Goal: Task Accomplishment & Management: Manage account settings

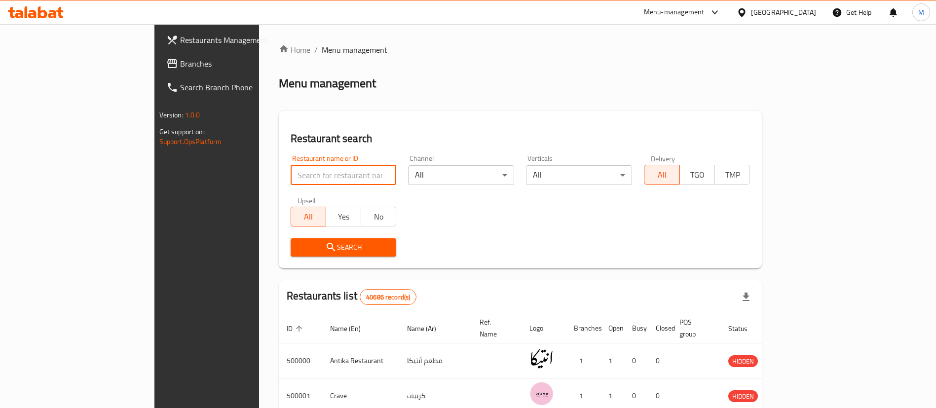
click at [291, 173] on input "search" at bounding box center [344, 175] width 106 height 20
type input "pizza master"
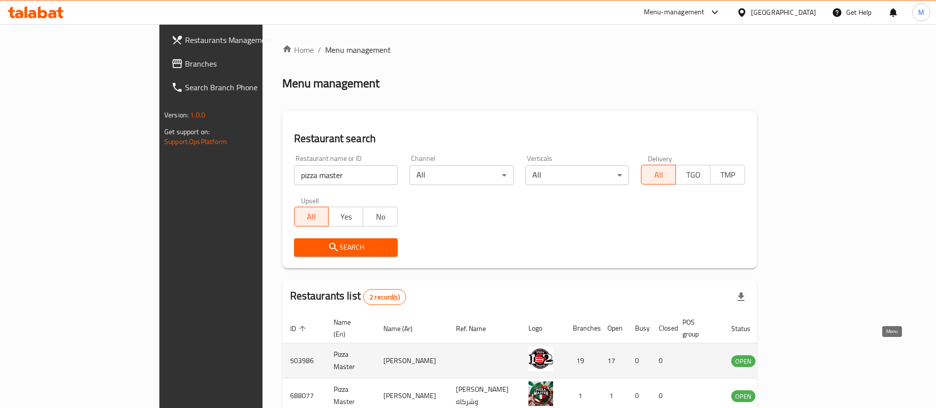
click at [802, 355] on link "enhanced table" at bounding box center [792, 361] width 18 height 12
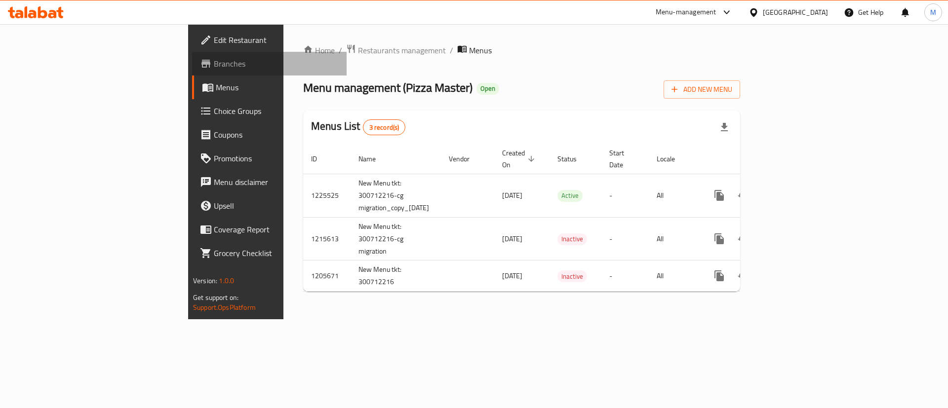
click at [214, 62] on span "Branches" at bounding box center [276, 64] width 125 height 12
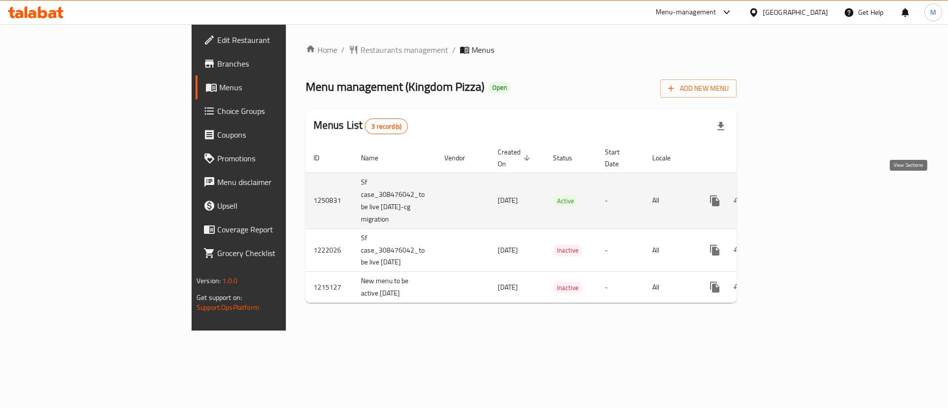
click at [792, 195] on icon "enhanced table" at bounding box center [786, 201] width 12 height 12
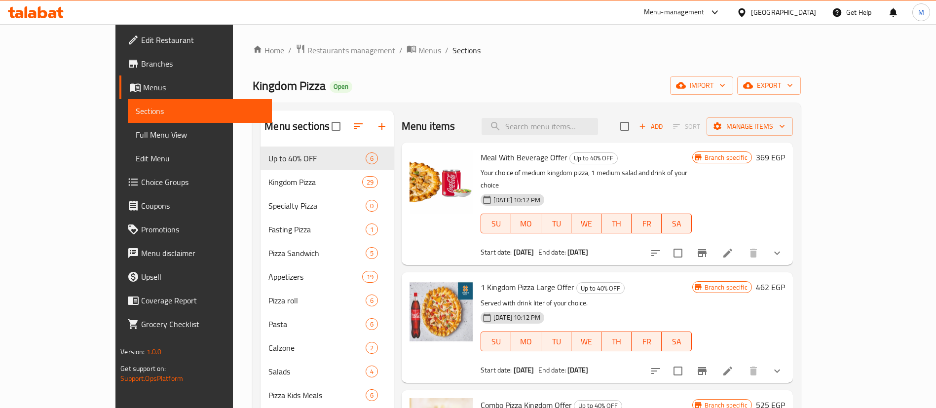
click at [597, 159] on h6 "Meal With Beverage Offer Up to 40% OFF" at bounding box center [587, 158] width 212 height 14
click at [600, 170] on p "Your choice of medium kingdom pizza, 1 medium salad and drink of your choice" at bounding box center [587, 179] width 212 height 25
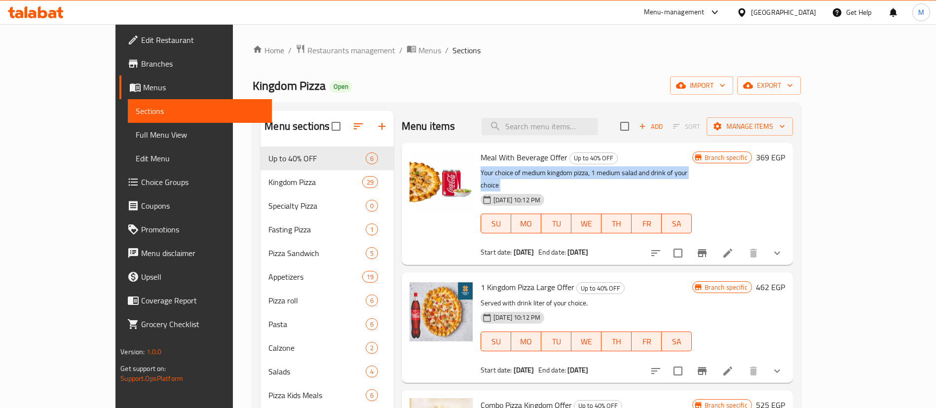
click at [600, 170] on p "Your choice of medium kingdom pizza, 1 medium salad and drink of your choice" at bounding box center [587, 179] width 212 height 25
click at [505, 158] on span "Meal With Beverage Offer" at bounding box center [524, 157] width 87 height 15
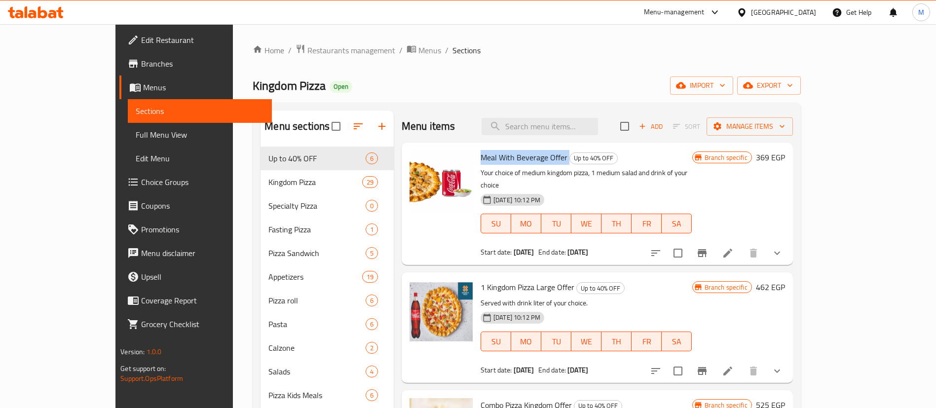
click at [505, 158] on span "Meal With Beverage Offer" at bounding box center [524, 157] width 87 height 15
click at [644, 171] on p "Your choice of medium kingdom pizza, 1 medium salad and drink of your choice" at bounding box center [587, 179] width 212 height 25
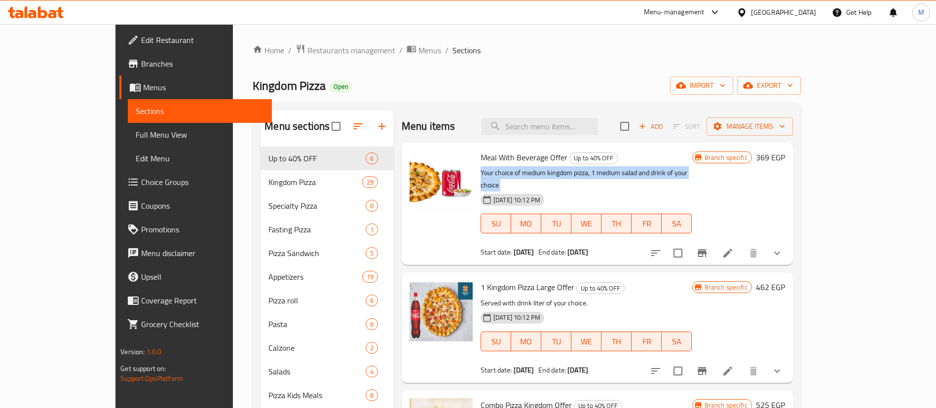
click at [644, 171] on p "Your choice of medium kingdom pizza, 1 medium salad and drink of your choice" at bounding box center [587, 179] width 212 height 25
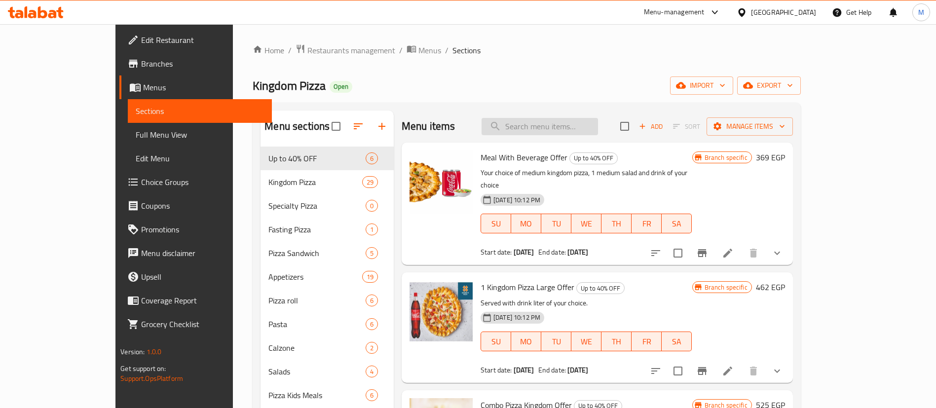
click at [598, 129] on input "search" at bounding box center [540, 126] width 116 height 17
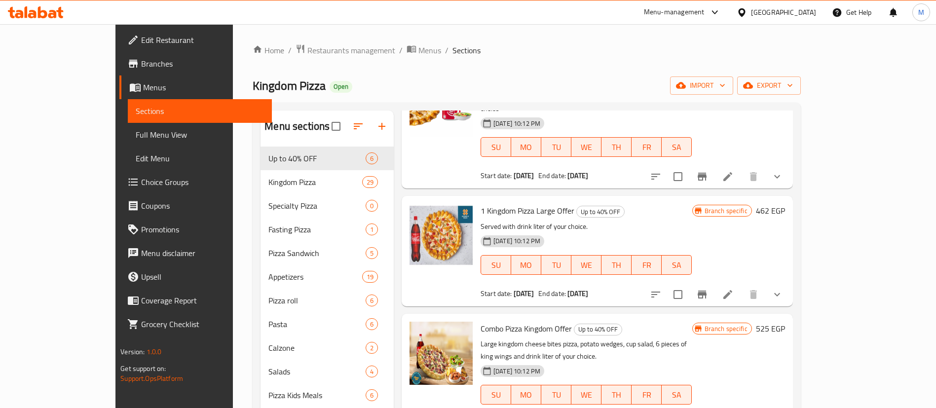
scroll to position [80, 0]
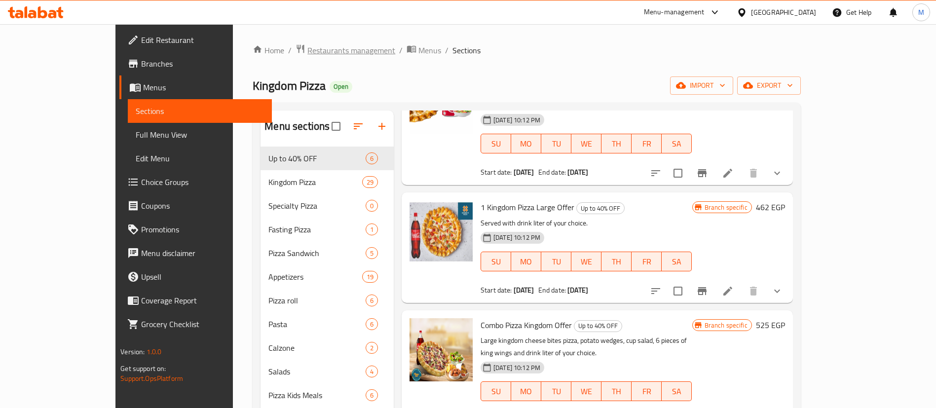
click at [307, 53] on span "Restaurants management" at bounding box center [351, 50] width 88 height 12
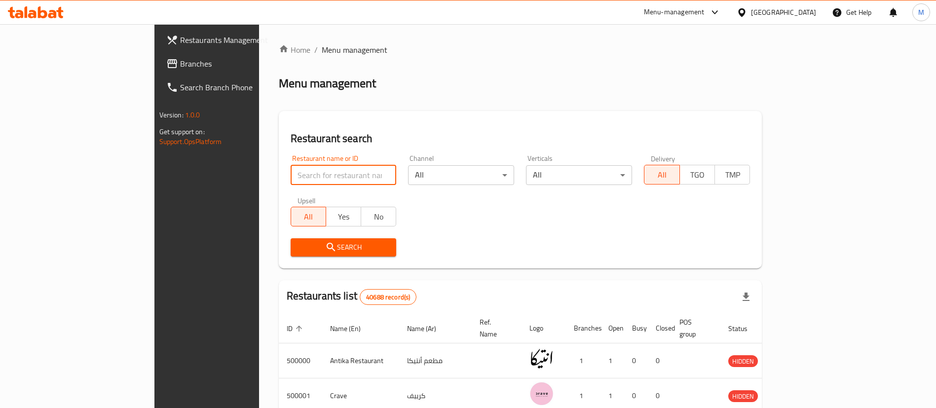
click at [291, 177] on input "search" at bounding box center [344, 175] width 106 height 20
type input "mo'men"
click button "Search" at bounding box center [344, 247] width 106 height 18
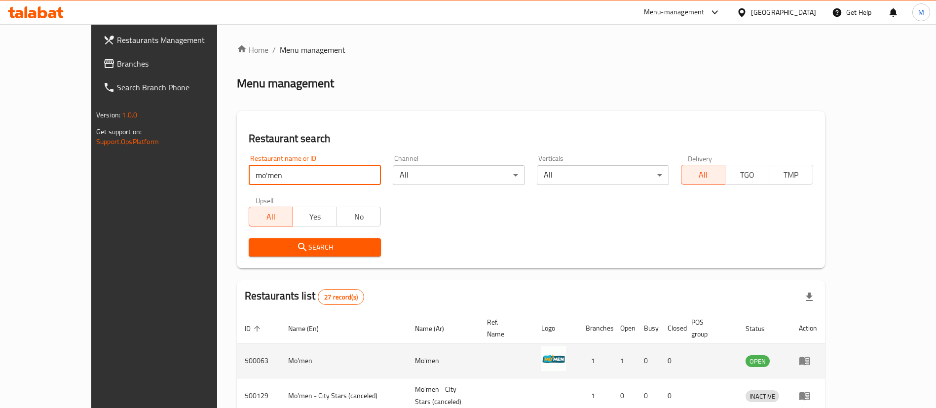
scroll to position [328, 0]
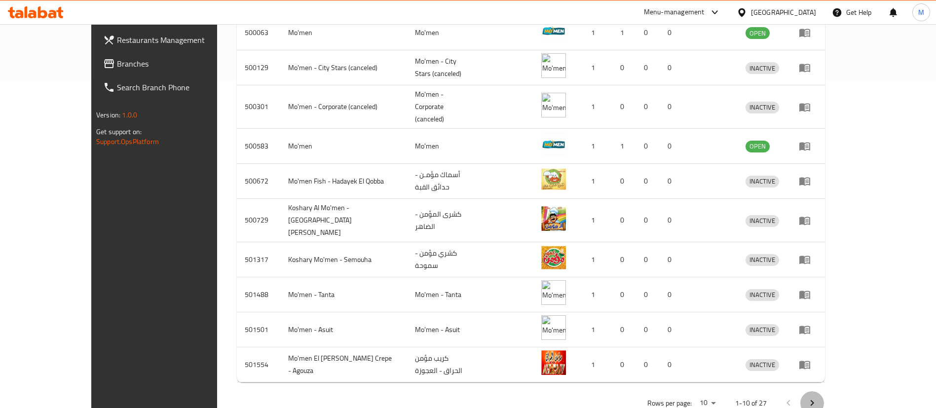
click at [818, 397] on icon "Next page" at bounding box center [812, 403] width 12 height 12
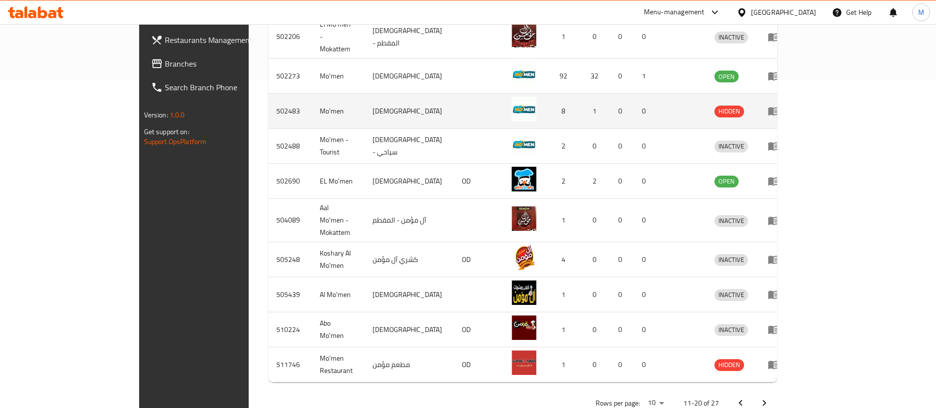
scroll to position [270, 0]
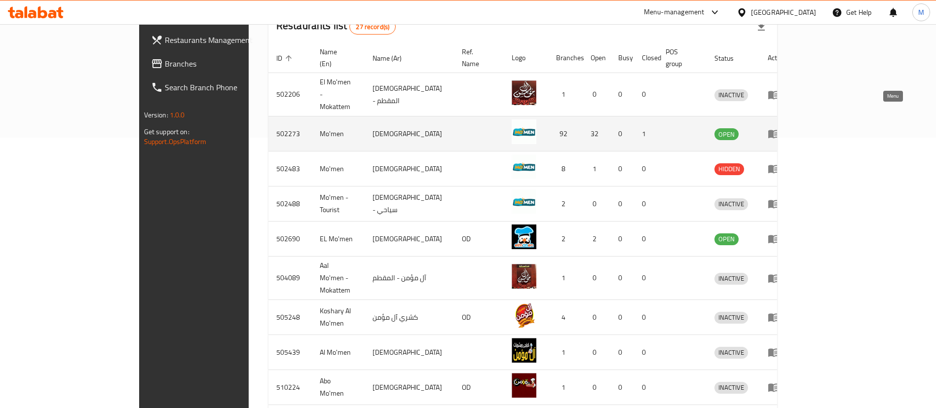
click at [779, 130] on icon "enhanced table" at bounding box center [773, 134] width 11 height 8
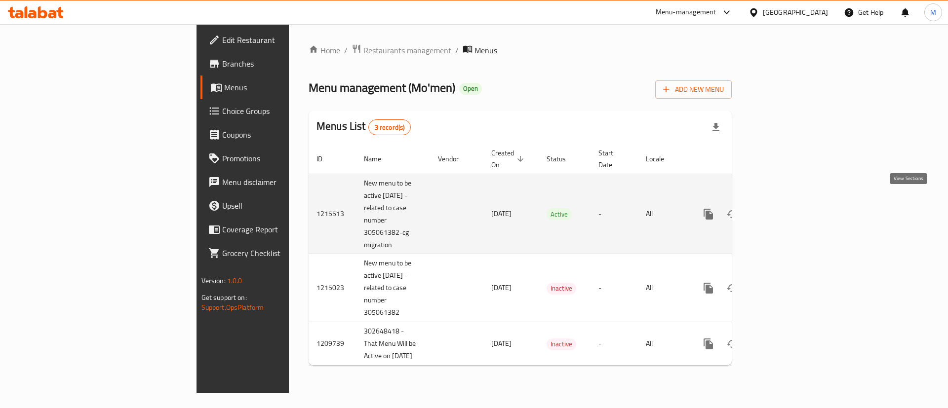
click at [791, 204] on link "enhanced table" at bounding box center [780, 214] width 24 height 24
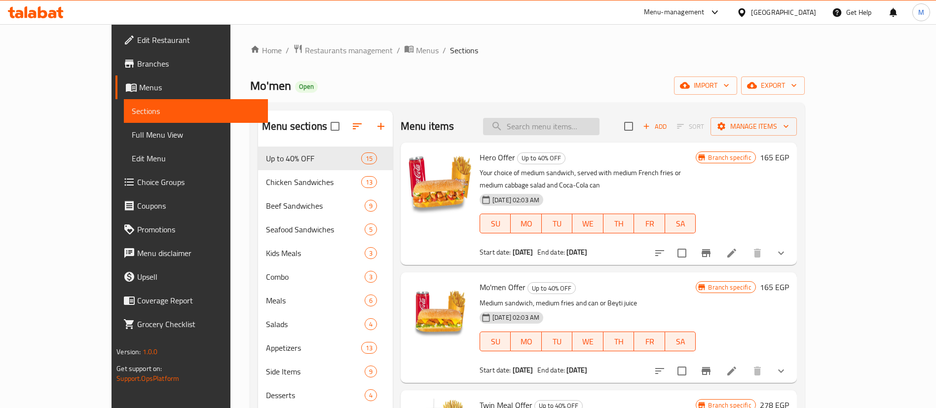
click at [583, 126] on input "search" at bounding box center [541, 126] width 116 height 17
type input "1"
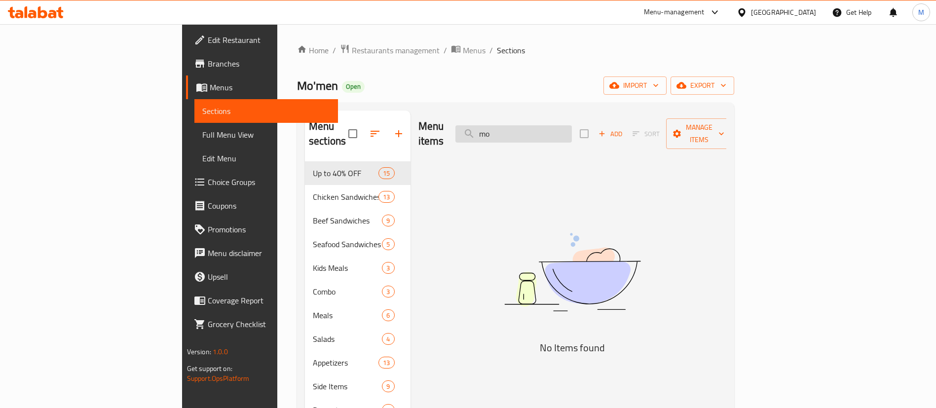
type input "m"
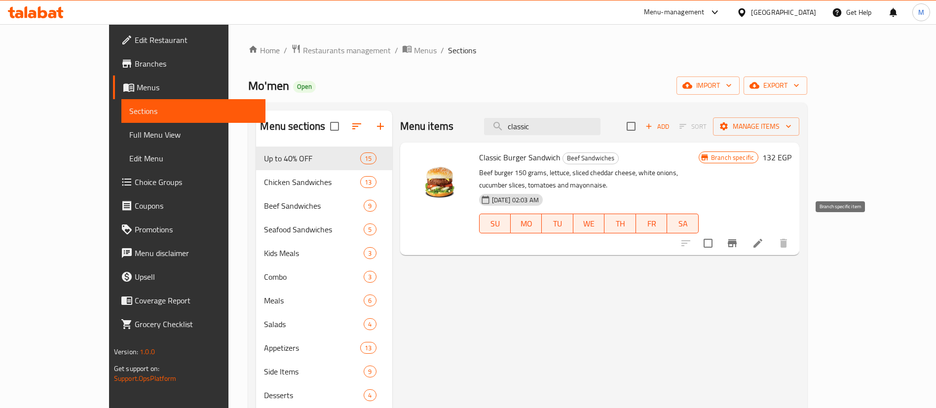
type input "classic"
click at [737, 239] on icon "Branch-specific-item" at bounding box center [732, 243] width 9 height 8
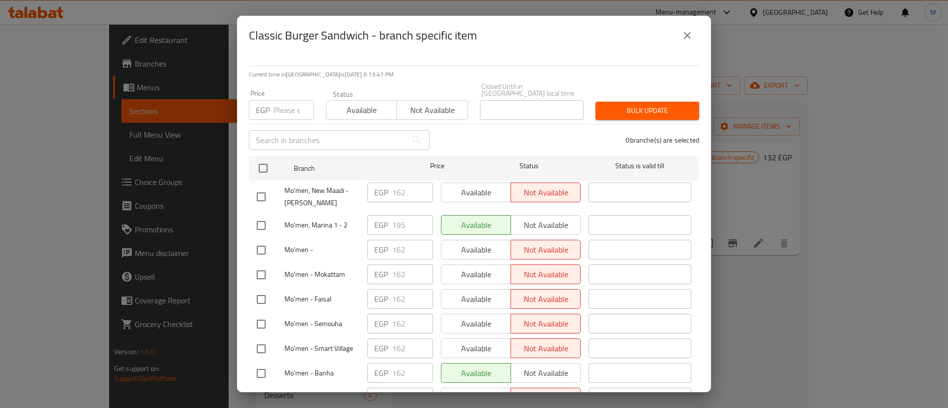
scroll to position [70, 0]
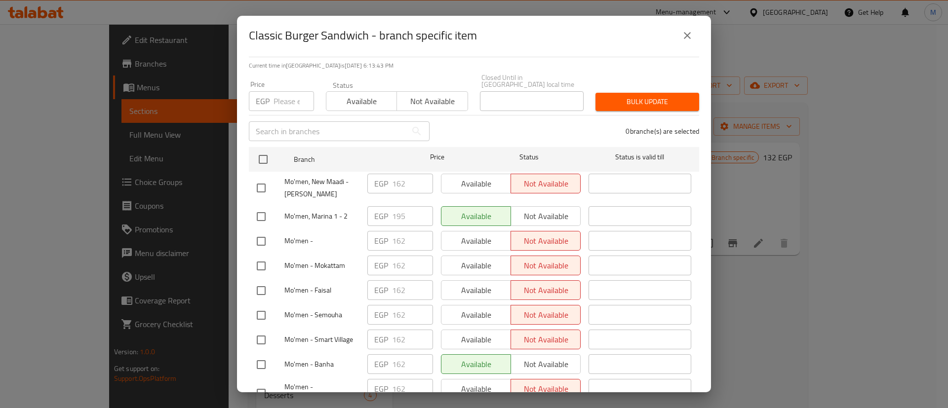
click at [267, 209] on input "checkbox" at bounding box center [261, 216] width 21 height 21
checkbox input "true"
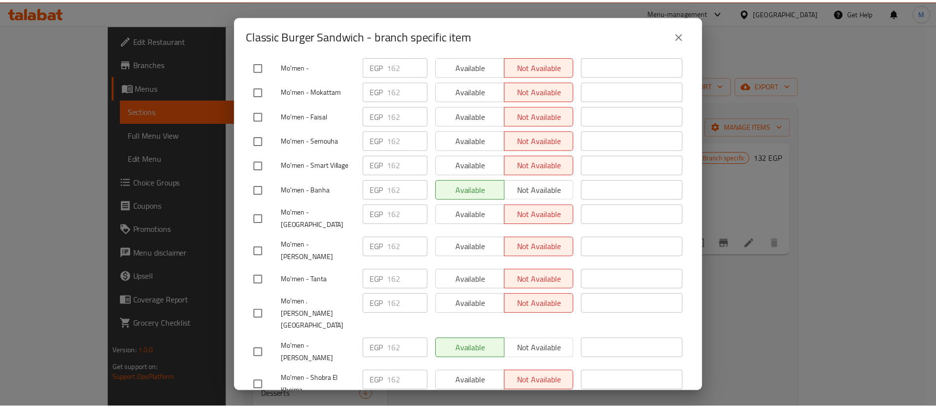
scroll to position [0, 0]
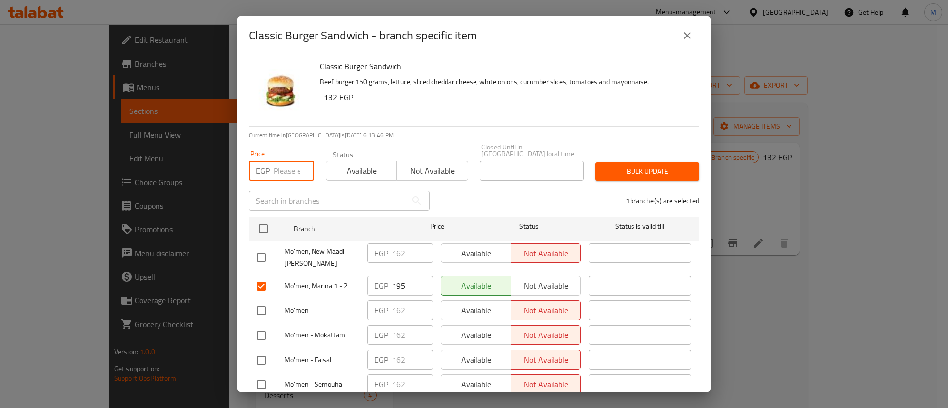
click at [289, 161] on input "number" at bounding box center [293, 171] width 40 height 20
type input "182"
click at [637, 165] on span "Bulk update" at bounding box center [647, 171] width 88 height 12
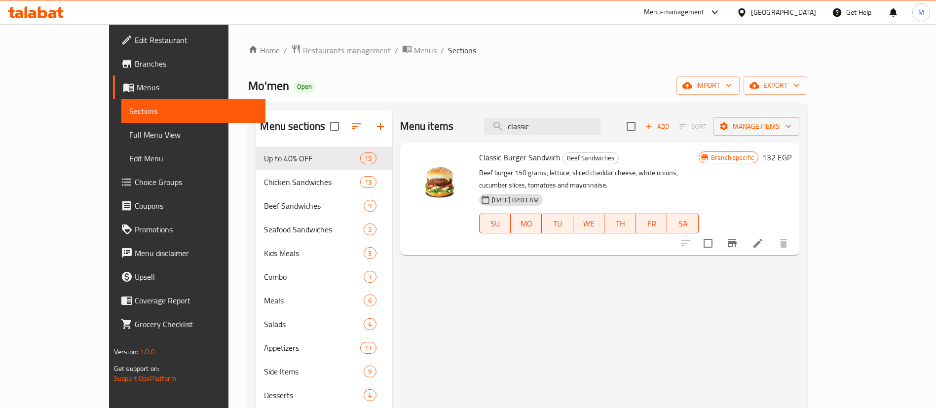
click at [303, 48] on span "Restaurants management" at bounding box center [347, 50] width 88 height 12
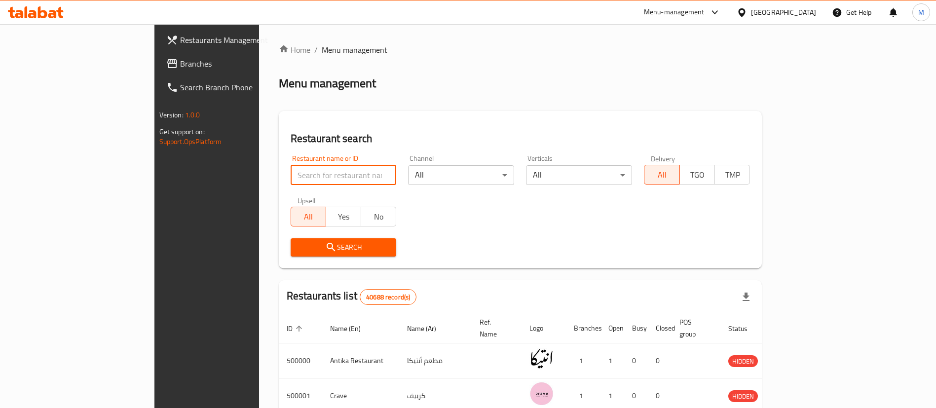
click at [291, 178] on input "search" at bounding box center [344, 175] width 106 height 20
type input "pizza king"
click button "Search" at bounding box center [344, 247] width 106 height 18
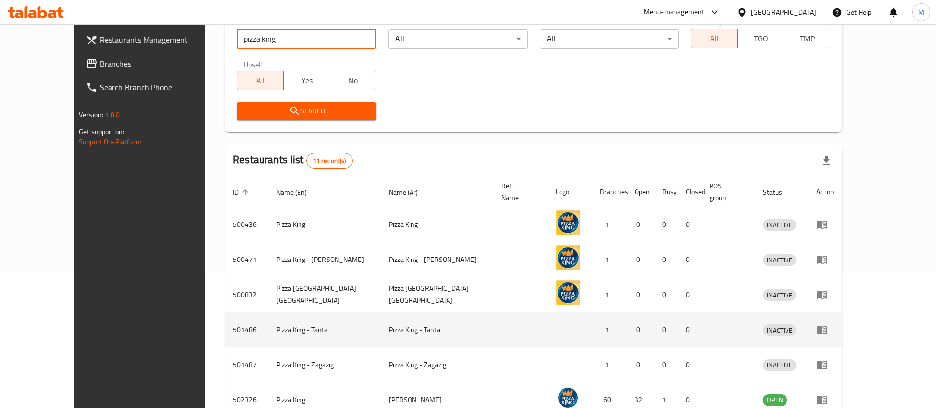
scroll to position [147, 0]
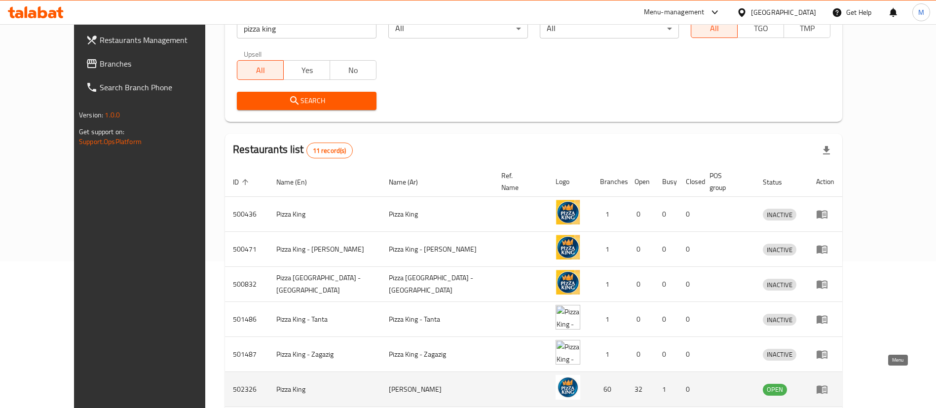
click at [826, 388] on icon "enhanced table" at bounding box center [824, 390] width 3 height 4
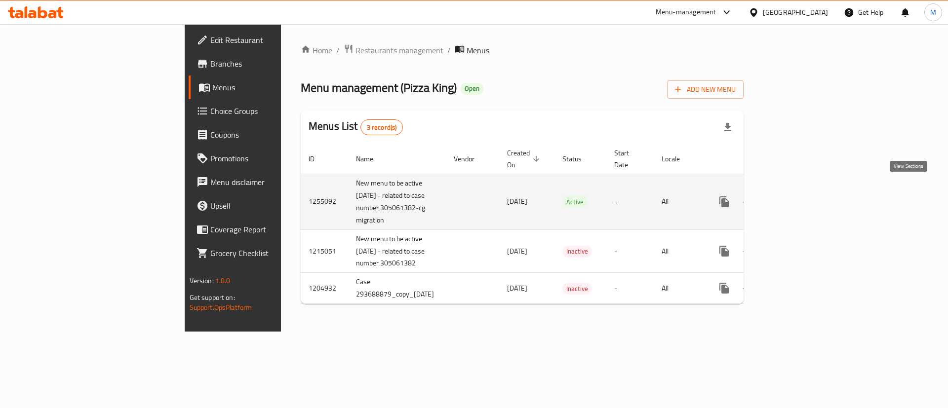
click at [801, 196] on icon "enhanced table" at bounding box center [795, 202] width 12 height 12
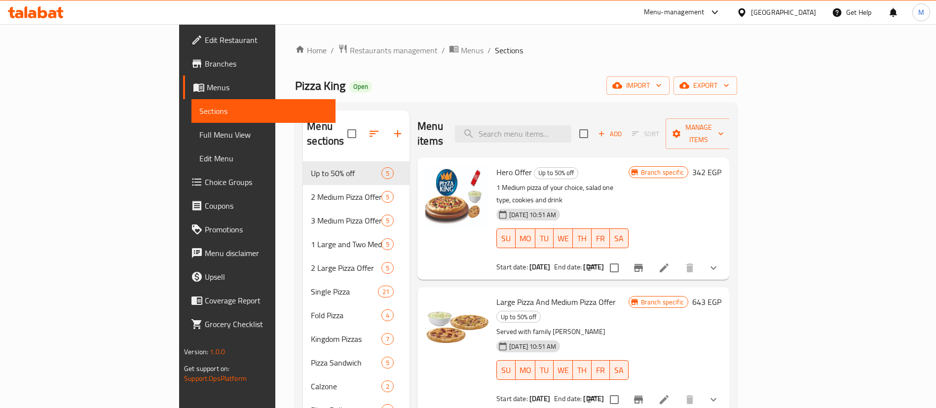
click at [422, 120] on h2 "Menu items" at bounding box center [431, 134] width 26 height 30
click at [466, 123] on div "Menu items Add Sort Manage items" at bounding box center [574, 134] width 312 height 47
click at [497, 165] on span "Hero Offer" at bounding box center [515, 172] width 36 height 15
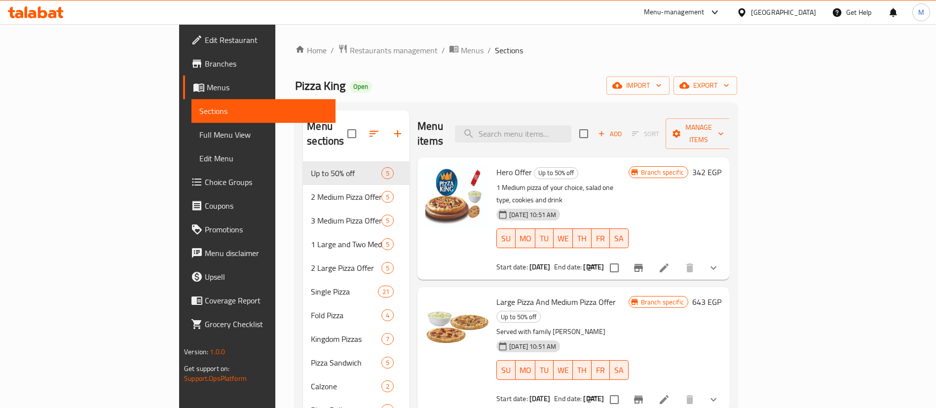
click at [497, 165] on span "Hero Offer" at bounding box center [515, 172] width 36 height 15
click at [726, 256] on button "show more" at bounding box center [714, 268] width 24 height 24
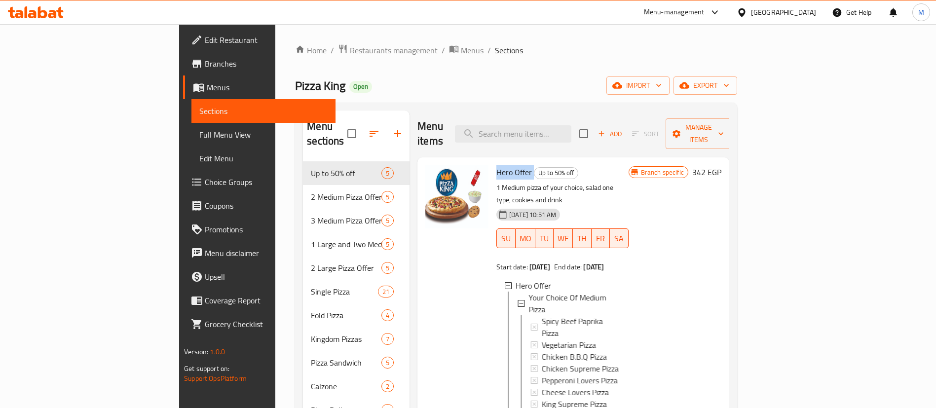
scroll to position [51, 0]
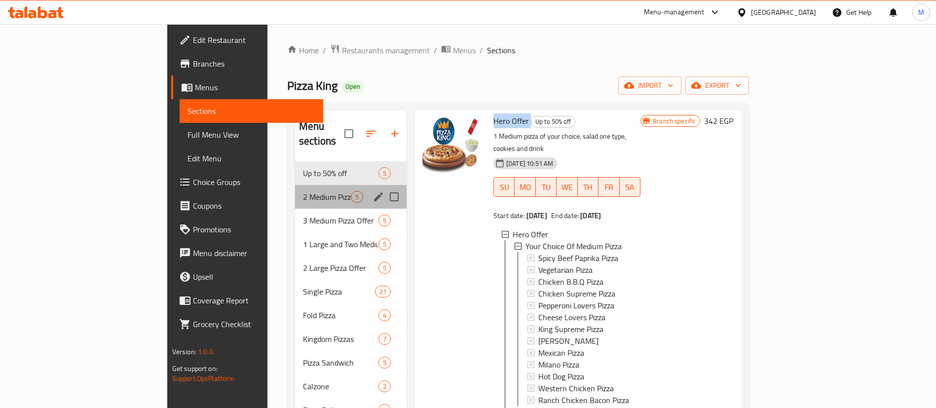
click at [295, 192] on div "2 Medium Pizza Offer 5" at bounding box center [351, 197] width 112 height 24
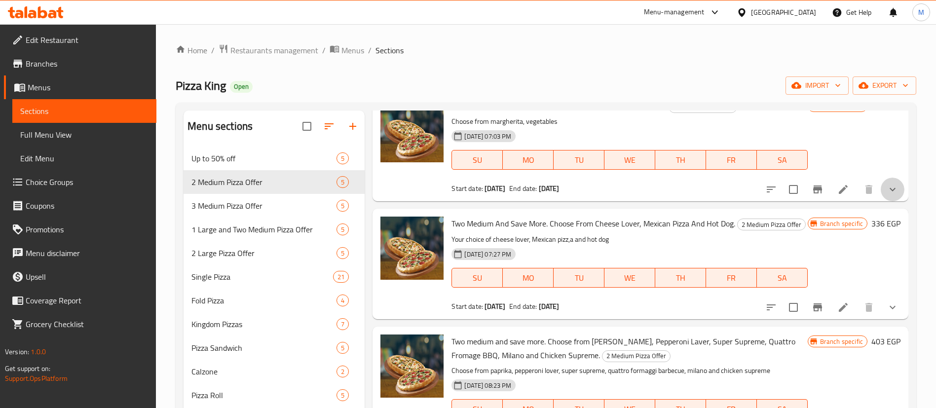
click at [887, 187] on button "show more" at bounding box center [893, 190] width 24 height 24
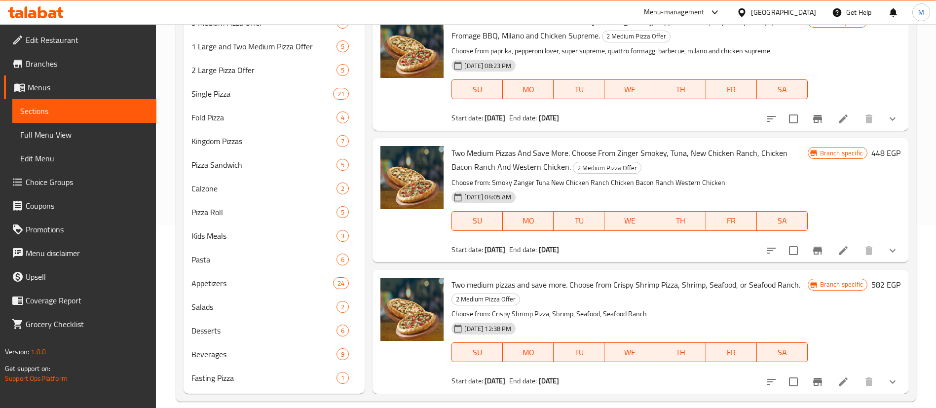
scroll to position [196, 0]
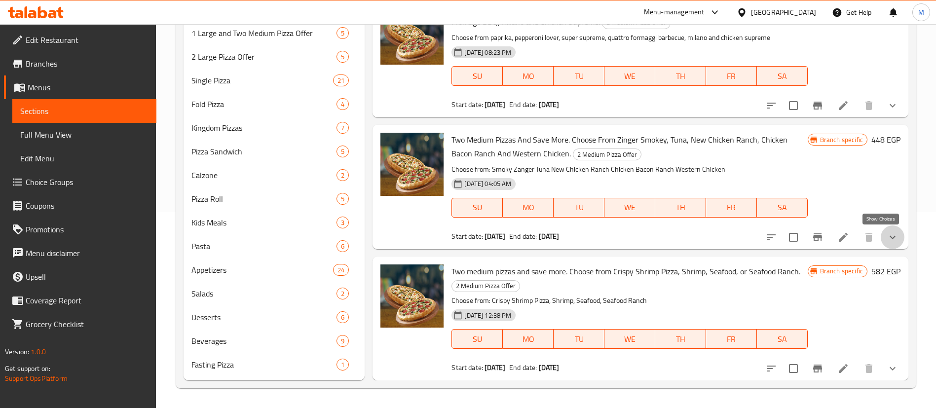
click at [887, 243] on icon "show more" at bounding box center [893, 237] width 12 height 12
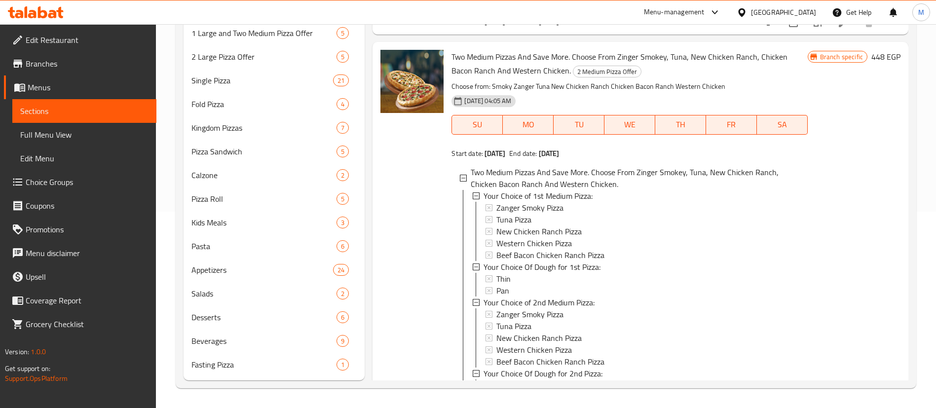
scroll to position [524, 0]
click at [587, 249] on div "Western Chicken Pizza" at bounding box center [648, 243] width 303 height 12
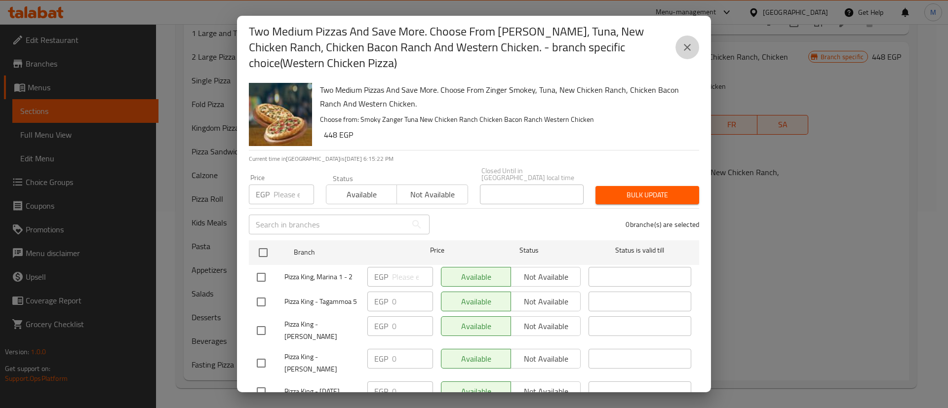
click at [688, 41] on icon "close" at bounding box center [687, 47] width 12 height 12
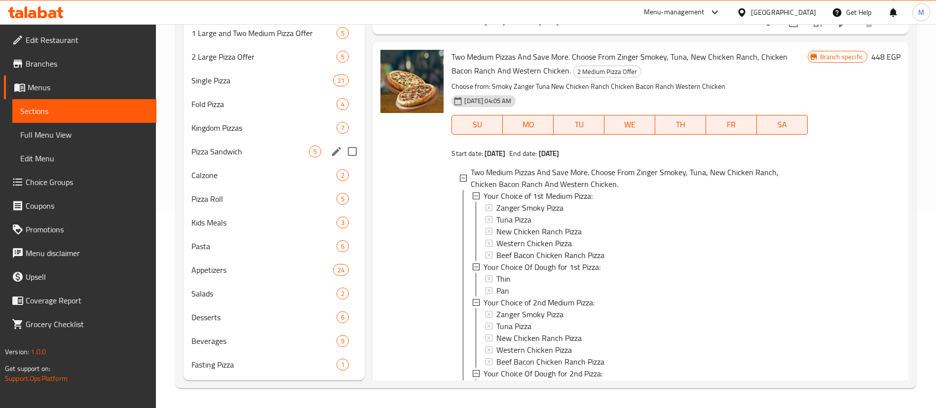
scroll to position [0, 0]
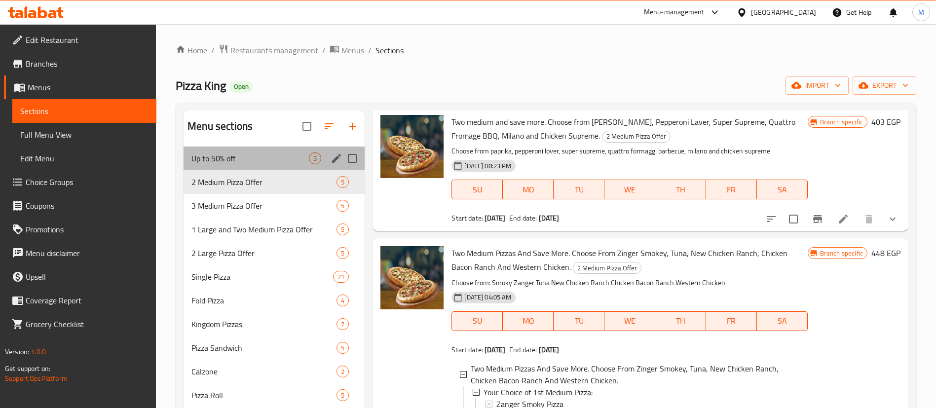
click at [275, 164] on div "Up to 50% off 5" at bounding box center [274, 159] width 181 height 24
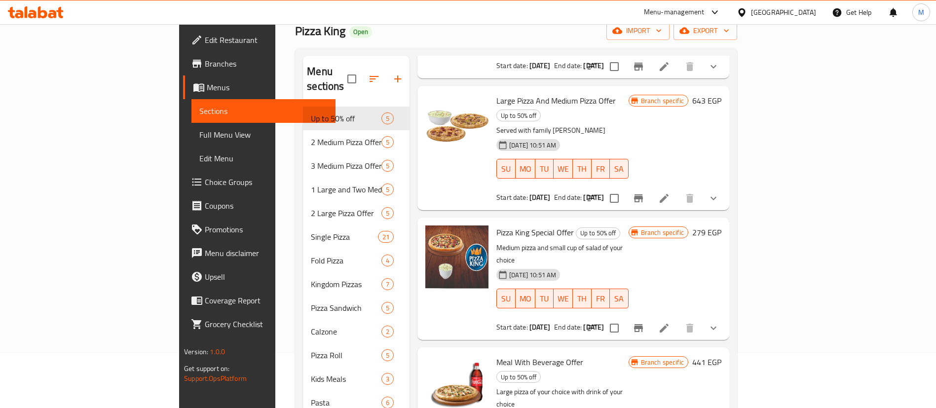
scroll to position [56, 0]
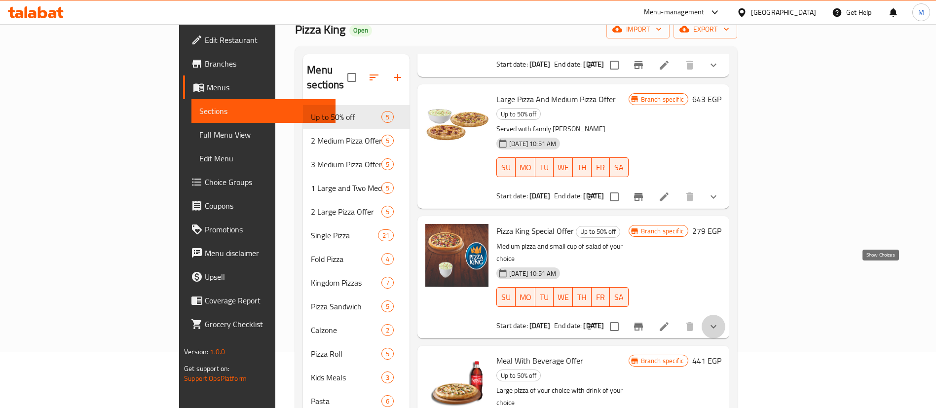
click at [717, 325] on icon "show more" at bounding box center [714, 326] width 6 height 3
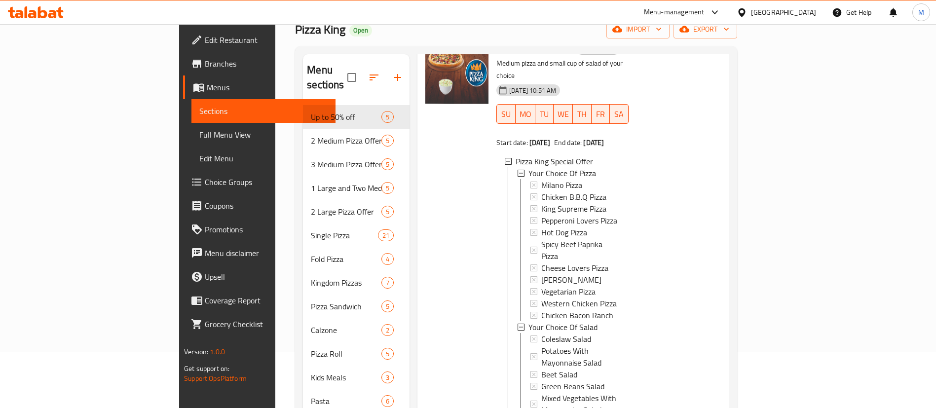
scroll to position [338, 0]
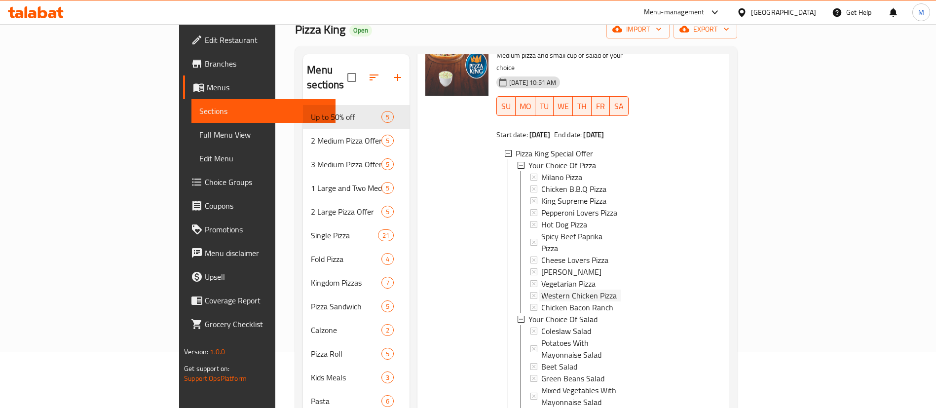
click at [566, 290] on span "Western Chicken Pizza" at bounding box center [579, 296] width 76 height 12
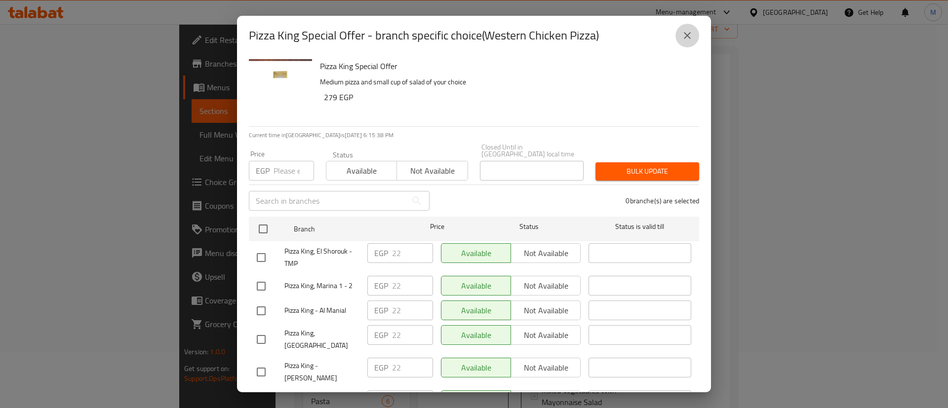
click at [687, 29] on button "close" at bounding box center [687, 36] width 24 height 24
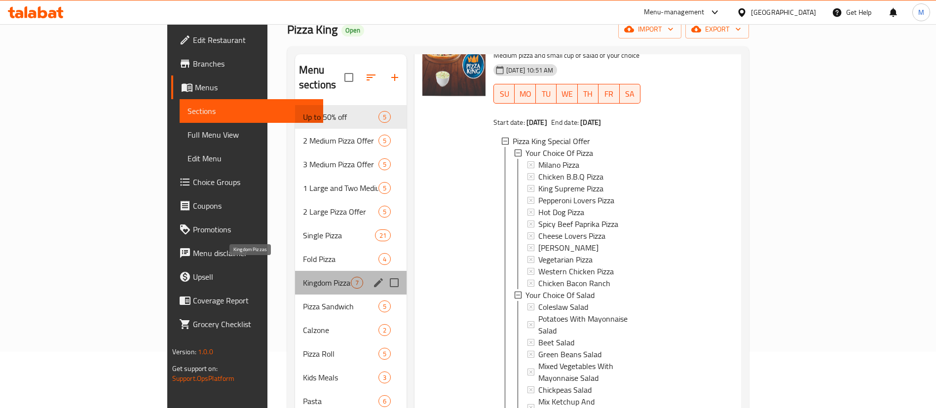
click at [303, 277] on span "Kingdom Pizzas" at bounding box center [327, 283] width 48 height 12
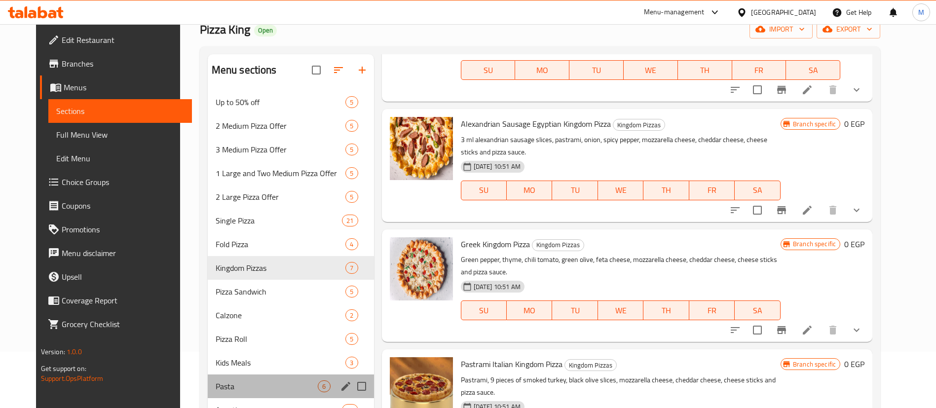
click at [255, 378] on div "Pasta 6" at bounding box center [291, 387] width 166 height 24
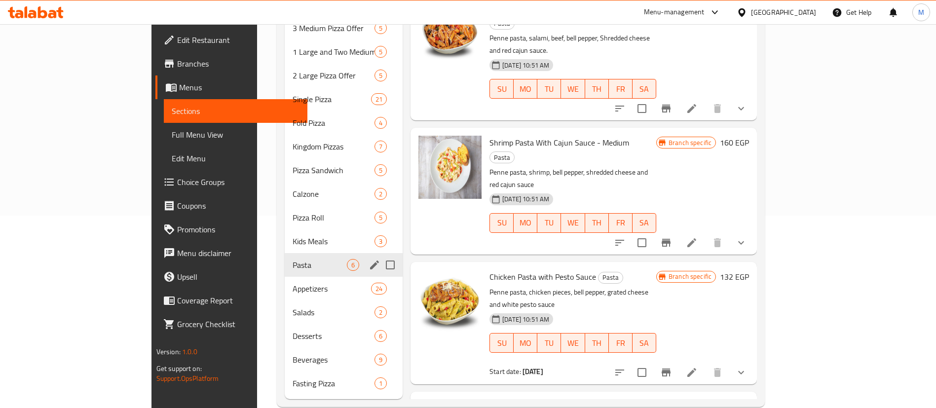
scroll to position [196, 0]
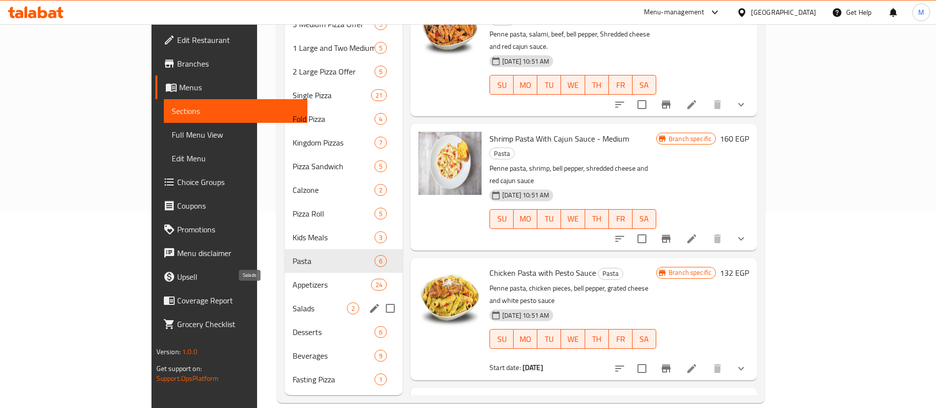
click at [293, 303] on span "Salads" at bounding box center [320, 309] width 54 height 12
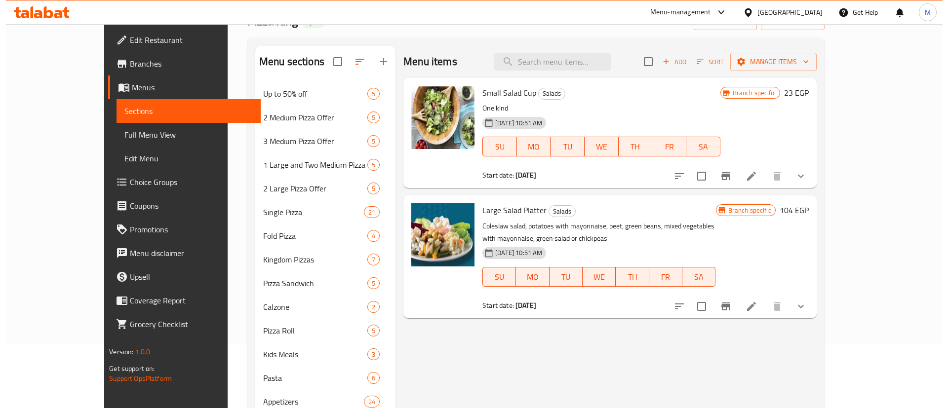
scroll to position [64, 0]
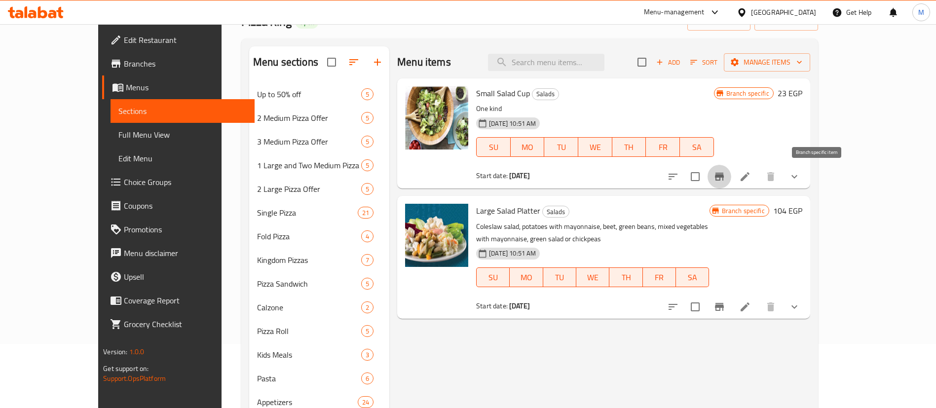
click at [724, 177] on icon "Branch-specific-item" at bounding box center [719, 177] width 9 height 8
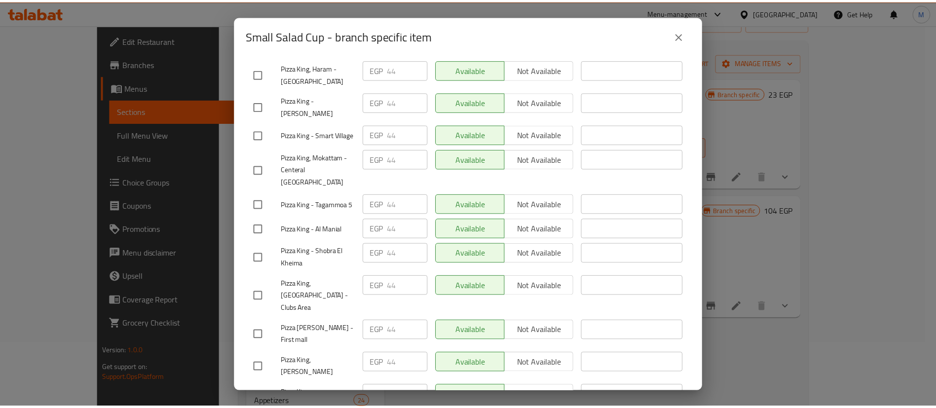
scroll to position [1692, 0]
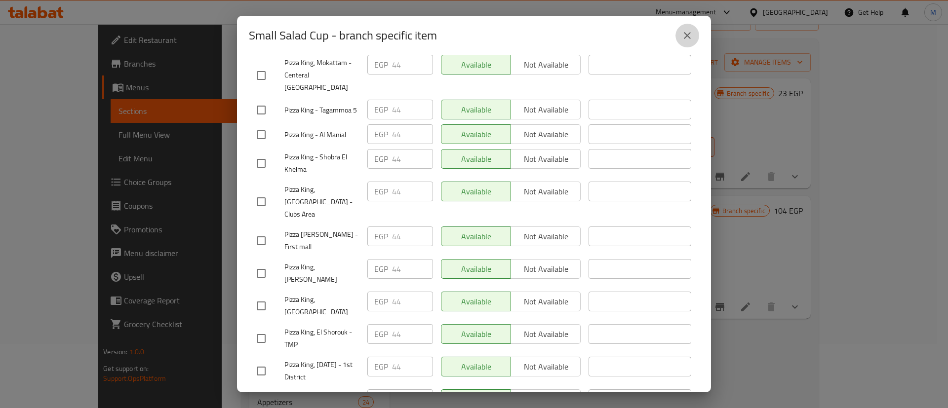
click at [690, 38] on icon "close" at bounding box center [687, 35] width 7 height 7
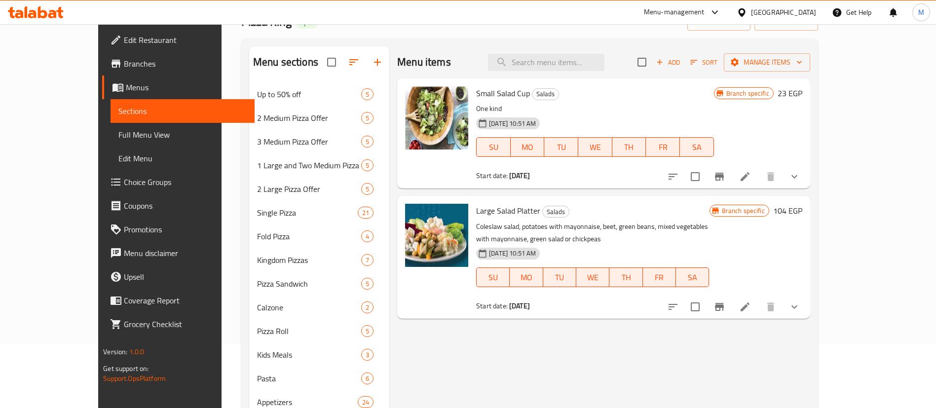
scroll to position [0, 0]
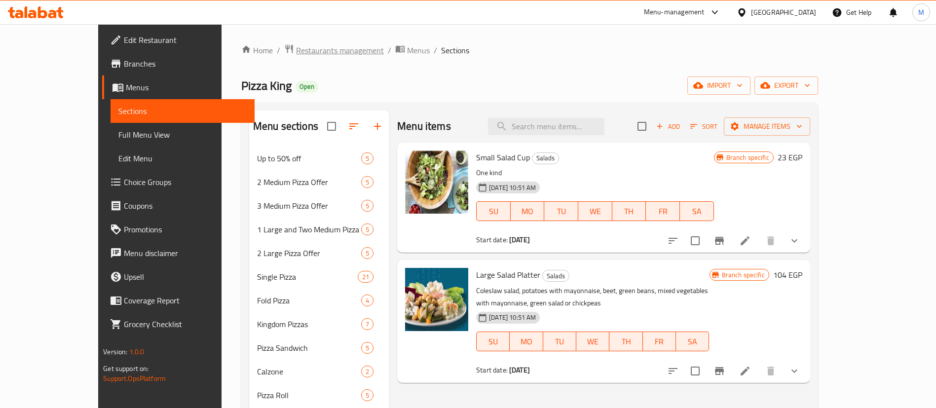
click at [304, 51] on span "Restaurants management" at bounding box center [340, 50] width 88 height 12
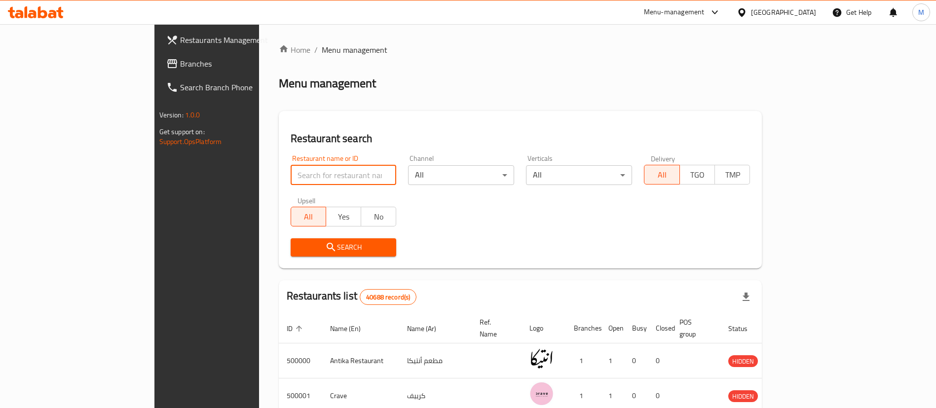
click at [316, 178] on input "search" at bounding box center [344, 175] width 106 height 20
type input "mo'men"
click button "Search" at bounding box center [344, 247] width 106 height 18
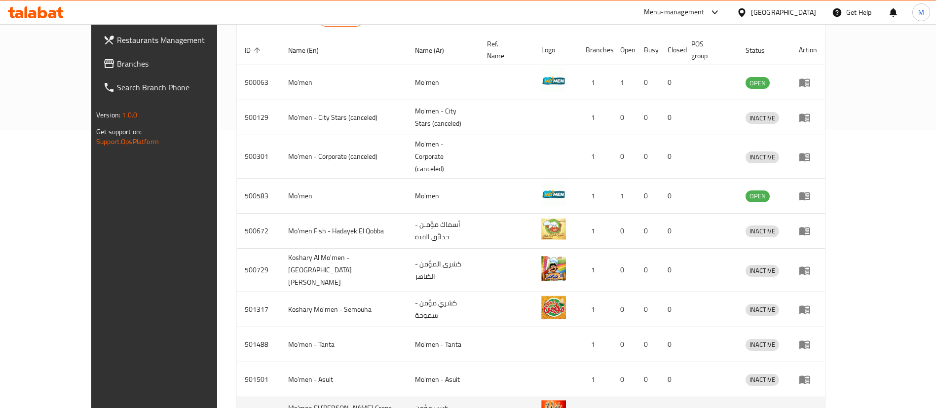
scroll to position [328, 0]
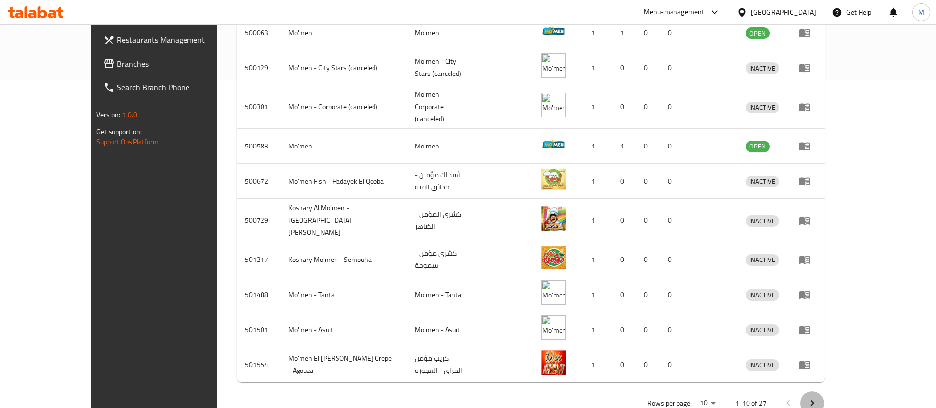
click at [818, 397] on icon "Next page" at bounding box center [812, 403] width 12 height 12
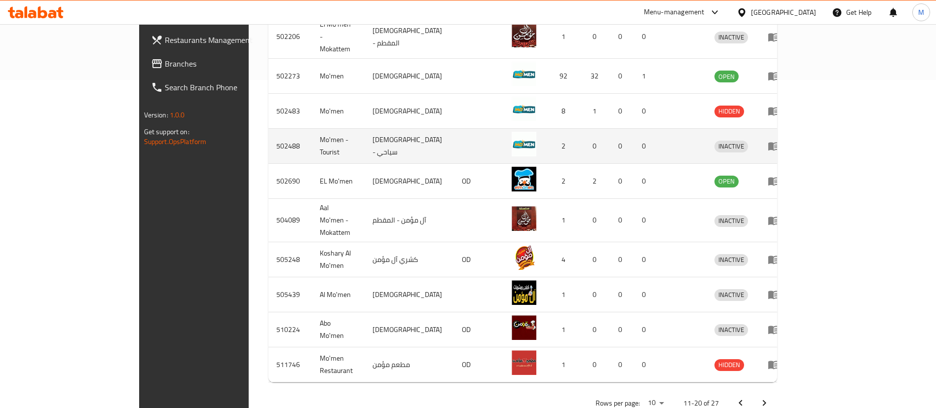
scroll to position [288, 0]
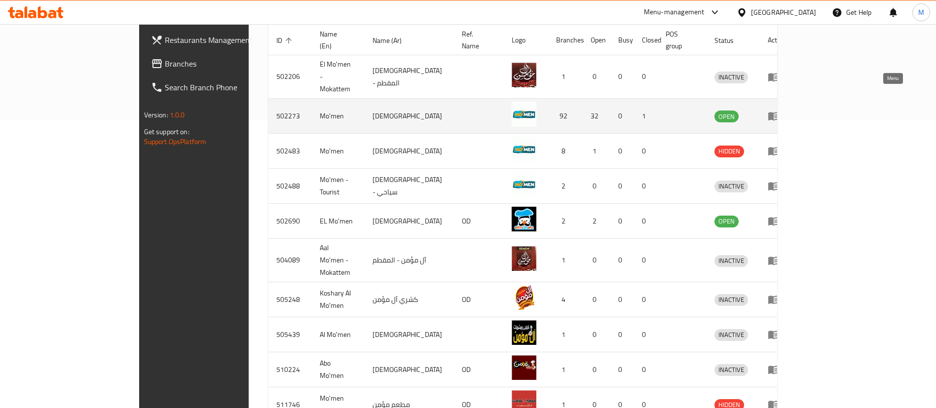
click at [779, 113] on icon "enhanced table" at bounding box center [773, 117] width 11 height 8
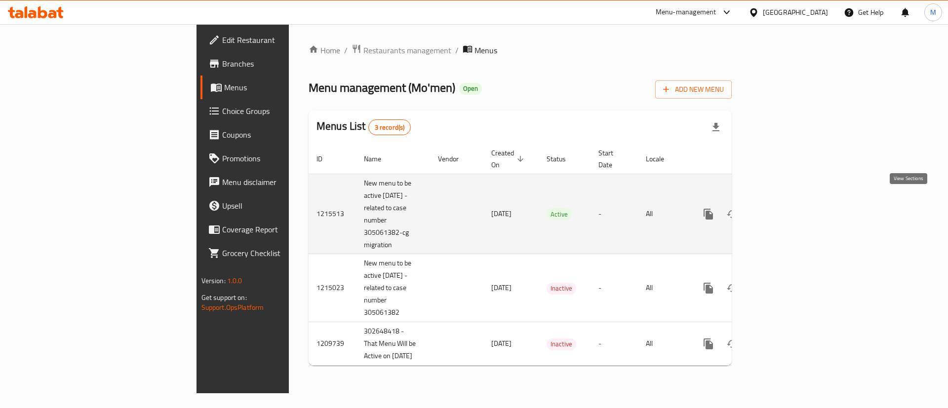
click at [785, 208] on icon "enhanced table" at bounding box center [779, 214] width 12 height 12
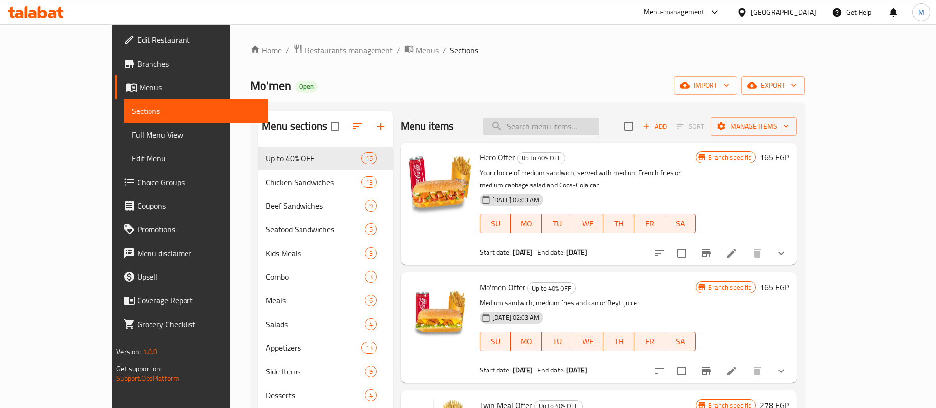
click at [589, 128] on input "search" at bounding box center [541, 126] width 116 height 17
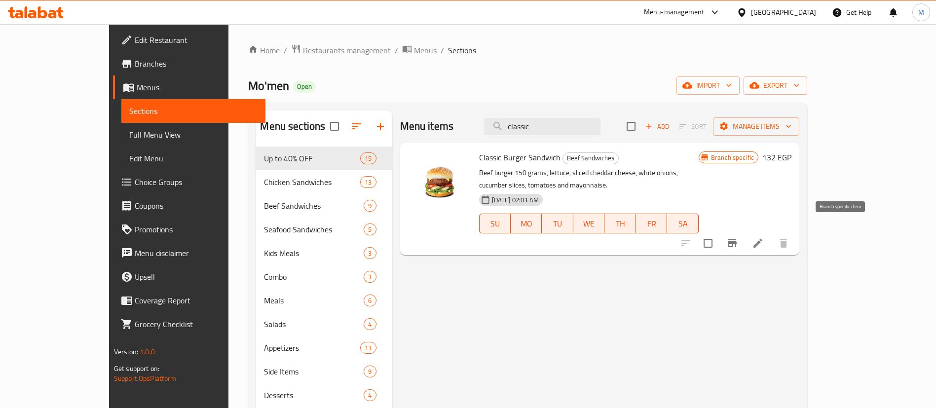
type input "classic"
click at [744, 239] on button "Branch-specific-item" at bounding box center [733, 243] width 24 height 24
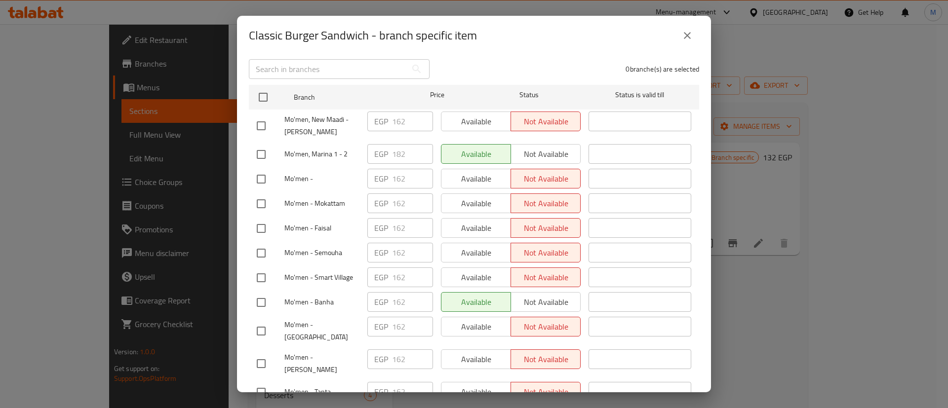
scroll to position [130, 0]
click at [437, 192] on div "Available Not available" at bounding box center [511, 205] width 148 height 29
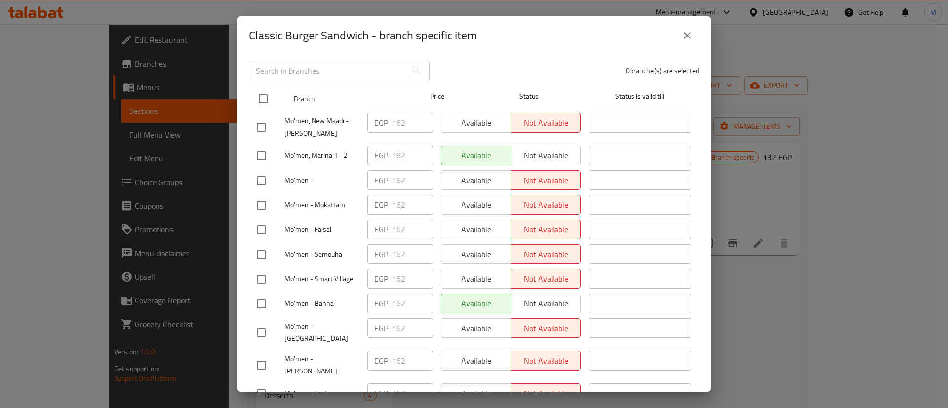
click at [269, 99] on input "checkbox" at bounding box center [263, 98] width 21 height 21
checkbox input "true"
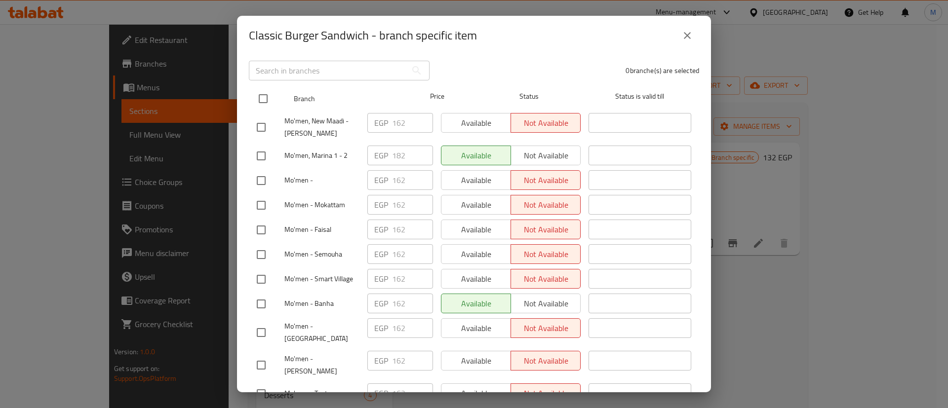
checkbox input "true"
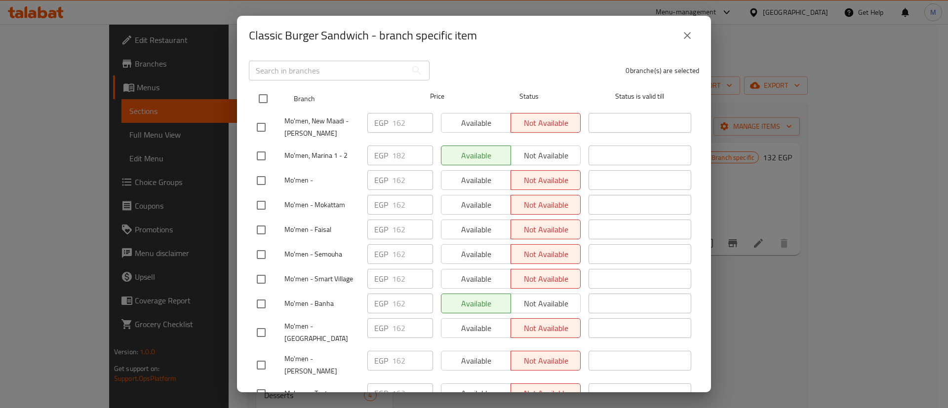
checkbox input "true"
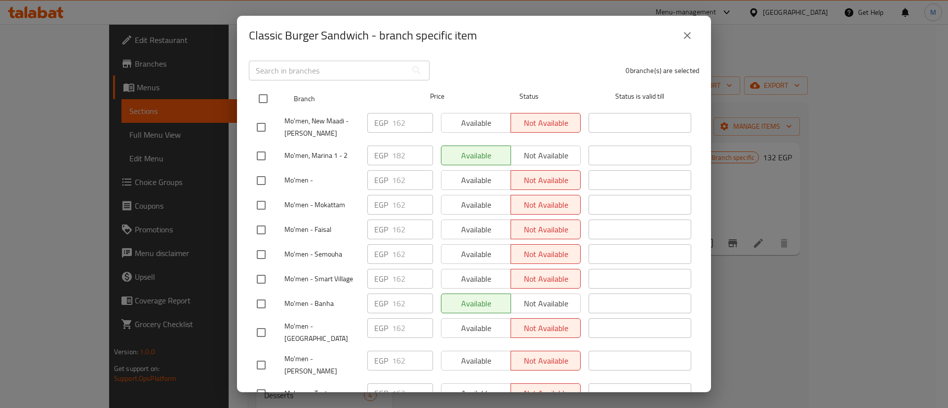
checkbox input "true"
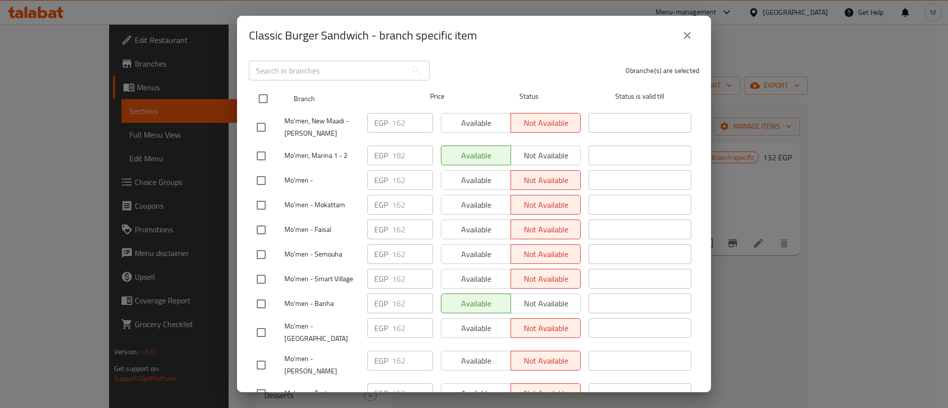
checkbox input "true"
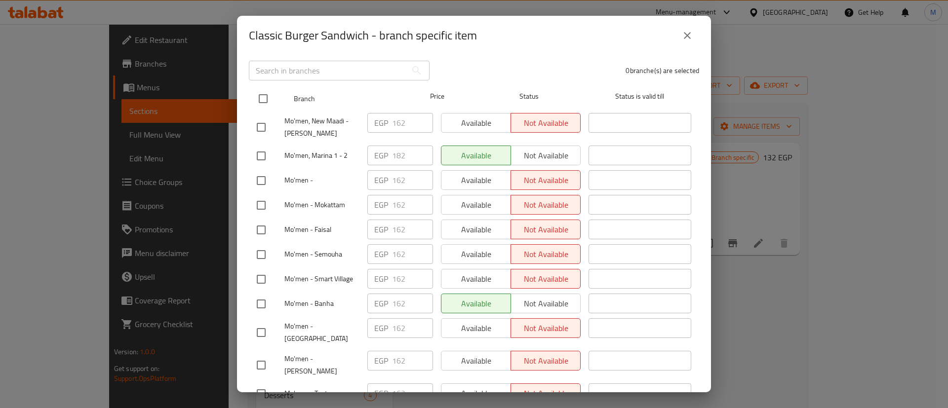
checkbox input "true"
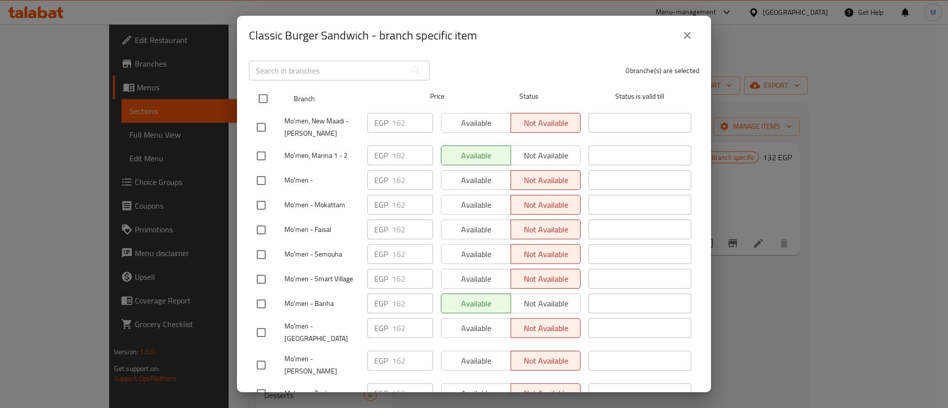
checkbox input "true"
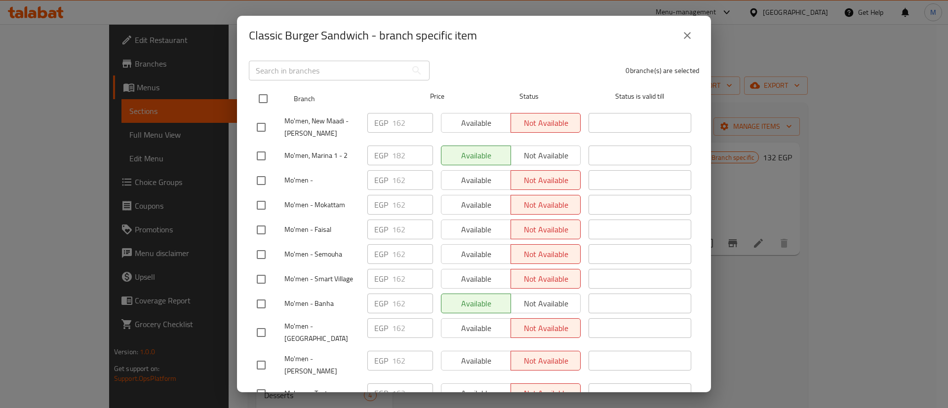
checkbox input "true"
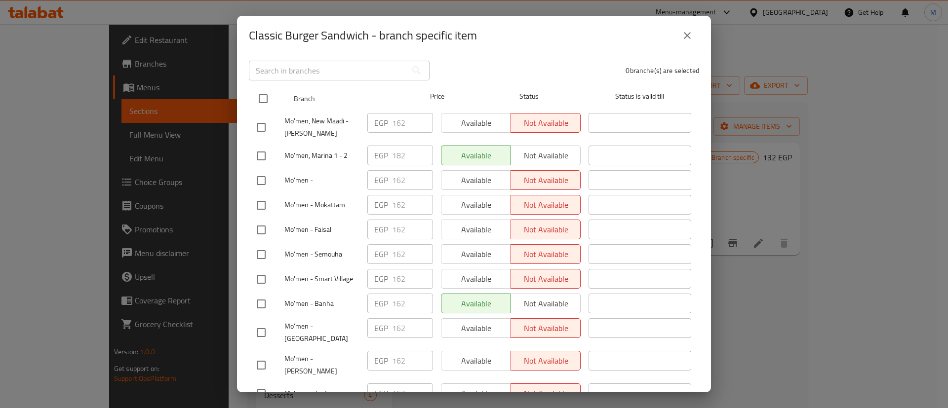
checkbox input "true"
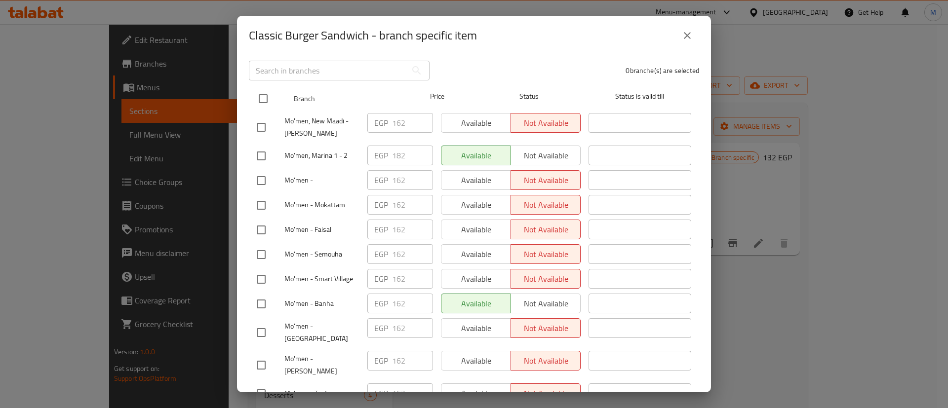
checkbox input "true"
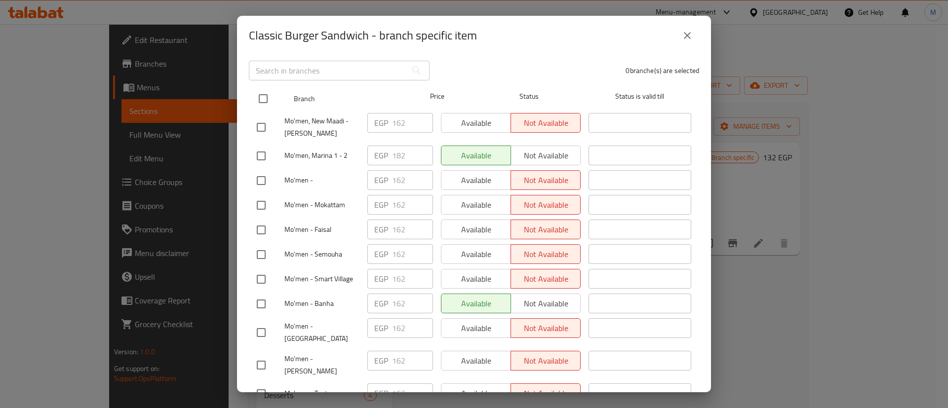
checkbox input "true"
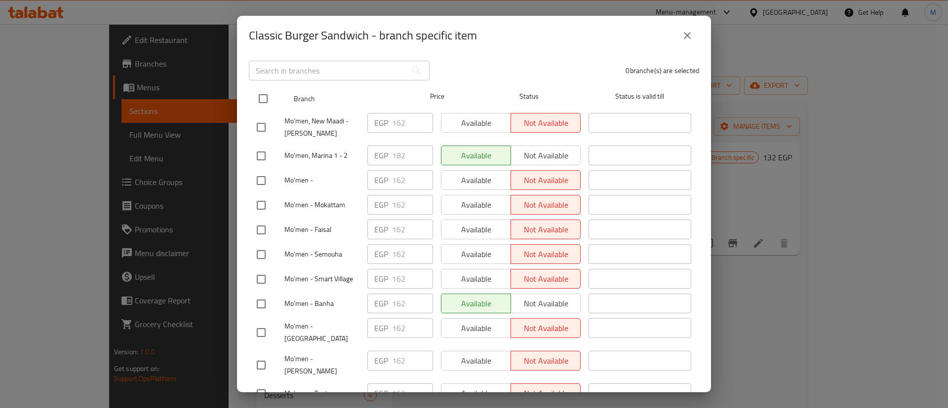
checkbox input "true"
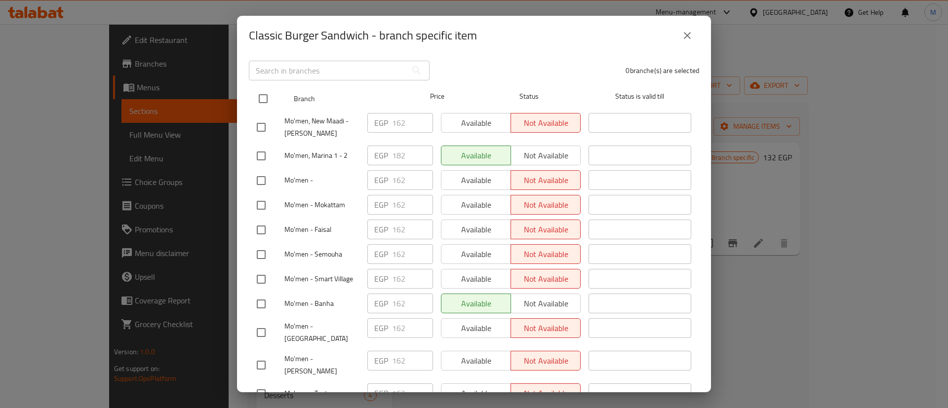
checkbox input "true"
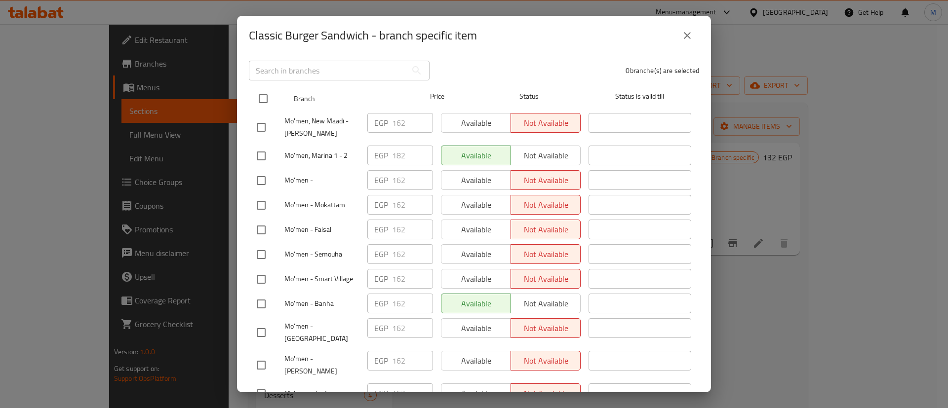
checkbox input "true"
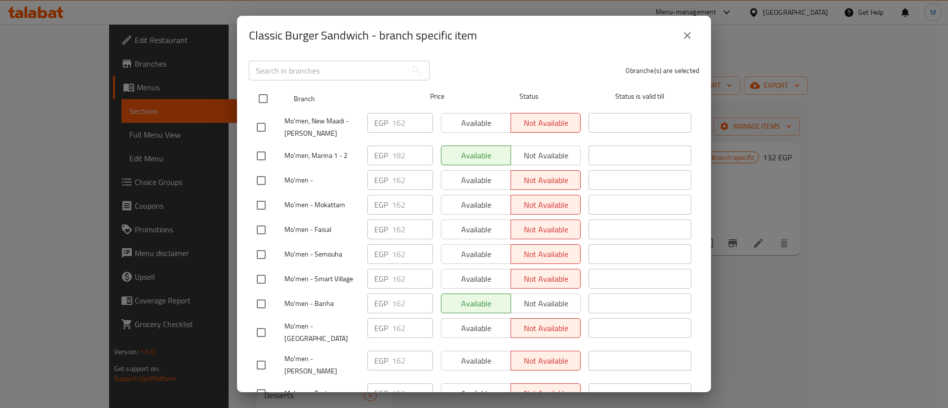
checkbox input "true"
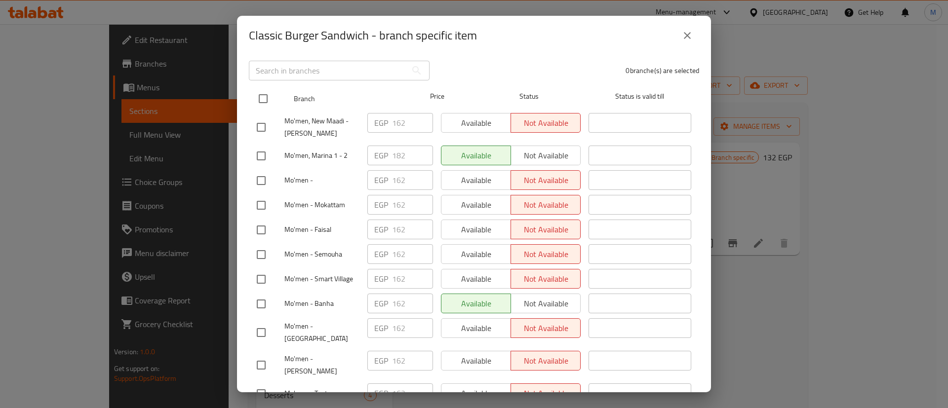
checkbox input "true"
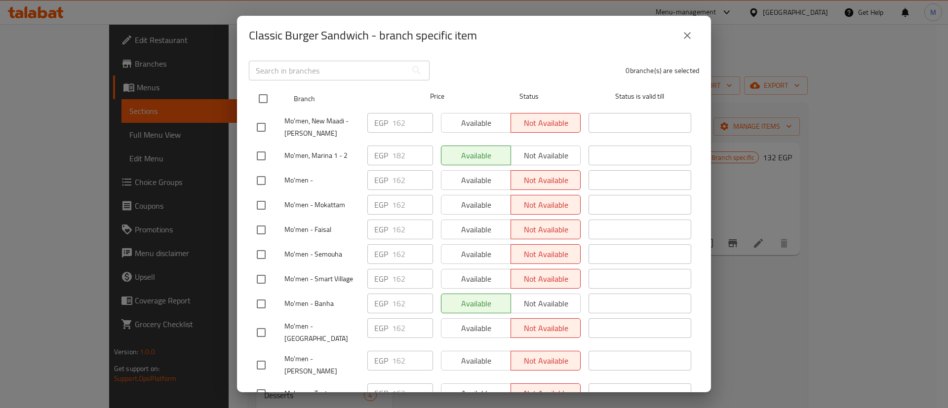
checkbox input "true"
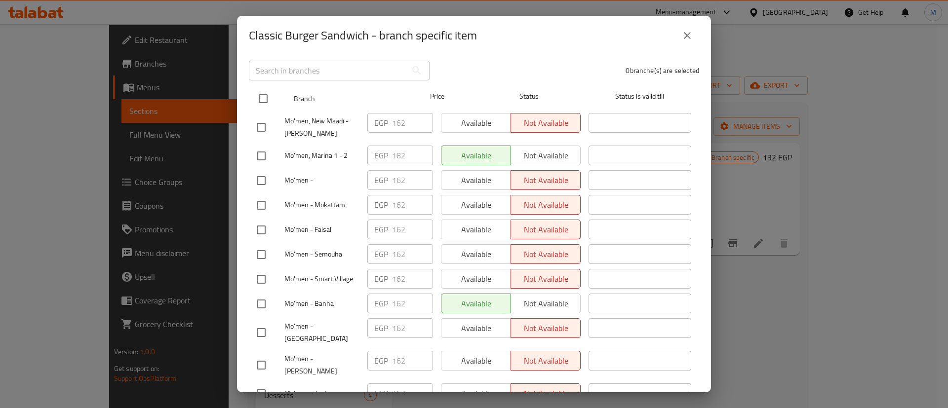
checkbox input "true"
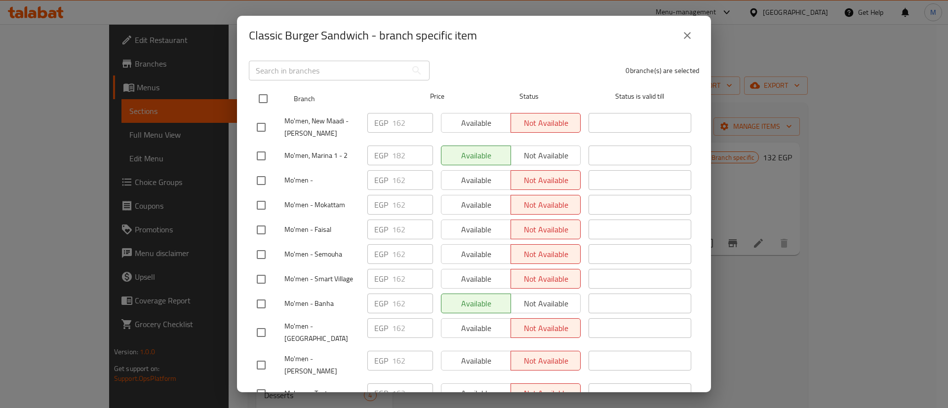
checkbox input "true"
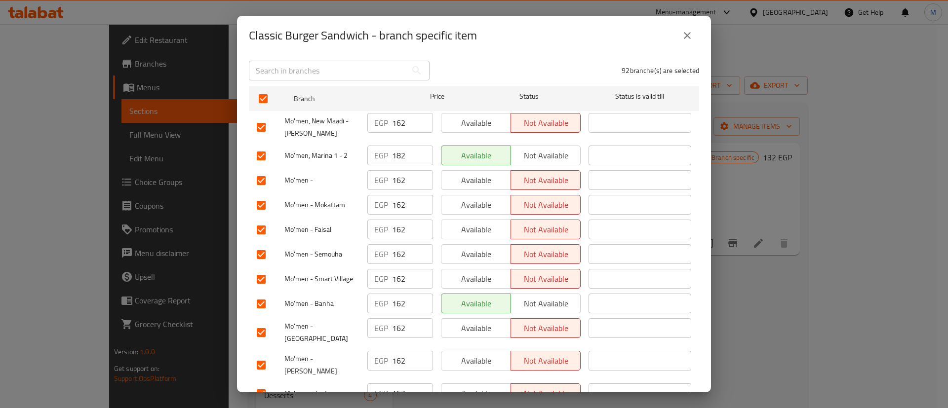
scroll to position [68, 0]
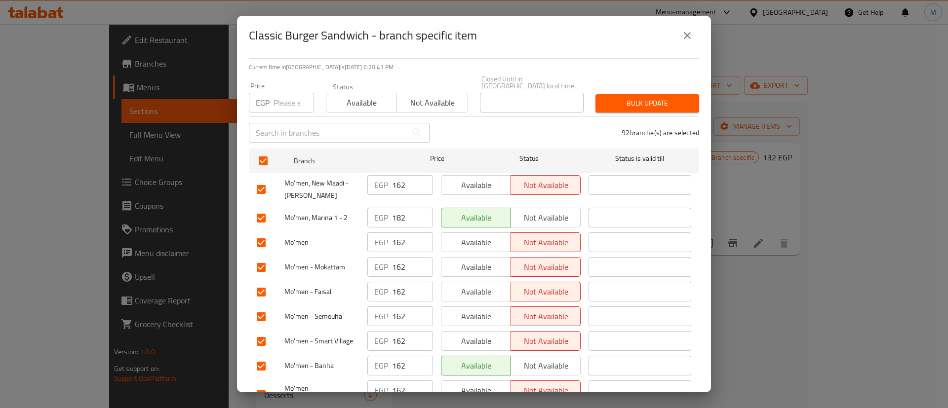
click at [267, 209] on input "checkbox" at bounding box center [261, 218] width 21 height 21
checkbox input "false"
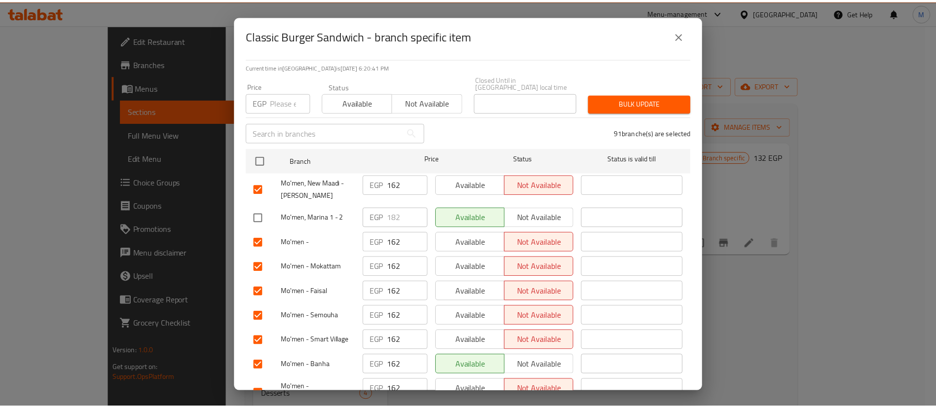
scroll to position [0, 0]
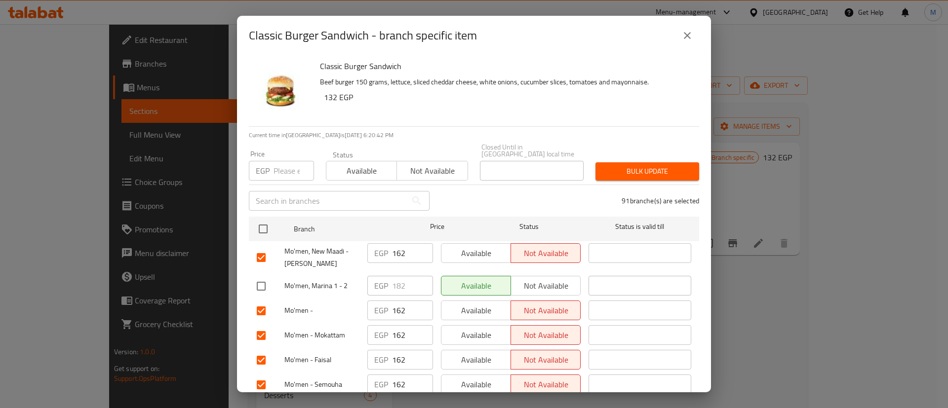
click at [283, 165] on input "number" at bounding box center [293, 171] width 40 height 20
type input "182"
click at [657, 165] on span "Bulk update" at bounding box center [647, 171] width 88 height 12
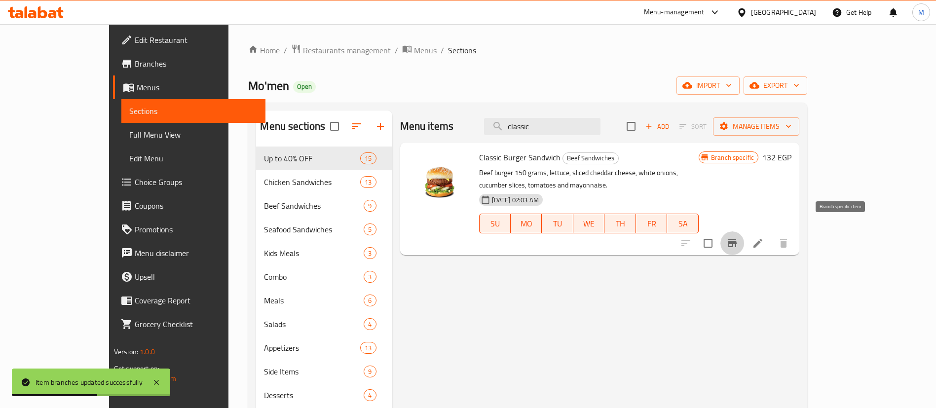
click at [738, 237] on icon "Branch-specific-item" at bounding box center [733, 243] width 12 height 12
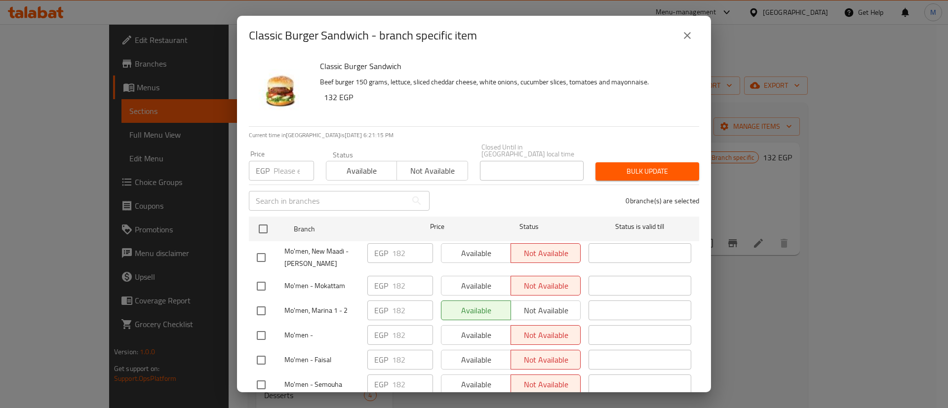
click at [261, 307] on input "checkbox" at bounding box center [261, 311] width 21 height 21
checkbox input "true"
paste input "195"
click at [288, 164] on input "number" at bounding box center [293, 171] width 40 height 20
type input "195"
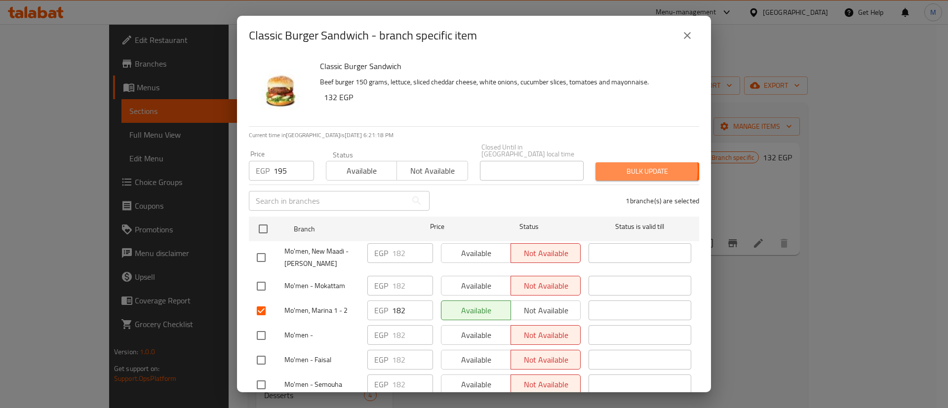
click at [618, 165] on span "Bulk update" at bounding box center [647, 171] width 88 height 12
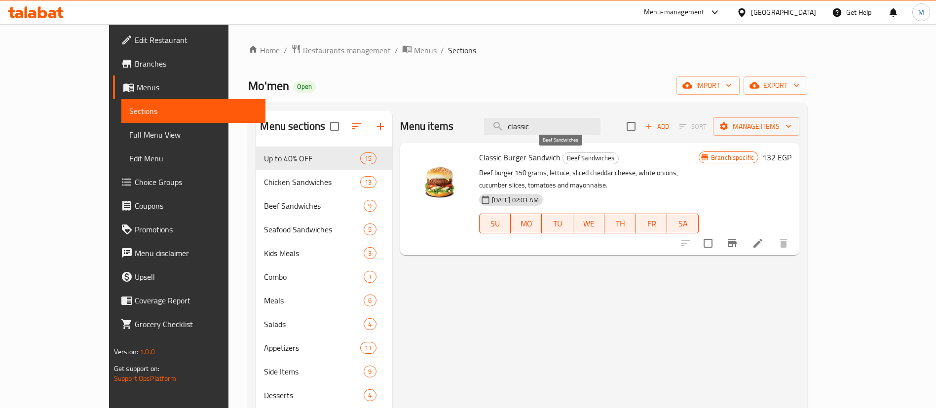
click at [563, 160] on span "Beef Sandwiches" at bounding box center [590, 158] width 55 height 11
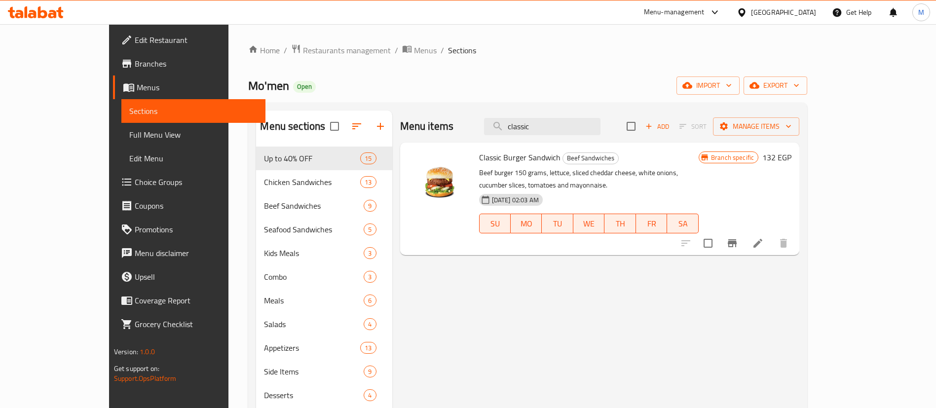
click at [506, 161] on span "Classic Burger Sandwich" at bounding box center [519, 157] width 81 height 15
click at [303, 52] on span "Restaurants management" at bounding box center [347, 50] width 88 height 12
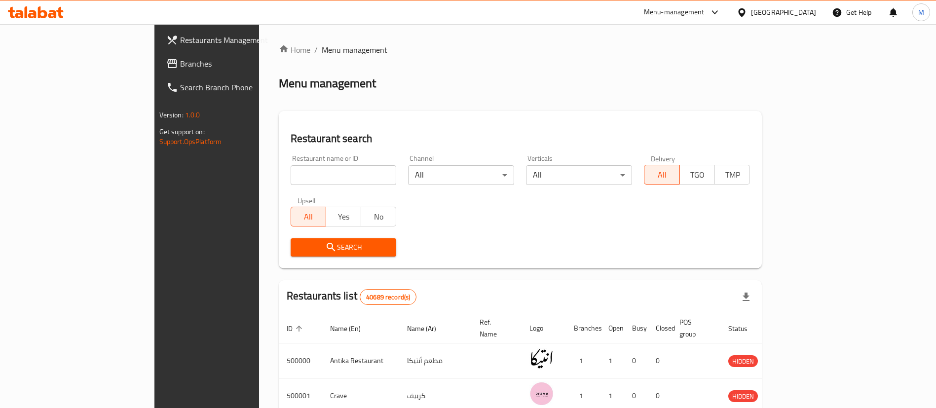
click at [279, 176] on div "Home / Menu management Menu management Restaurant search Restaurant name or ID …" at bounding box center [521, 360] width 484 height 632
click at [291, 169] on input "search" at bounding box center [344, 175] width 106 height 20
type input "pizza king"
click button "Search" at bounding box center [344, 247] width 106 height 18
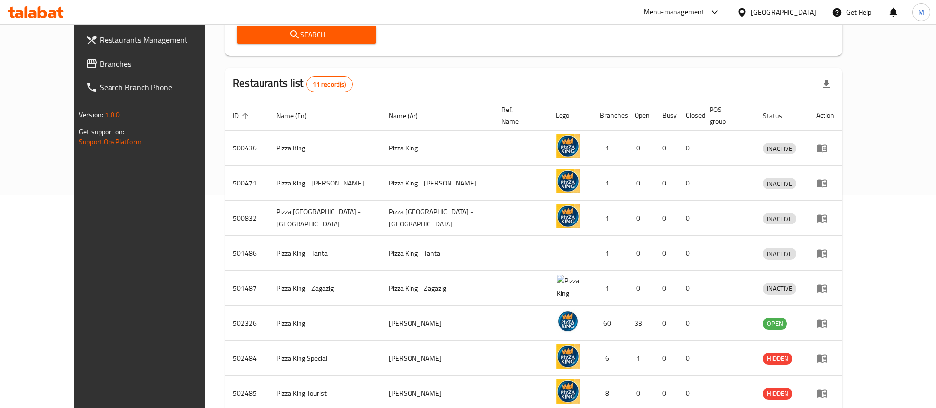
scroll to position [328, 0]
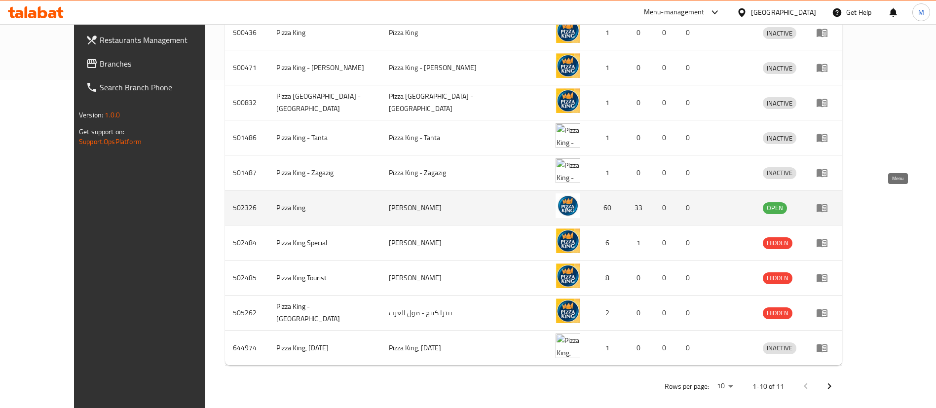
click at [828, 202] on icon "enhanced table" at bounding box center [822, 208] width 12 height 12
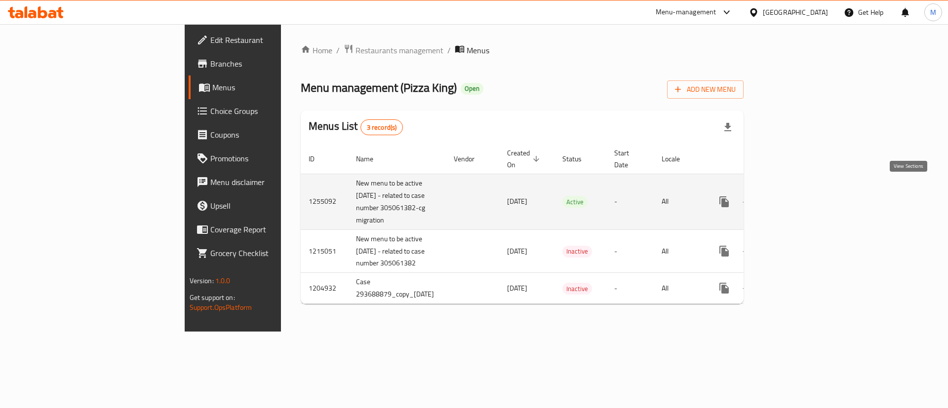
click at [800, 197] on icon "enhanced table" at bounding box center [795, 201] width 9 height 9
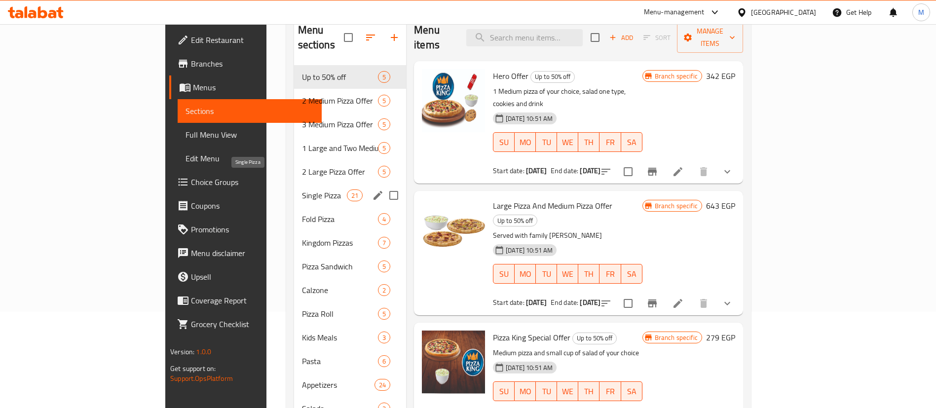
scroll to position [196, 0]
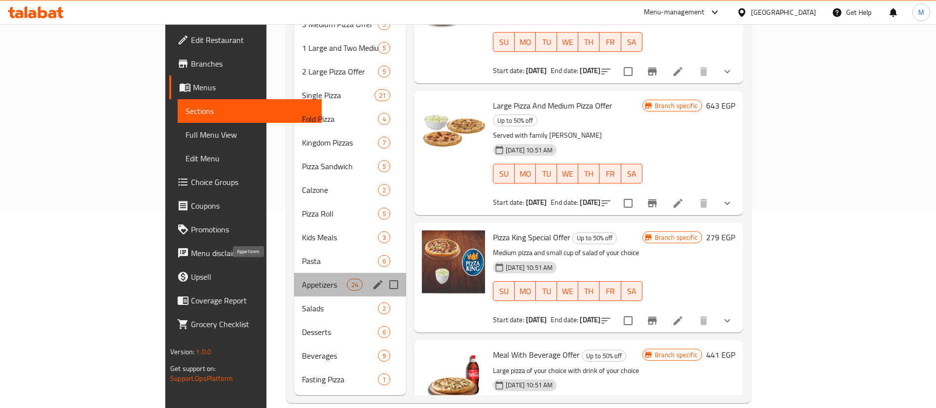
click at [302, 279] on span "Appetizers" at bounding box center [324, 285] width 45 height 12
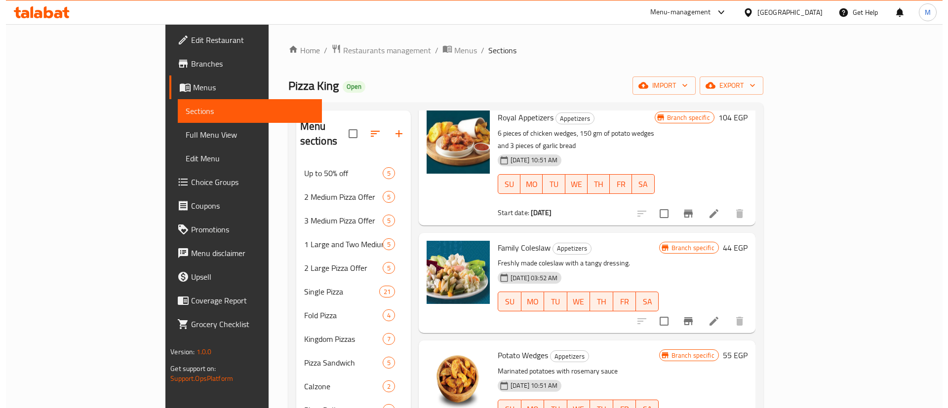
scroll to position [163, 0]
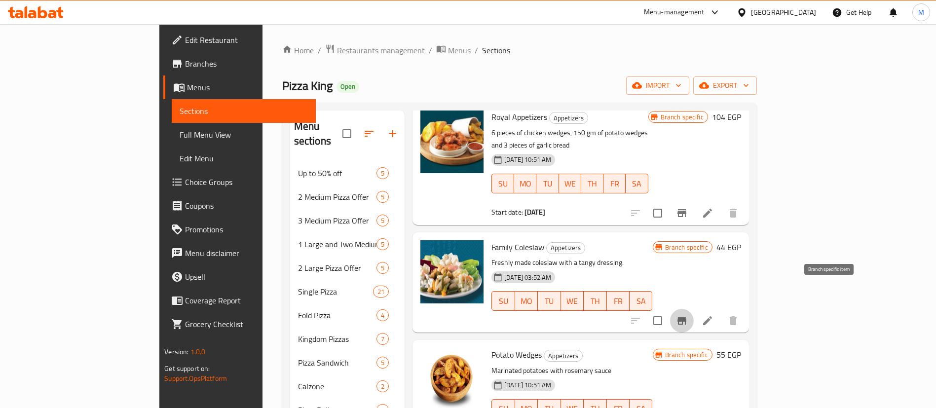
click at [694, 309] on button "Branch-specific-item" at bounding box center [682, 321] width 24 height 24
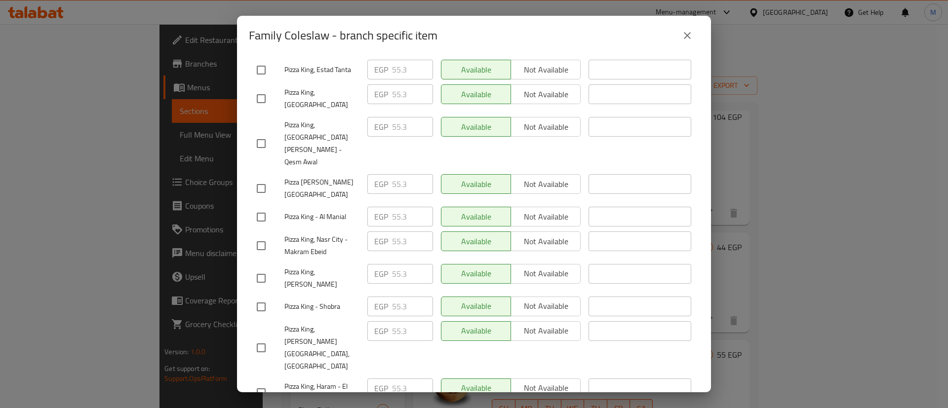
scroll to position [0, 0]
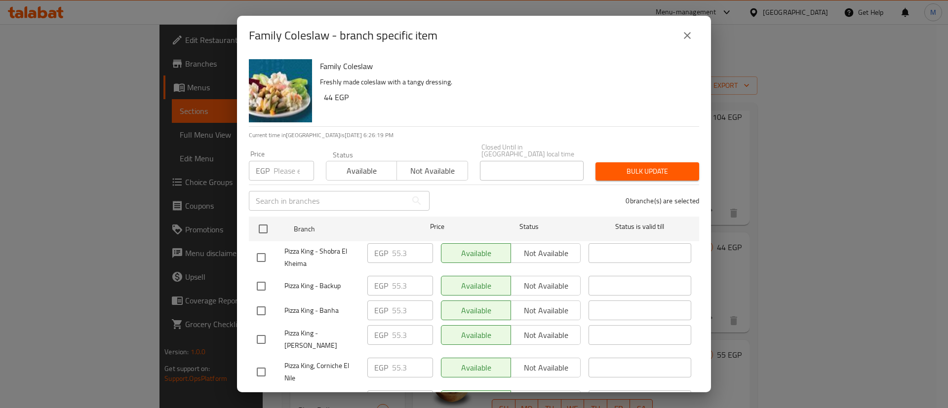
click at [293, 169] on input "number" at bounding box center [293, 171] width 40 height 20
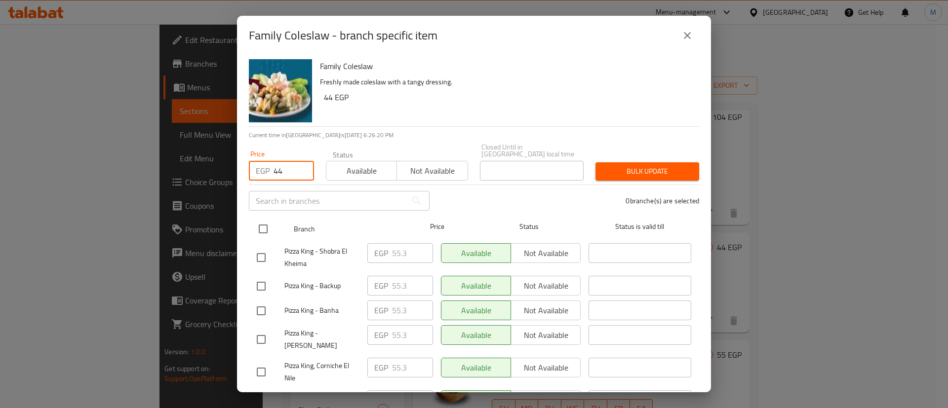
type input "44"
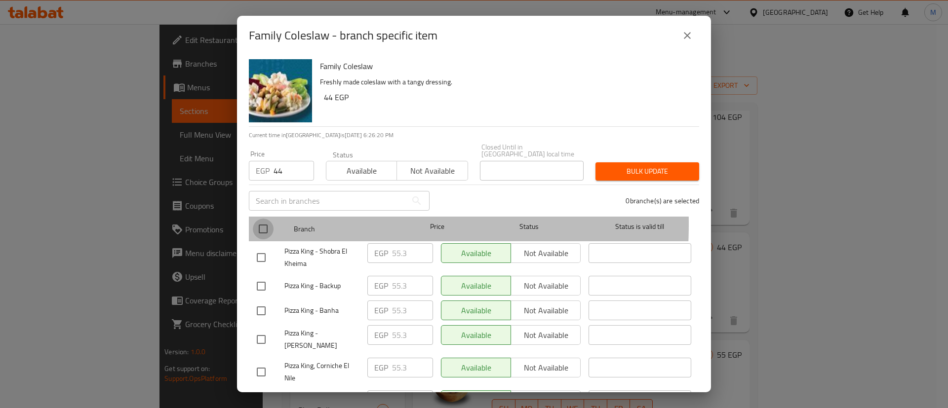
click at [263, 219] on input "checkbox" at bounding box center [263, 229] width 21 height 21
checkbox input "true"
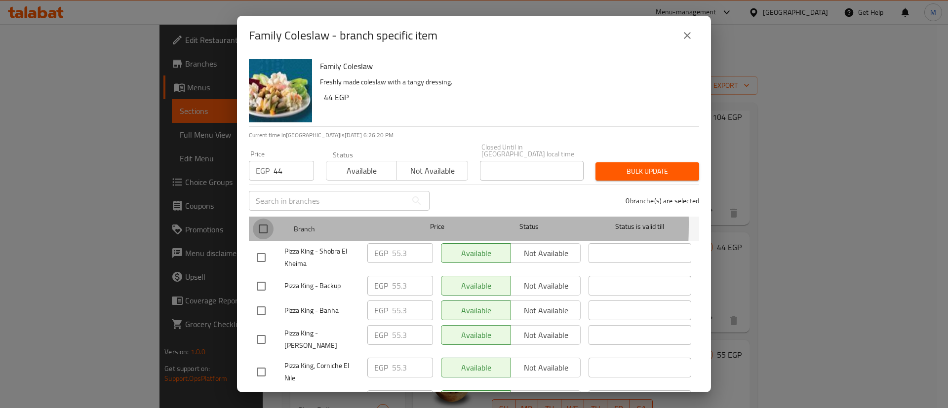
checkbox input "true"
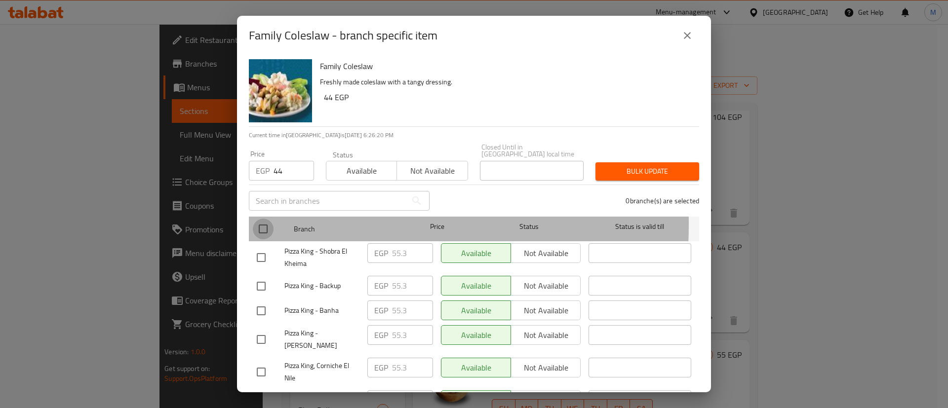
checkbox input "true"
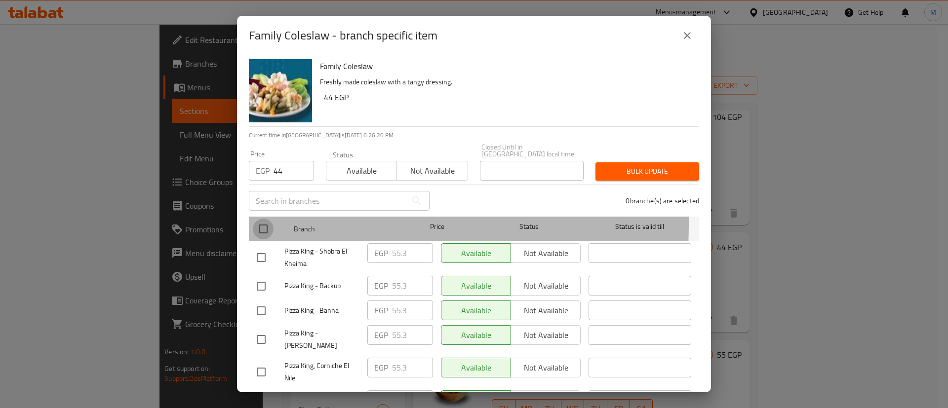
checkbox input "true"
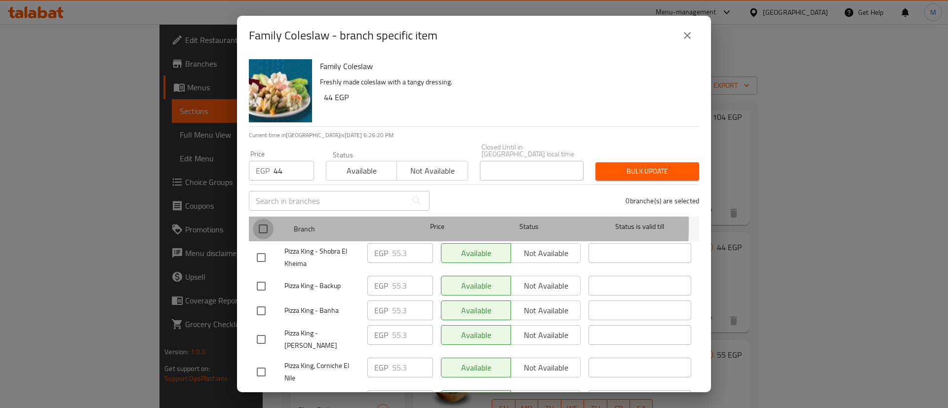
checkbox input "true"
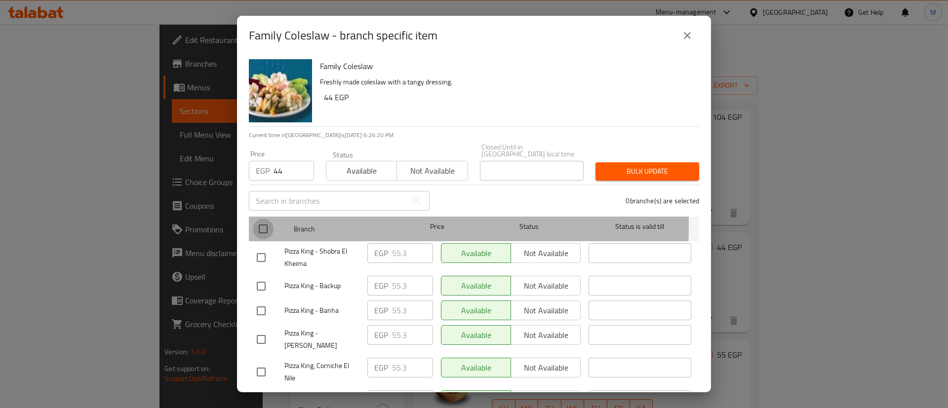
checkbox input "true"
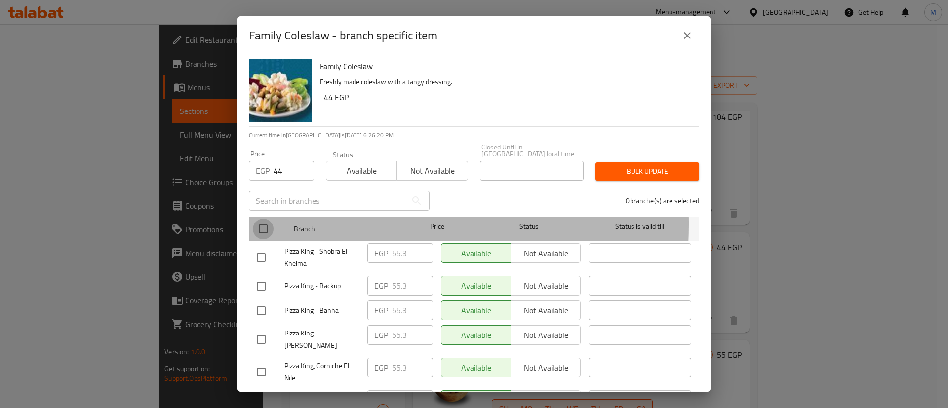
checkbox input "true"
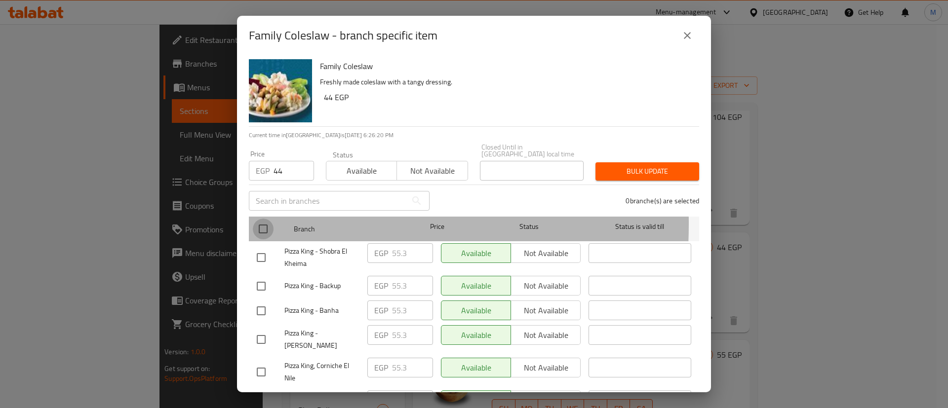
checkbox input "true"
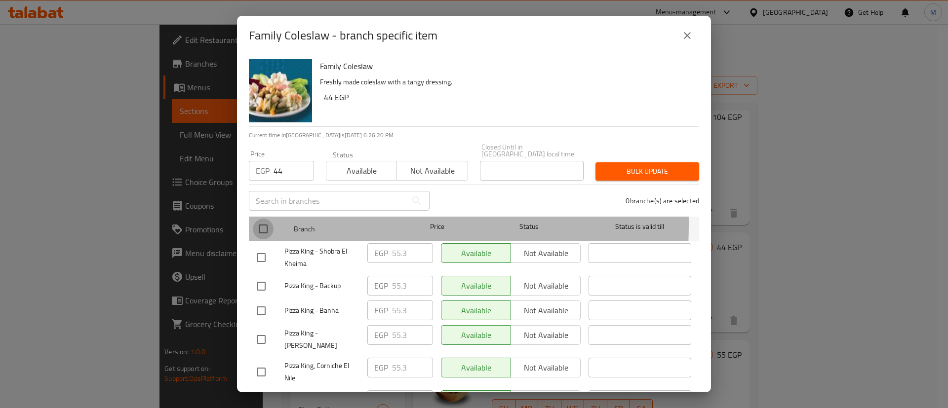
checkbox input "true"
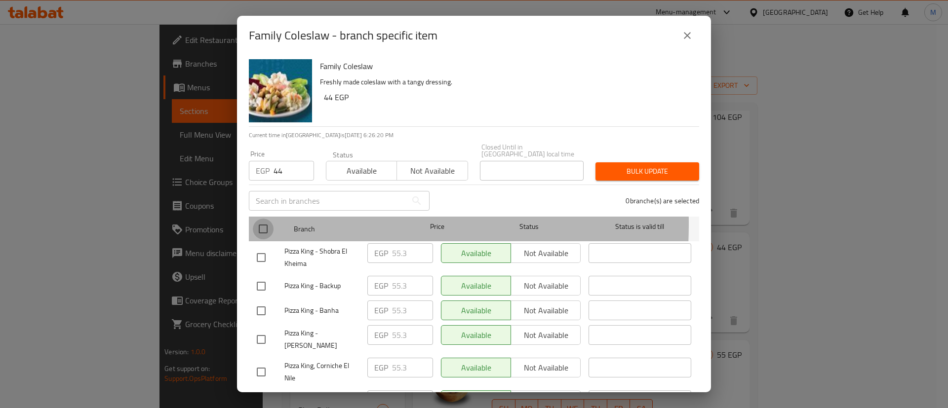
checkbox input "true"
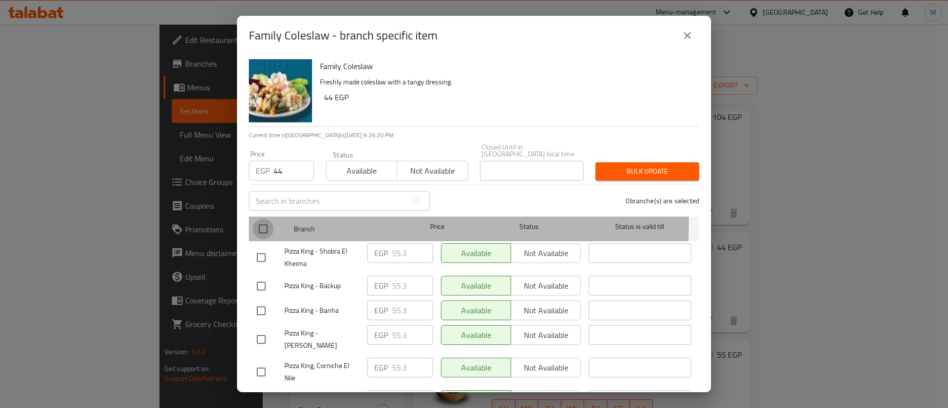
checkbox input "true"
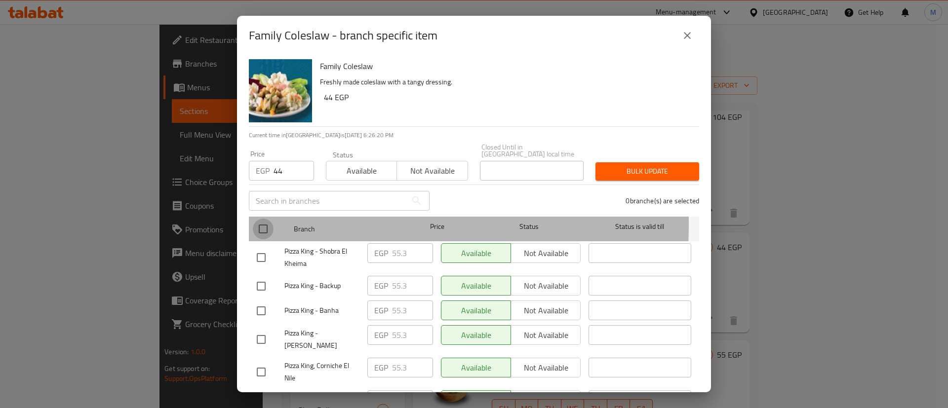
checkbox input "true"
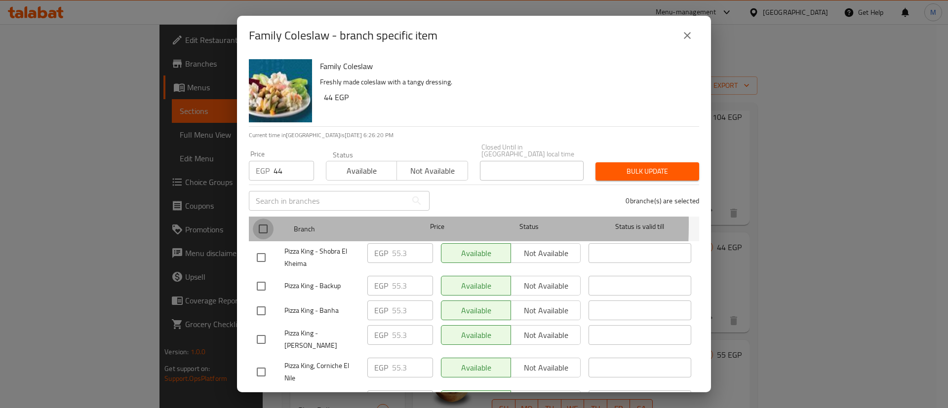
checkbox input "true"
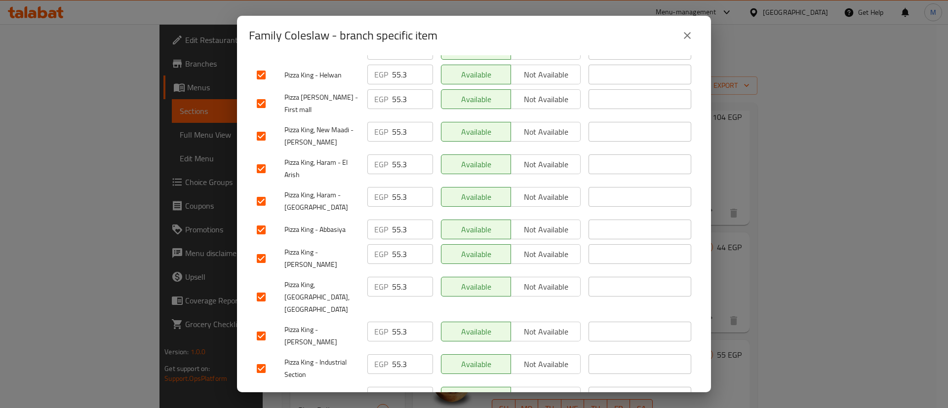
scroll to position [1435, 0]
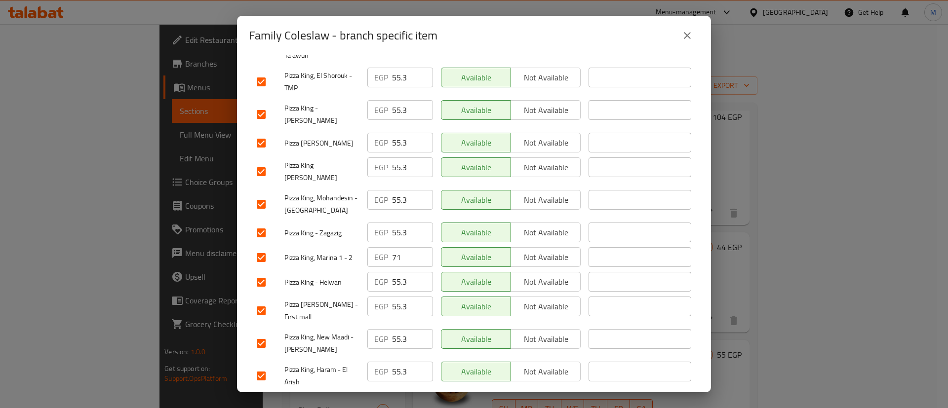
click at [263, 247] on input "checkbox" at bounding box center [261, 257] width 21 height 21
checkbox input "false"
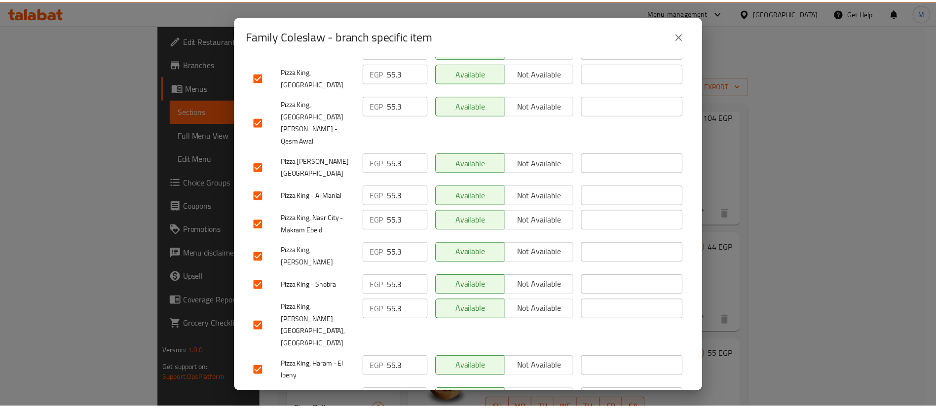
scroll to position [0, 0]
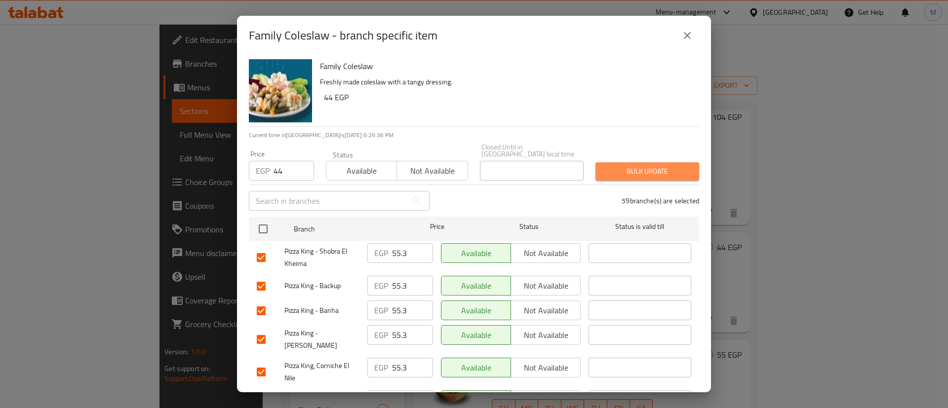
click at [658, 162] on button "Bulk update" at bounding box center [647, 171] width 104 height 18
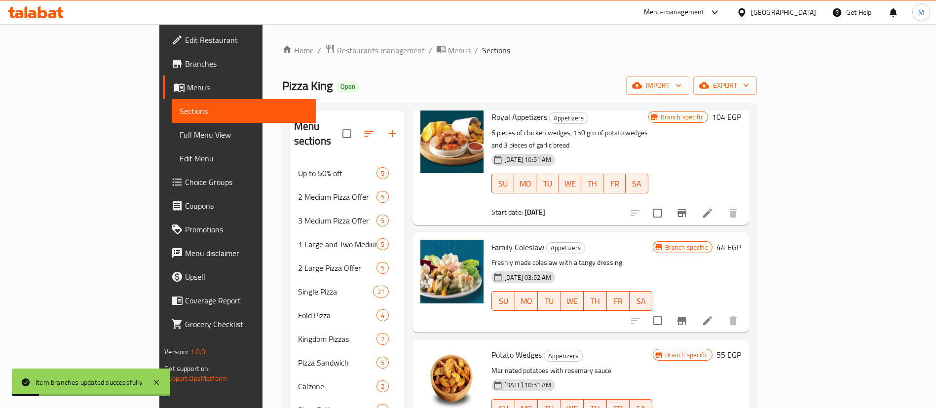
click at [604, 201] on div "Menu items Add Sort Manage items Sauce Box Appetizers Assortment of sauces in t…" at bounding box center [577, 351] width 345 height 481
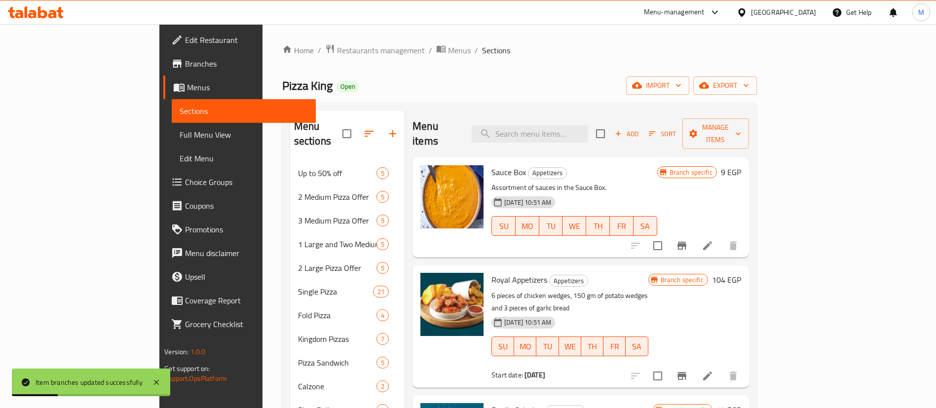
click at [638, 165] on h6 "Sauce Box Appetizers" at bounding box center [574, 172] width 165 height 14
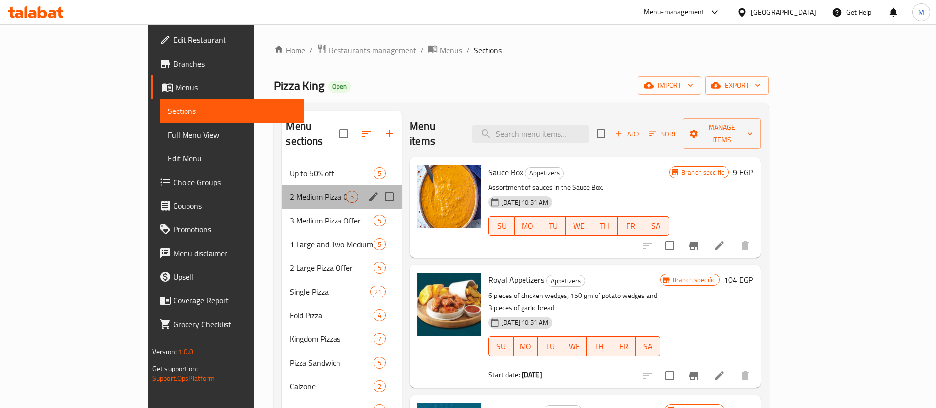
click at [291, 189] on div "2 Medium Pizza Offer 5" at bounding box center [342, 197] width 120 height 24
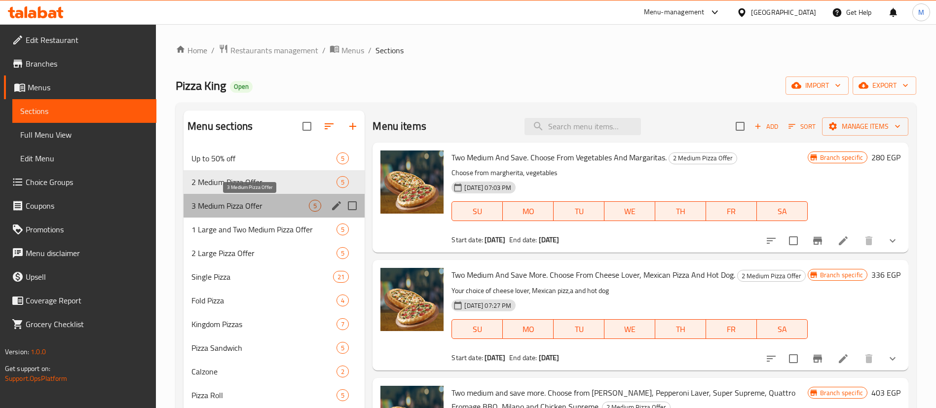
click at [291, 202] on span "3 Medium Pizza Offer" at bounding box center [250, 206] width 117 height 12
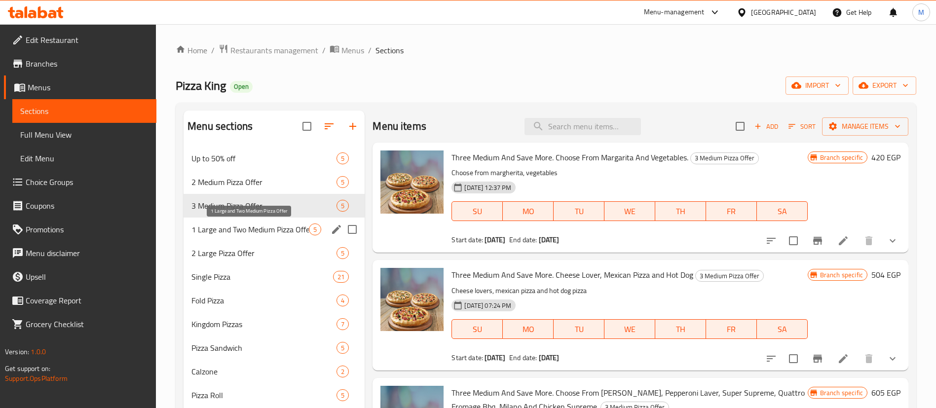
click at [292, 230] on span "1 Large and Two Medium Pizza Offer" at bounding box center [250, 230] width 117 height 12
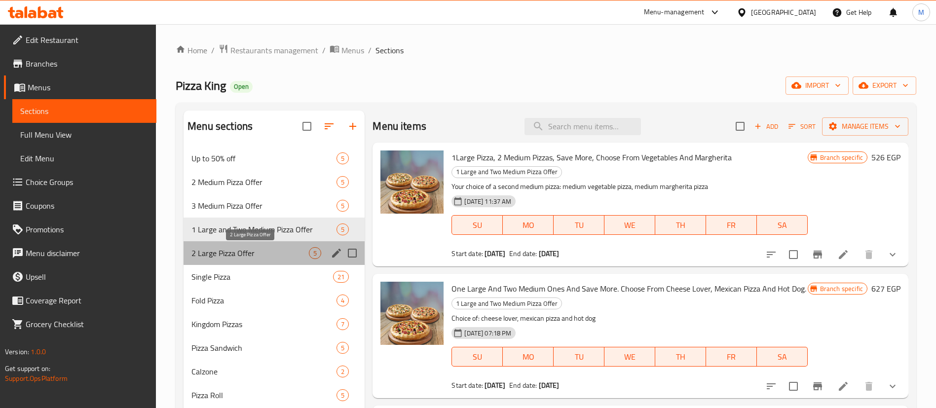
click at [288, 257] on span "2 Large Pizza Offer" at bounding box center [250, 253] width 117 height 12
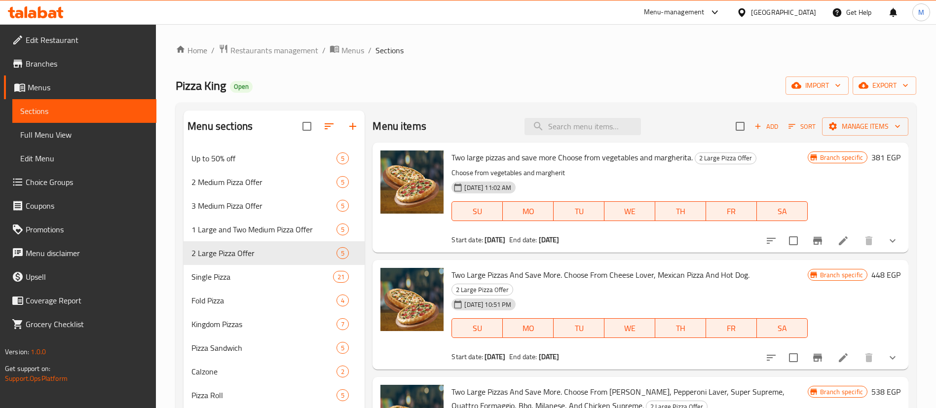
click at [574, 159] on span "Two large pizzas and save more Choose from vegetables and margherita." at bounding box center [572, 157] width 241 height 15
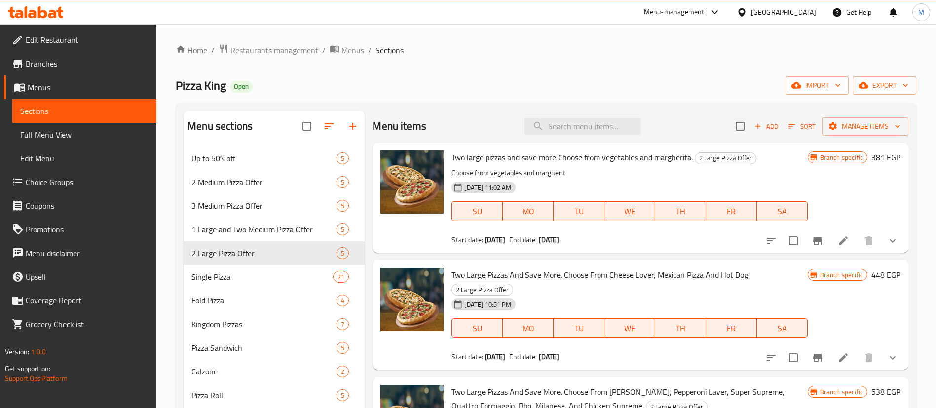
click at [574, 159] on span "Two large pizzas and save more Choose from vegetables and margherita." at bounding box center [572, 157] width 241 height 15
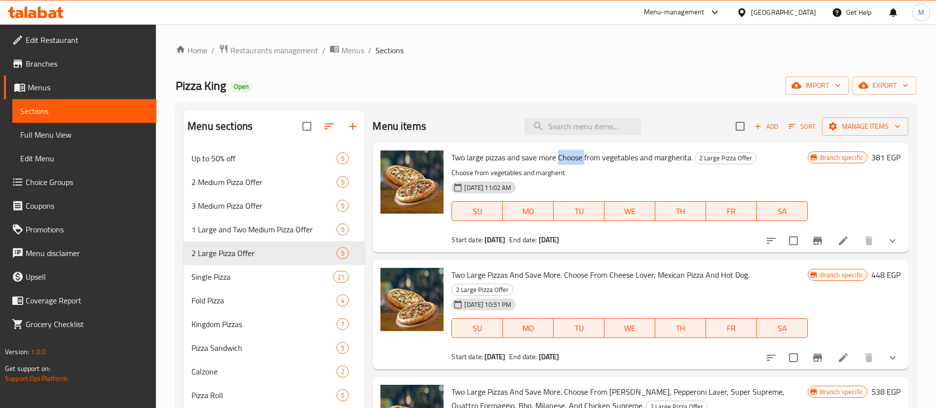
click at [574, 159] on span "Two large pizzas and save more Choose from vegetables and margherita." at bounding box center [572, 157] width 241 height 15
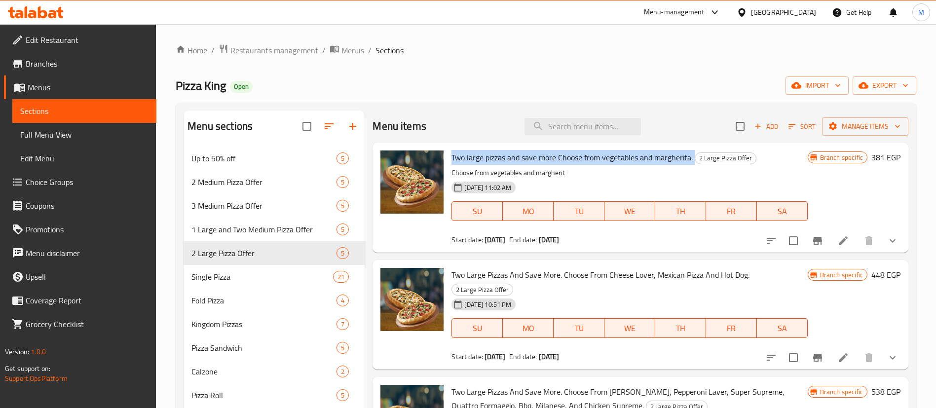
click at [574, 159] on span "Two large pizzas and save more Choose from vegetables and margherita." at bounding box center [572, 157] width 241 height 15
click at [499, 118] on div "Menu items Add Sort Manage items" at bounding box center [641, 127] width 536 height 32
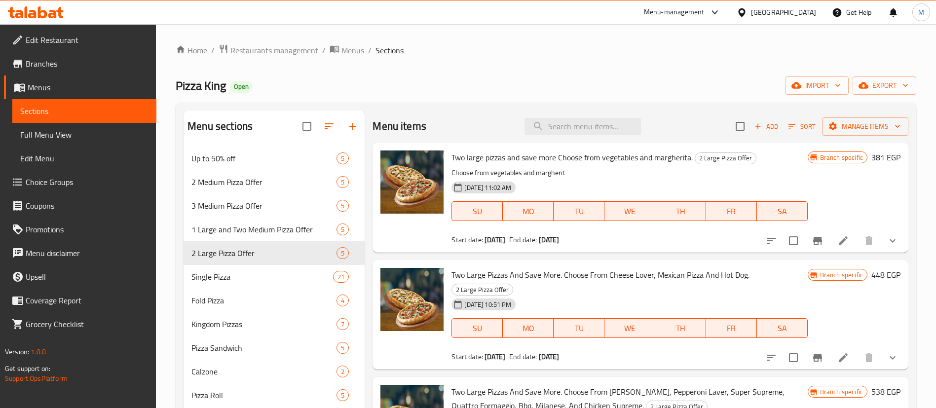
click at [499, 118] on div "Menu items Add Sort Manage items" at bounding box center [641, 127] width 536 height 32
click at [491, 52] on ol "Home / Restaurants management / Menus / Sections" at bounding box center [546, 50] width 741 height 13
click at [509, 159] on span "Two large pizzas and save more Choose from vegetables and margherita." at bounding box center [572, 157] width 241 height 15
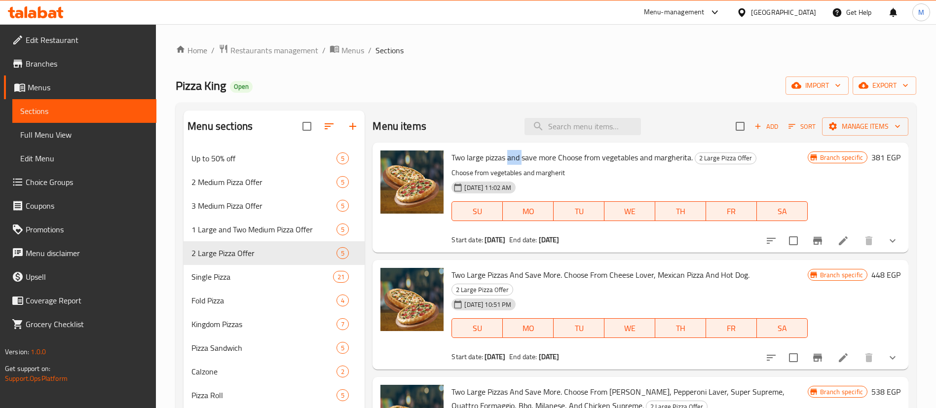
click at [509, 159] on span "Two large pizzas and save more Choose from vegetables and margherita." at bounding box center [572, 157] width 241 height 15
click at [280, 52] on span "Restaurants management" at bounding box center [274, 50] width 88 height 12
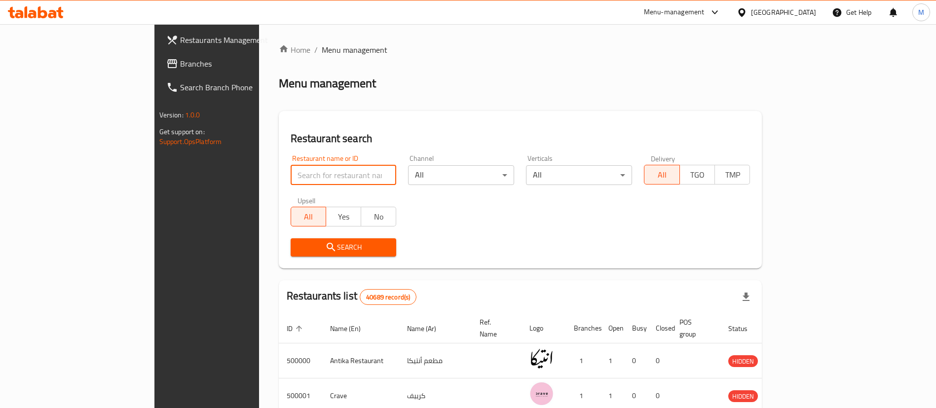
click at [307, 175] on input "search" at bounding box center [344, 175] width 106 height 20
type input "kingdom pizza"
click button "Search" at bounding box center [344, 247] width 106 height 18
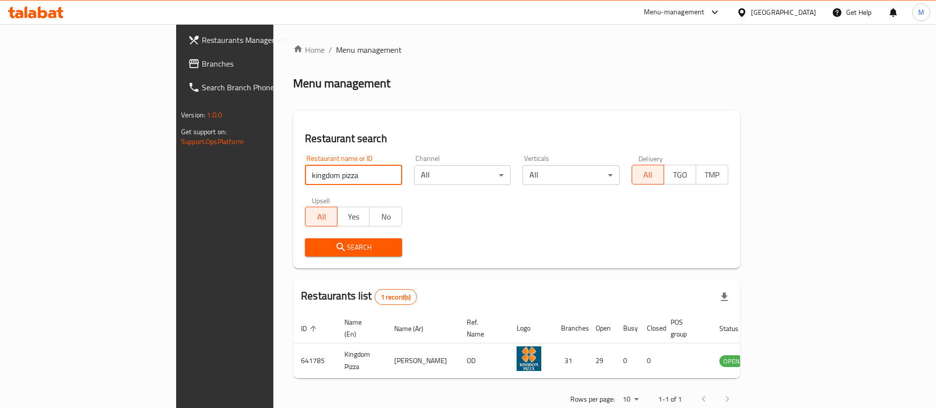
scroll to position [13, 0]
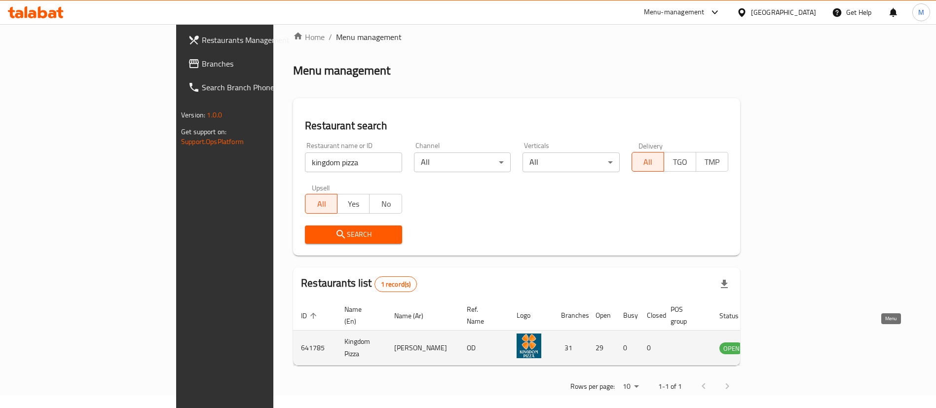
click at [783, 345] on icon "enhanced table" at bounding box center [777, 349] width 11 height 8
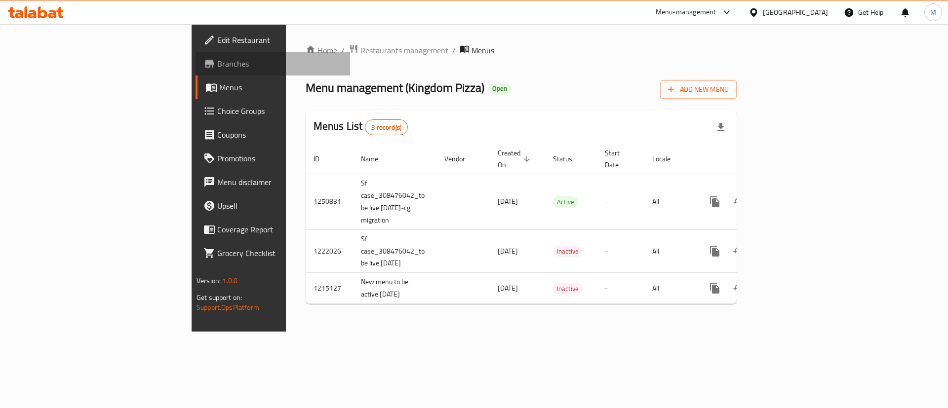
click at [217, 64] on span "Branches" at bounding box center [279, 64] width 125 height 12
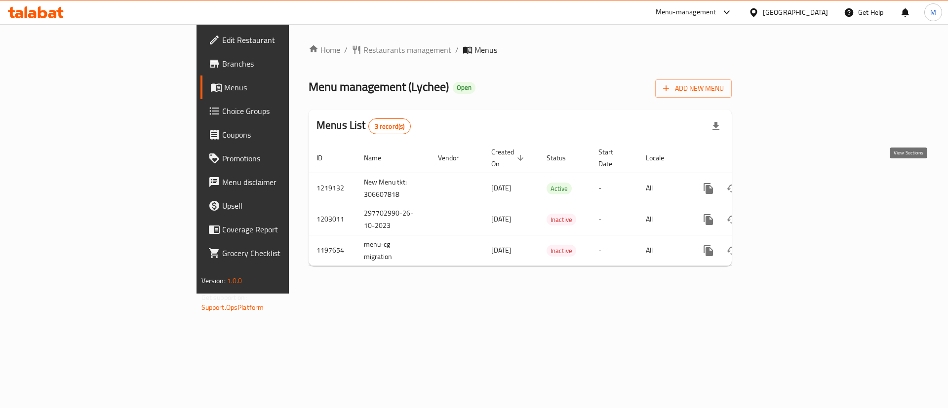
click at [791, 182] on link "enhanced table" at bounding box center [780, 189] width 24 height 24
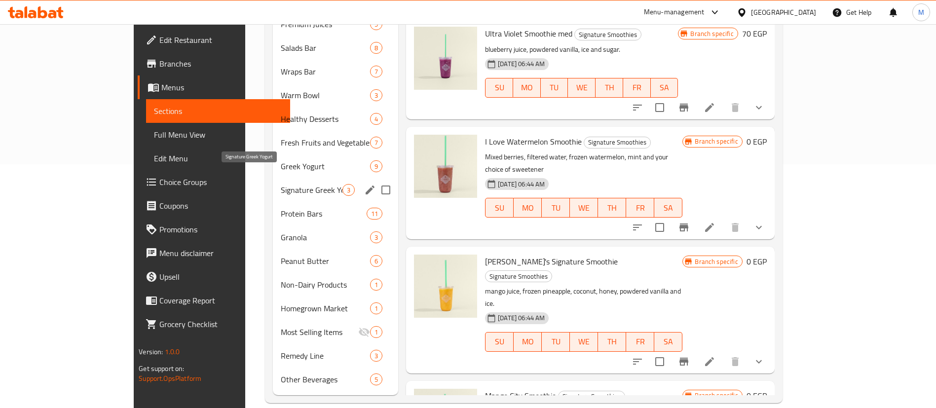
scroll to position [213, 0]
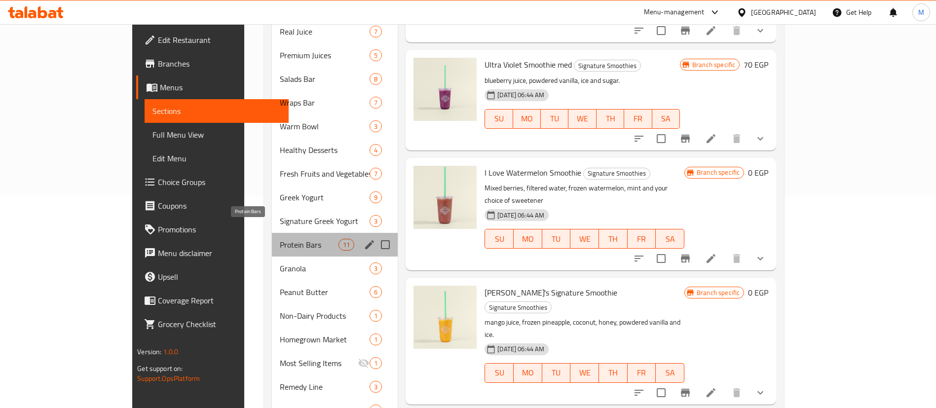
click at [280, 239] on span "Protein Bars" at bounding box center [309, 245] width 59 height 12
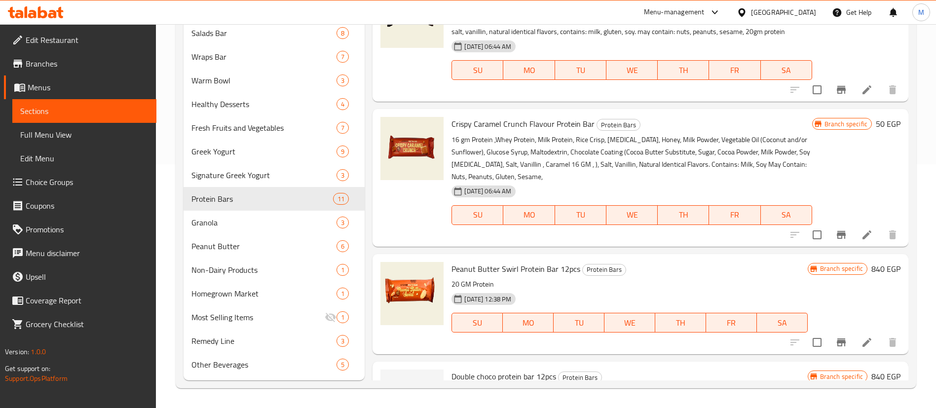
scroll to position [397, 0]
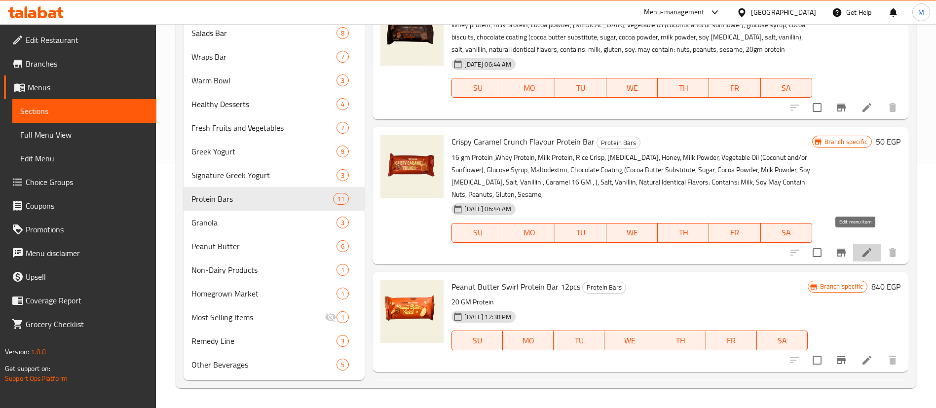
click at [861, 247] on icon at bounding box center [867, 253] width 12 height 12
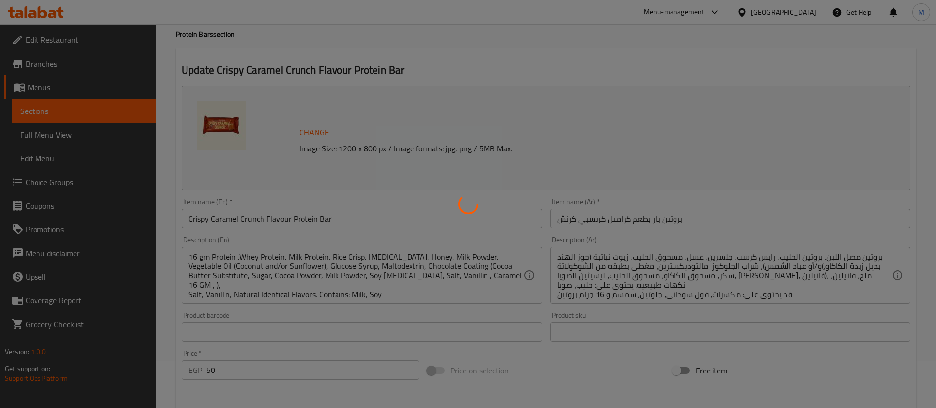
scroll to position [60, 0]
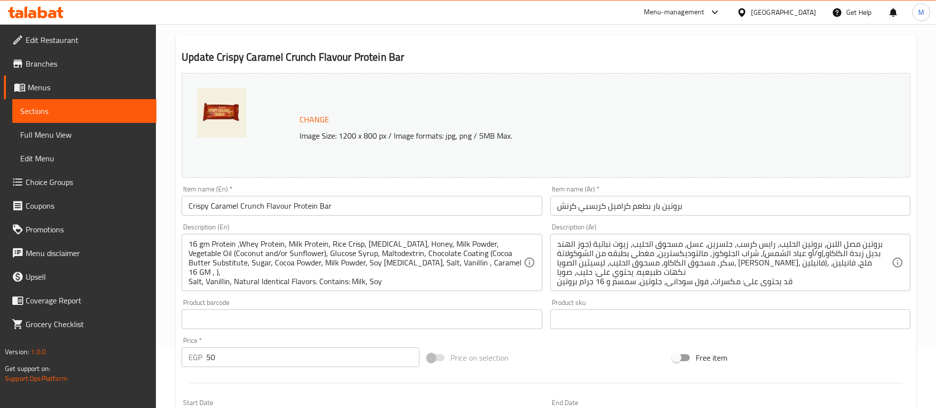
click at [485, 261] on div "Home / Restaurants management / Menus / Sections / item / update Protein Bars s…" at bounding box center [546, 308] width 741 height 648
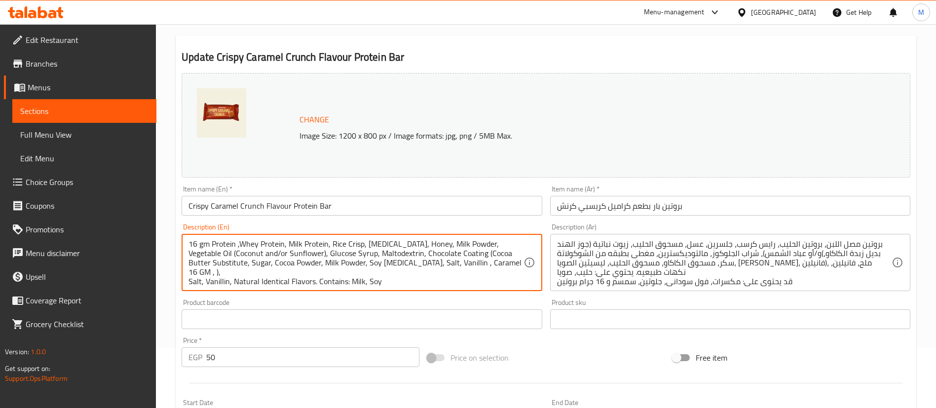
drag, startPoint x: 484, startPoint y: 262, endPoint x: 433, endPoint y: 262, distance: 50.8
click at [434, 262] on textarea "16 gm Protein ,Whey Protein, Milk Protein, Rice Crisp, Glycerin, Honey, Milk Po…" at bounding box center [356, 262] width 335 height 47
type textarea "16 gm Protein ,Whey Protein, Milk Protein, Rice Crisp, Glycerin, Honey, Milk Po…"
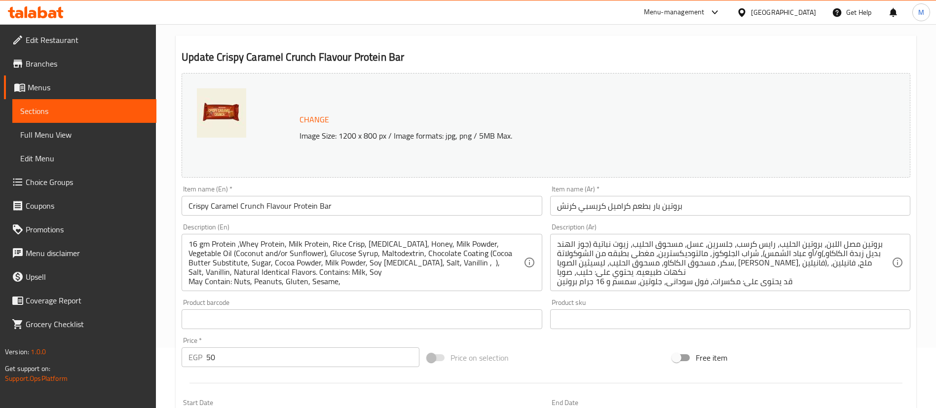
click at [452, 307] on div "Product barcode Product barcode" at bounding box center [362, 314] width 360 height 30
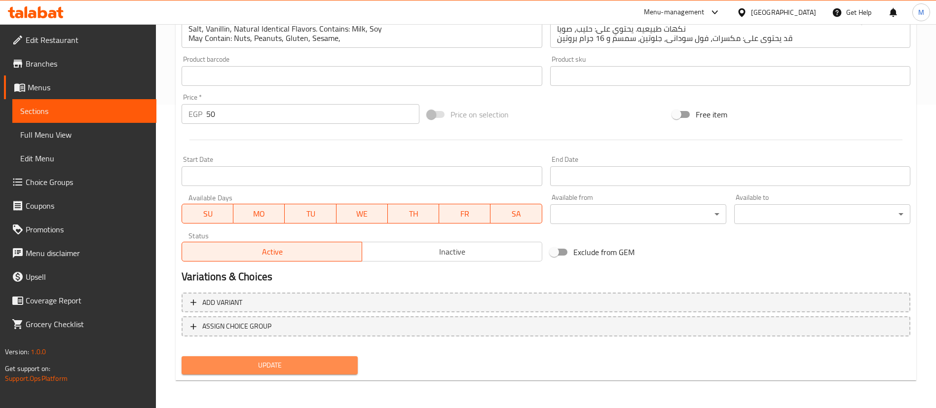
click at [286, 362] on span "Update" at bounding box center [270, 365] width 160 height 12
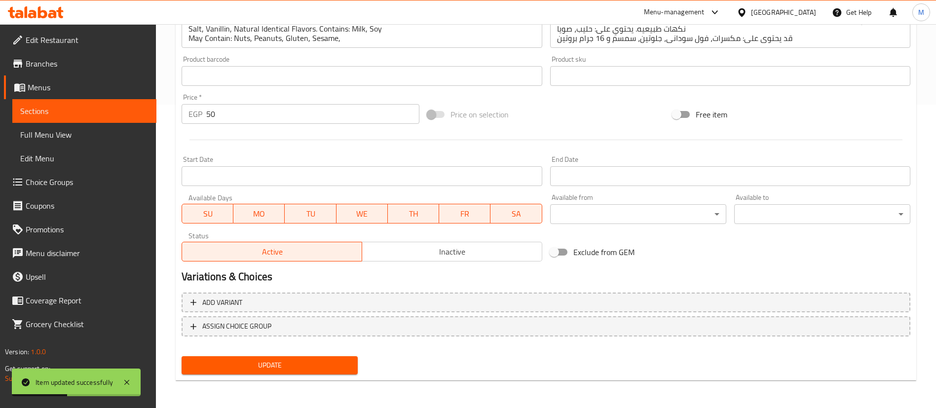
scroll to position [0, 0]
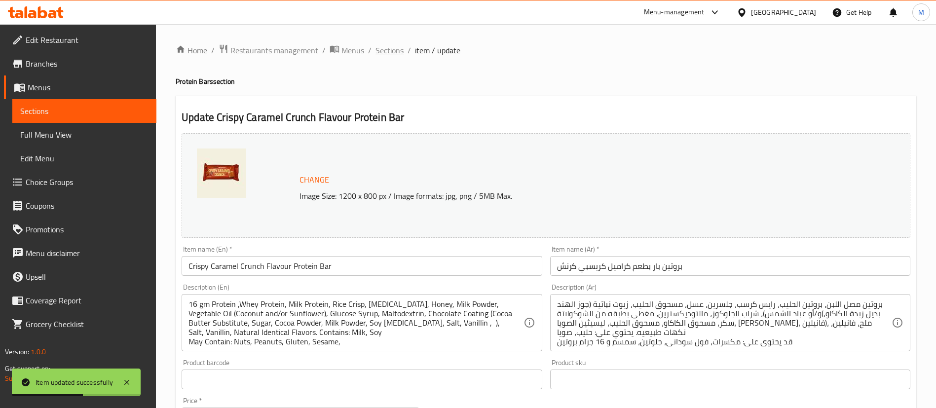
click at [390, 51] on span "Sections" at bounding box center [390, 50] width 28 height 12
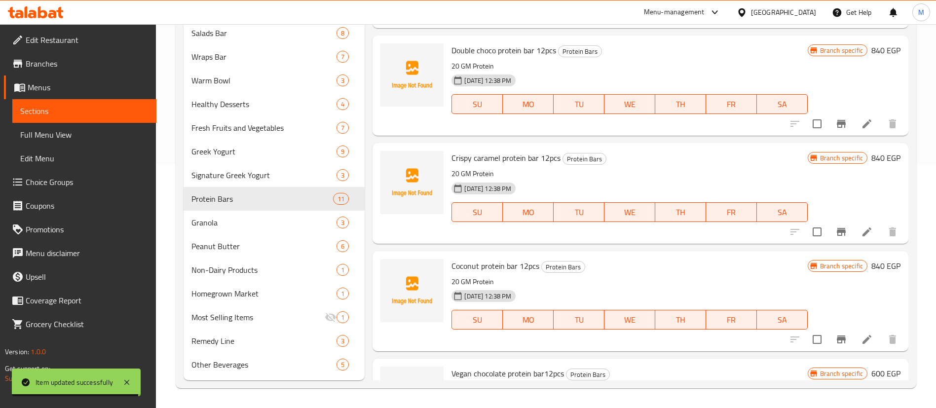
scroll to position [808, 0]
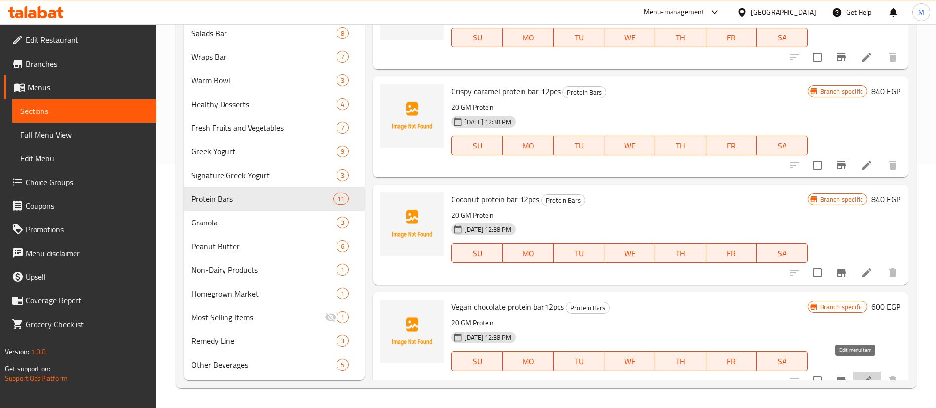
click at [863, 377] on icon at bounding box center [867, 381] width 9 height 9
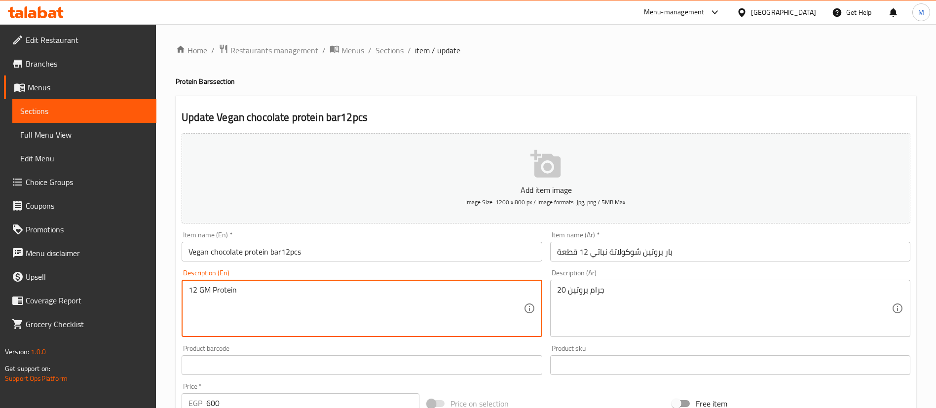
type textarea "12 GM Protein"
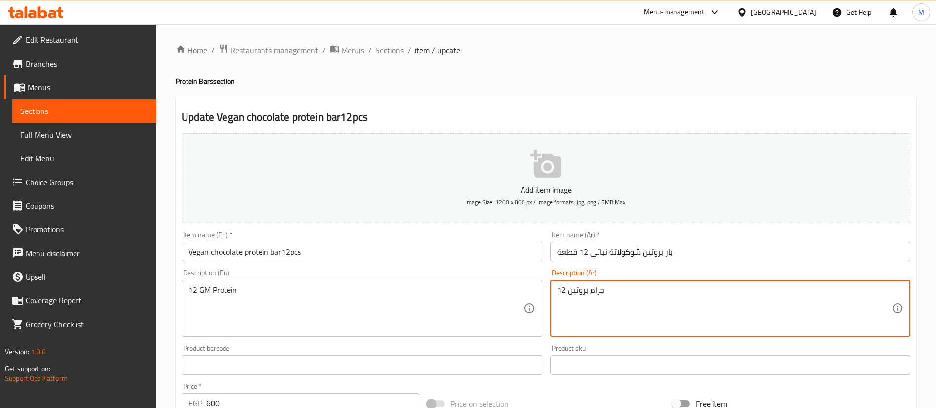
scroll to position [289, 0]
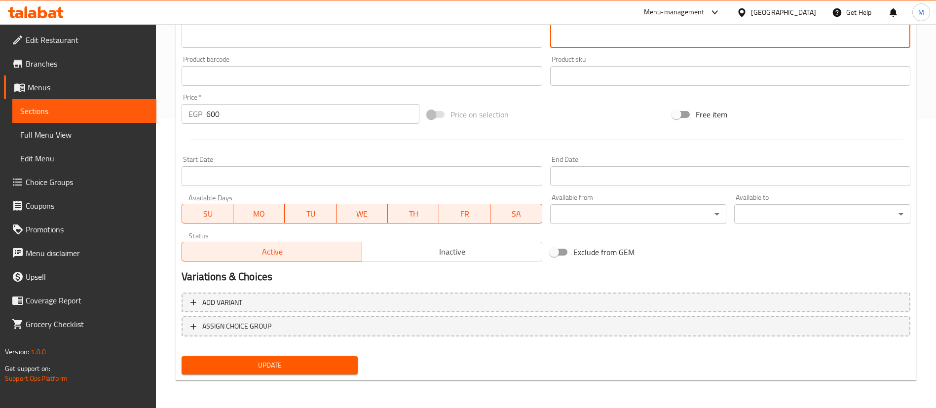
type textarea "12 جرام بروتين"
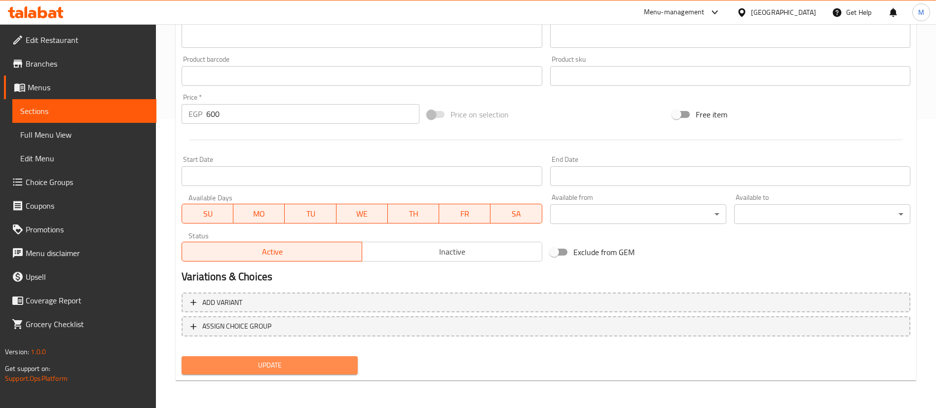
click at [273, 361] on span "Update" at bounding box center [270, 365] width 160 height 12
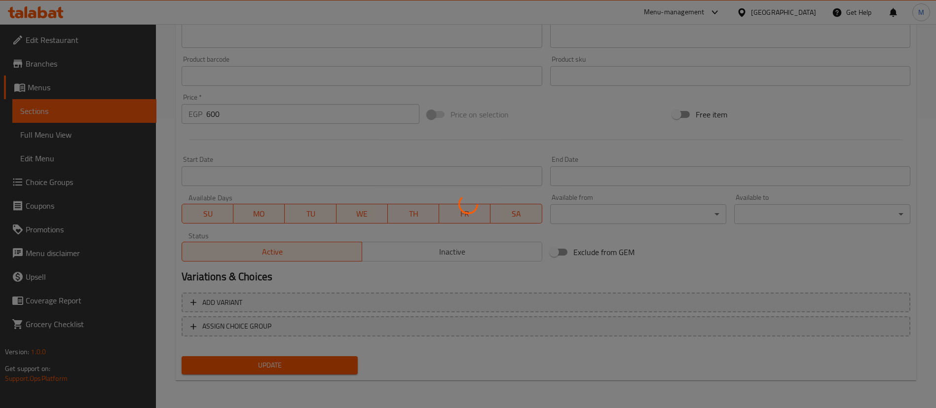
scroll to position [0, 0]
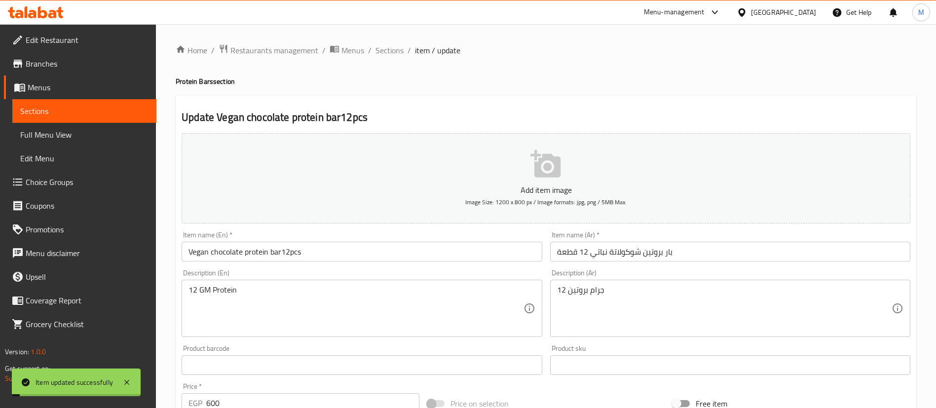
click at [392, 52] on span "Sections" at bounding box center [390, 50] width 28 height 12
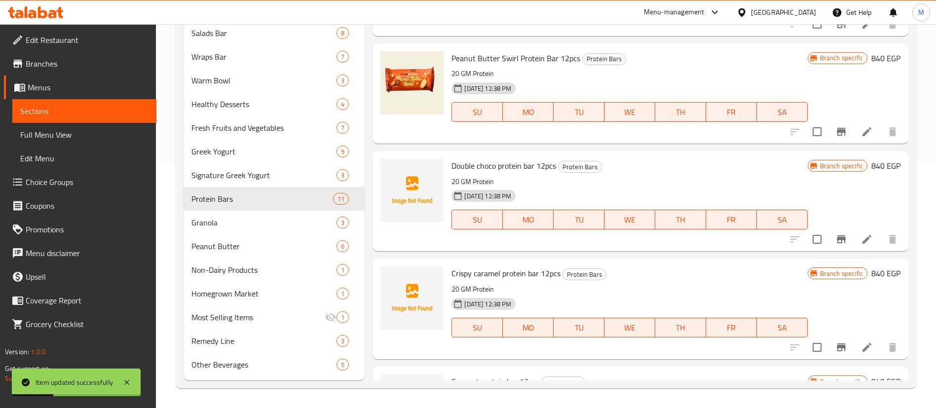
scroll to position [625, 0]
click at [862, 339] on li at bounding box center [867, 348] width 28 height 18
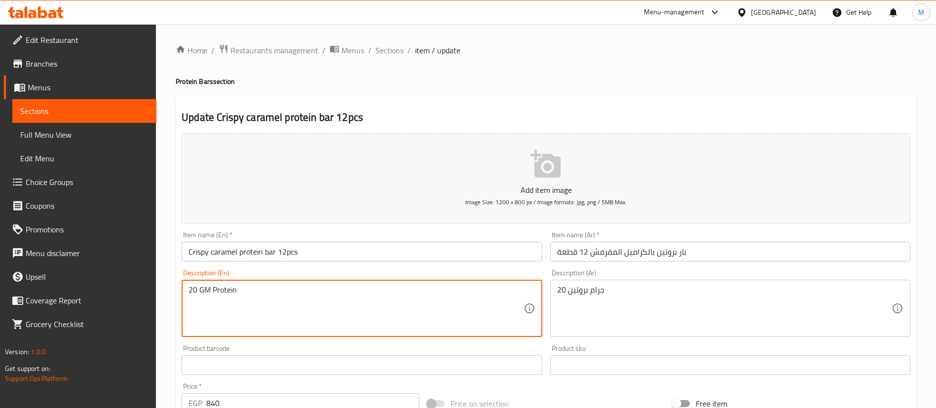
click at [196, 291] on textarea "20 GM Protein" at bounding box center [356, 308] width 335 height 47
type textarea "16 GM Protein"
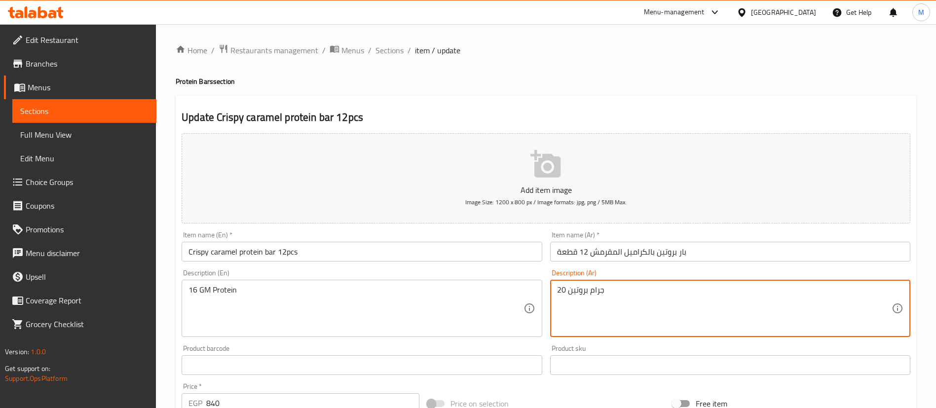
click at [561, 288] on textarea "20 جرام بروتين" at bounding box center [724, 308] width 335 height 47
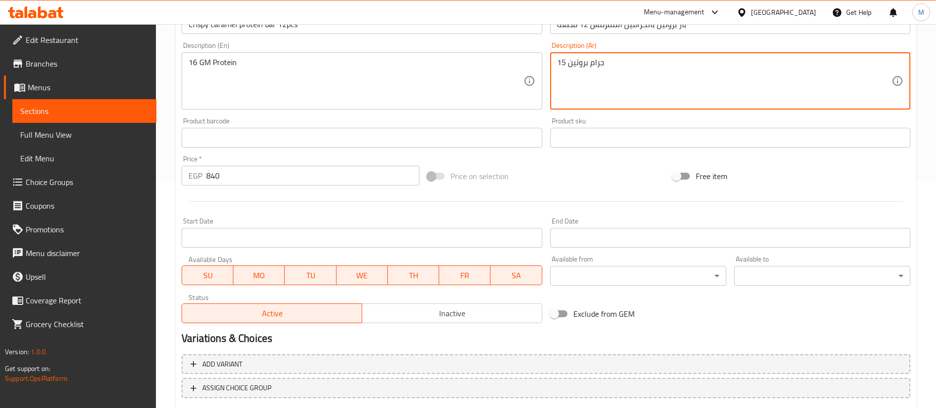
scroll to position [289, 0]
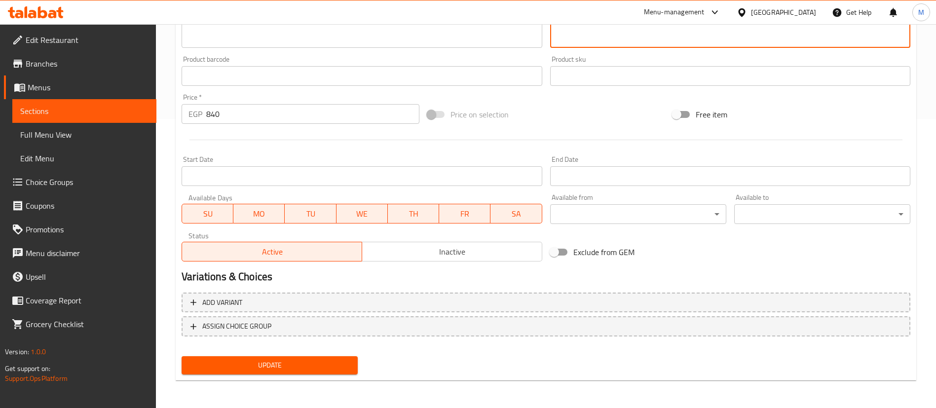
type textarea "15 جرام بروتين"
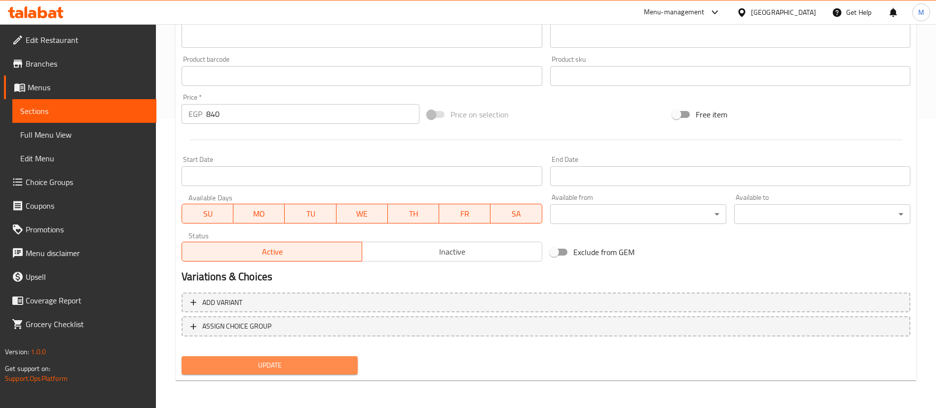
click at [323, 361] on span "Update" at bounding box center [270, 365] width 160 height 12
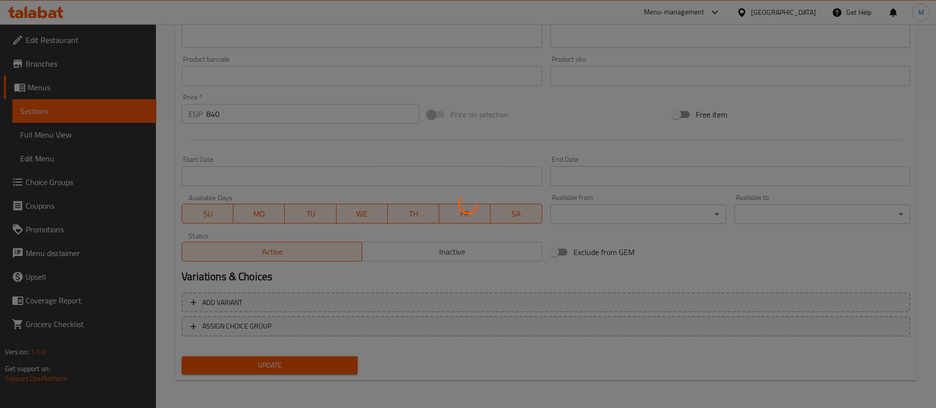
scroll to position [0, 0]
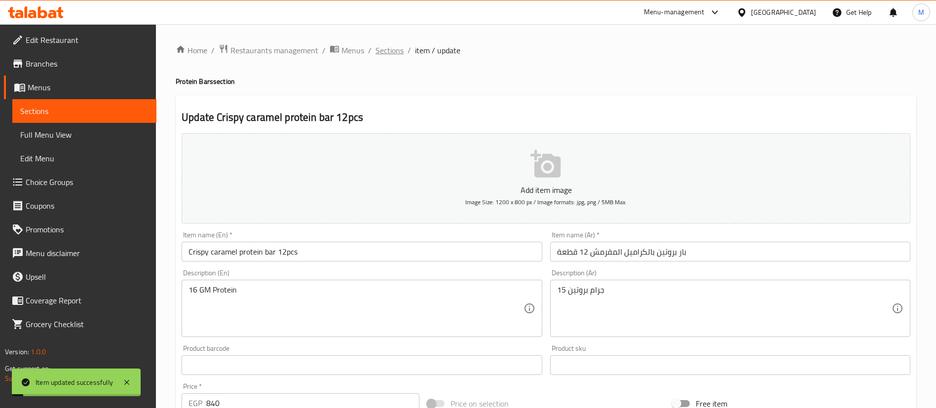
click at [387, 50] on span "Sections" at bounding box center [390, 50] width 28 height 12
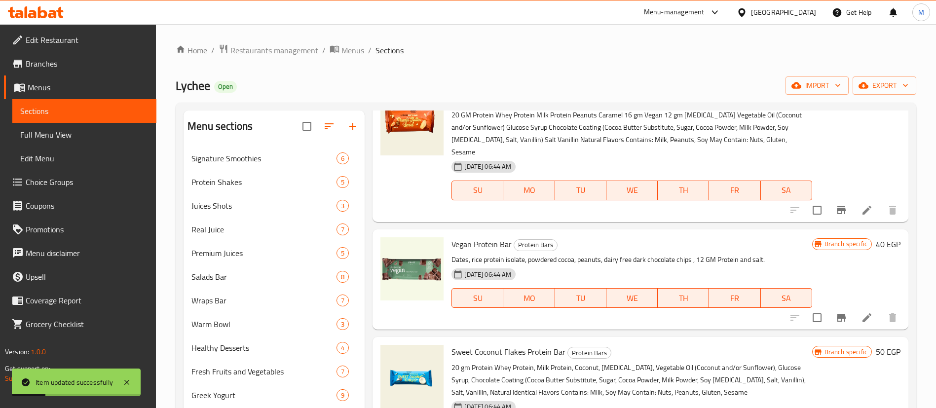
scroll to position [74, 0]
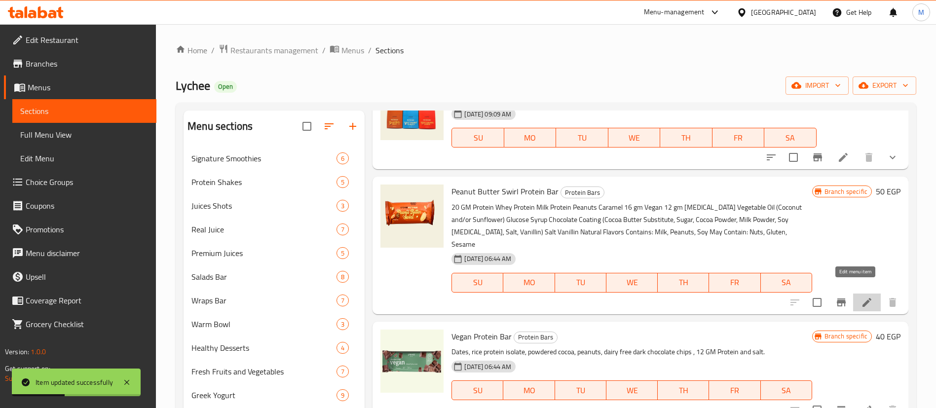
click at [861, 297] on icon at bounding box center [867, 303] width 12 height 12
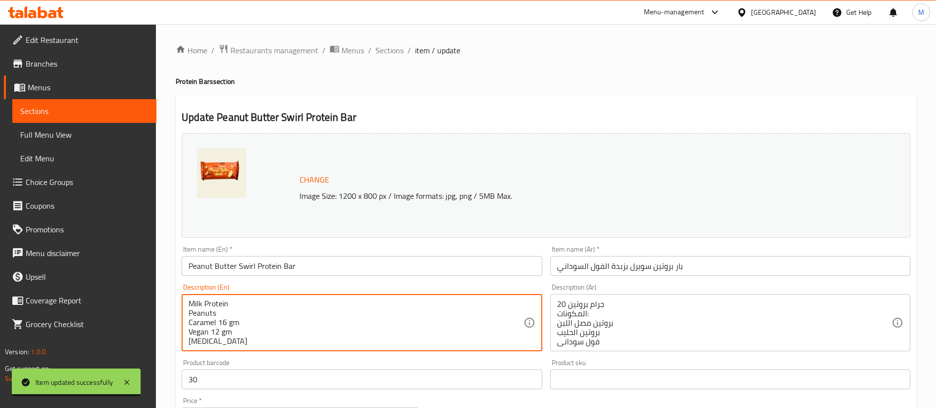
scroll to position [19, 0]
drag, startPoint x: 264, startPoint y: 321, endPoint x: 186, endPoint y: 327, distance: 78.2
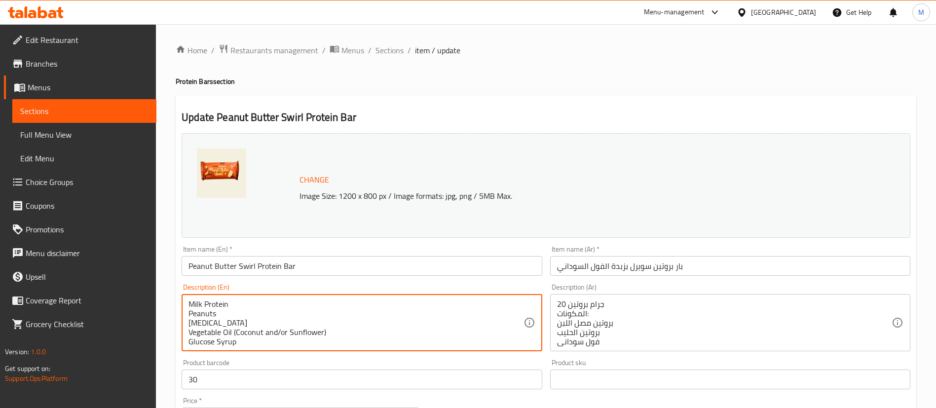
scroll to position [304, 0]
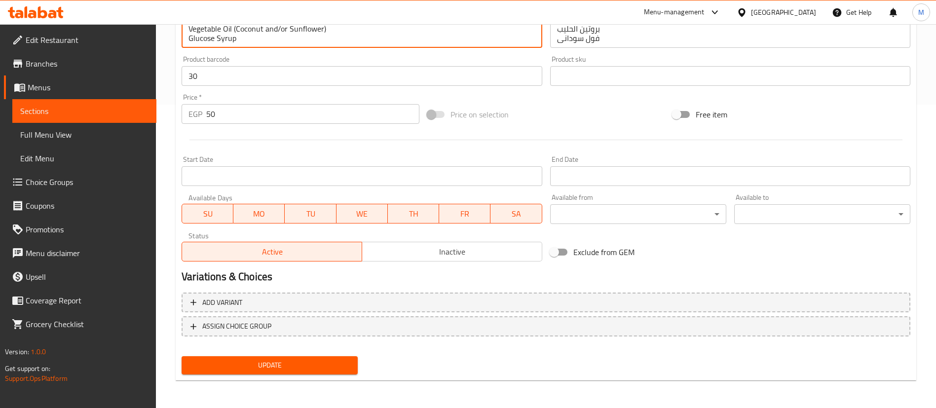
type textarea "20 GM Protein Whey Protein Milk Protein Peanuts Glycerin Vegetable Oil (Coconut…"
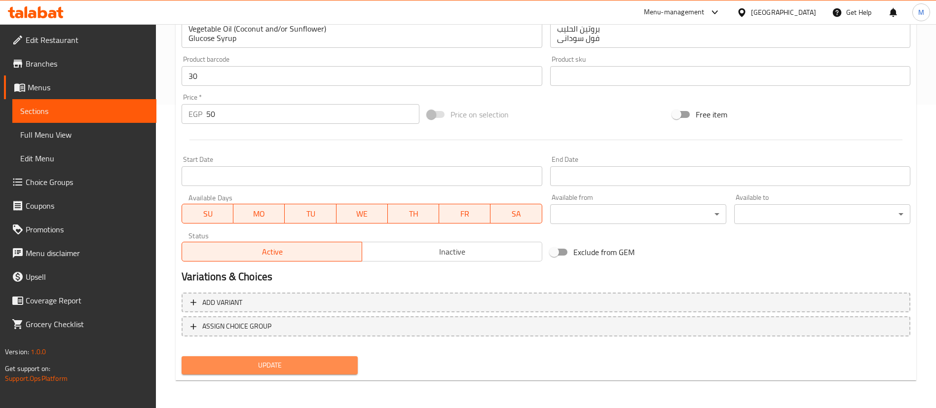
click at [269, 364] on span "Update" at bounding box center [270, 365] width 160 height 12
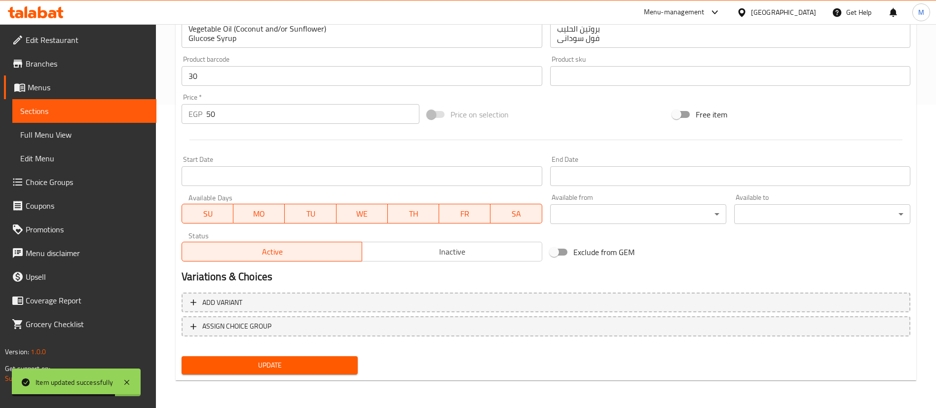
scroll to position [0, 0]
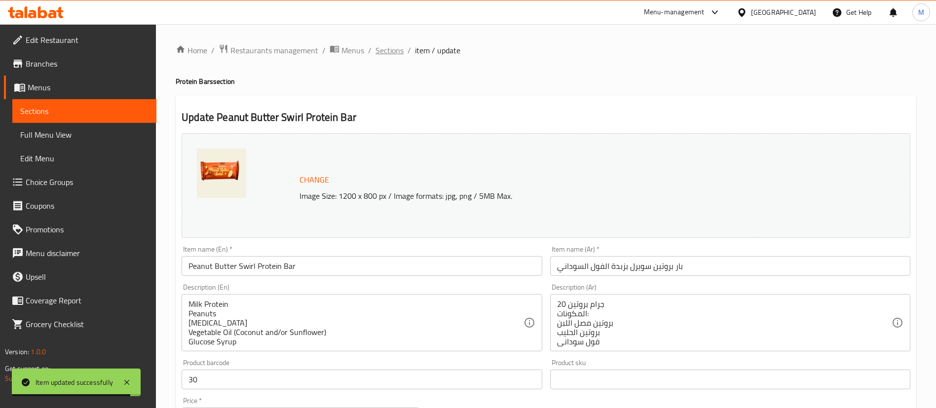
click at [387, 44] on span "Sections" at bounding box center [390, 50] width 28 height 12
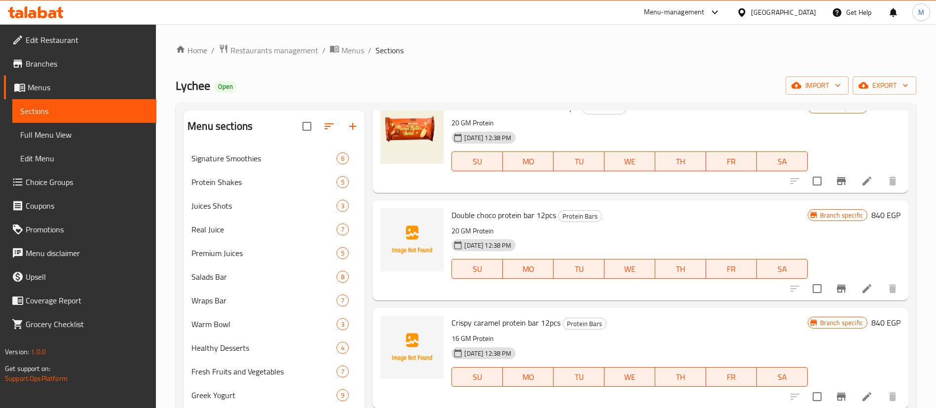
scroll to position [244, 0]
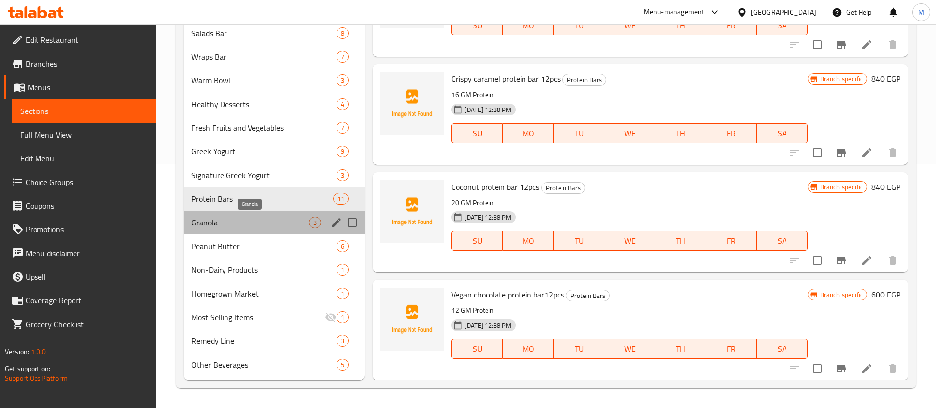
click at [286, 224] on span "Granola" at bounding box center [250, 223] width 117 height 12
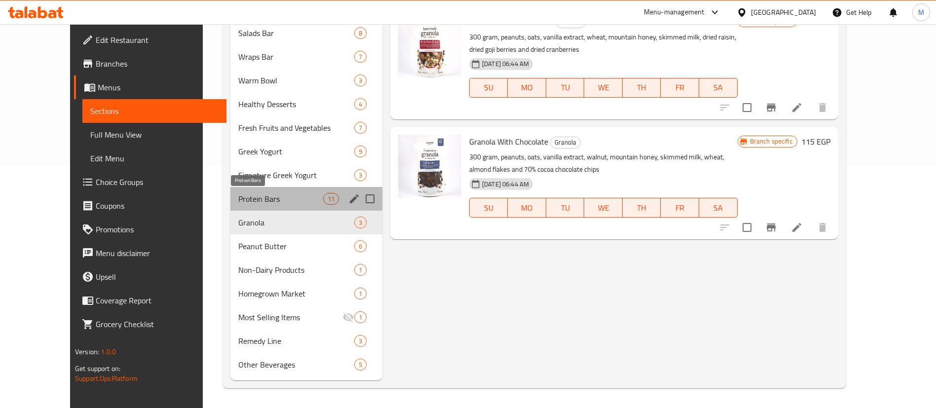
click at [266, 195] on span "Protein Bars" at bounding box center [280, 199] width 85 height 12
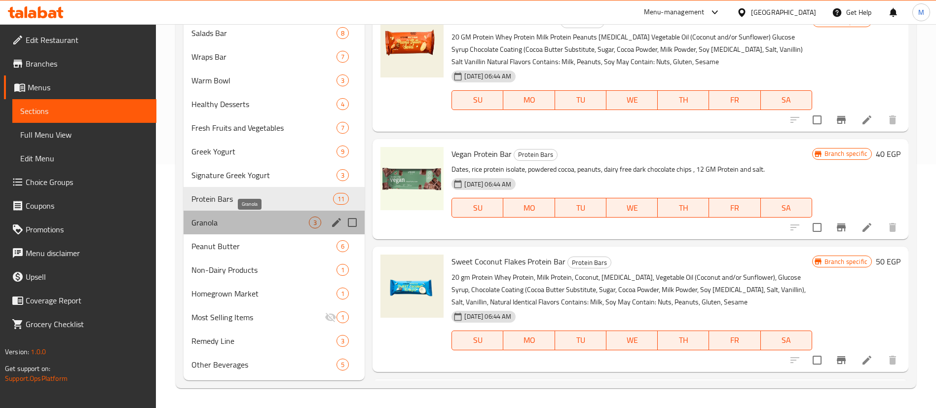
click at [266, 219] on span "Granola" at bounding box center [250, 223] width 117 height 12
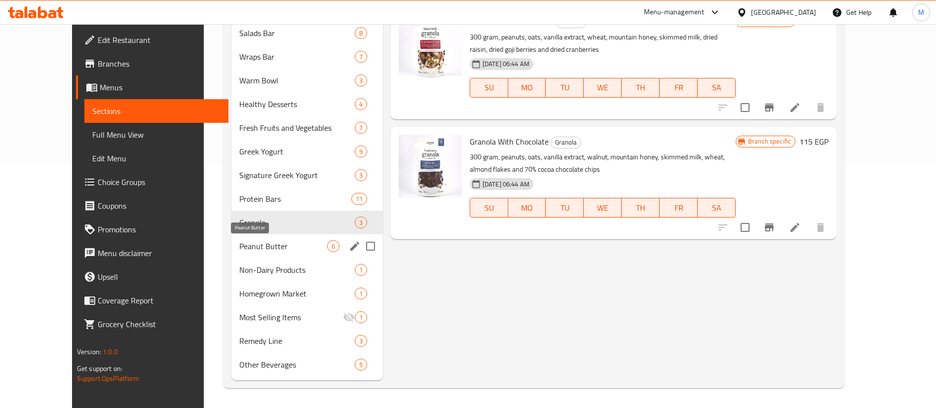
click at [261, 250] on span "Peanut Butter" at bounding box center [282, 246] width 87 height 12
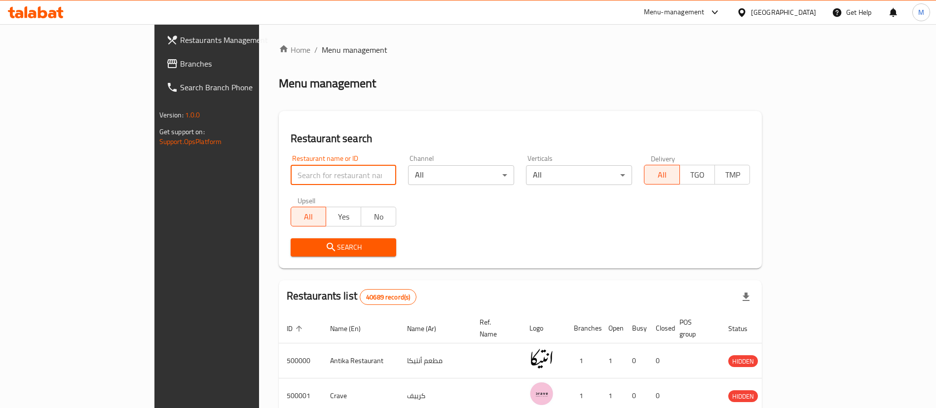
click at [291, 174] on input "search" at bounding box center [344, 175] width 106 height 20
type input "sale sucre"
click button "Search" at bounding box center [344, 247] width 106 height 18
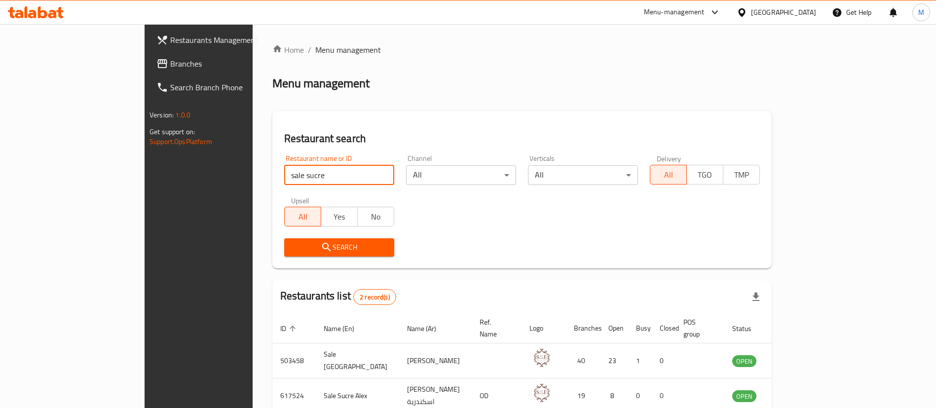
scroll to position [48, 0]
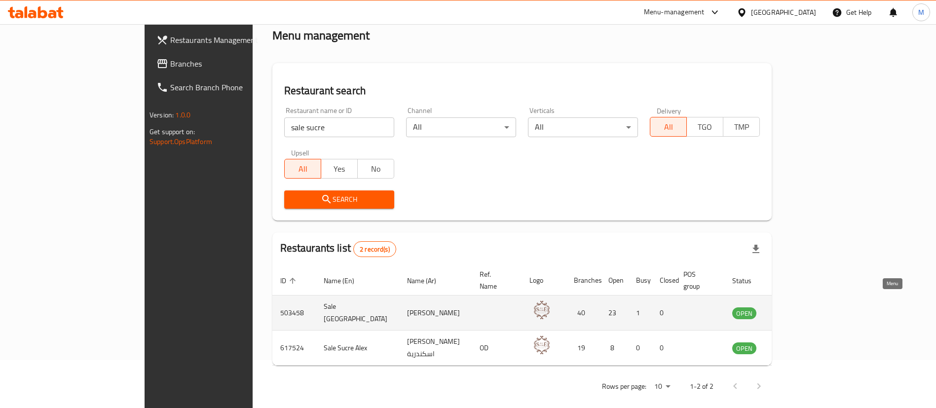
click at [796, 307] on icon "enhanced table" at bounding box center [790, 313] width 12 height 12
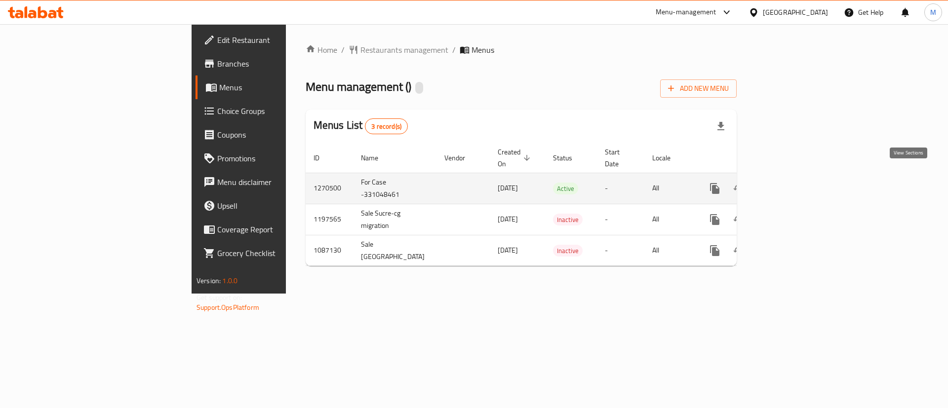
click at [798, 177] on link "enhanced table" at bounding box center [786, 189] width 24 height 24
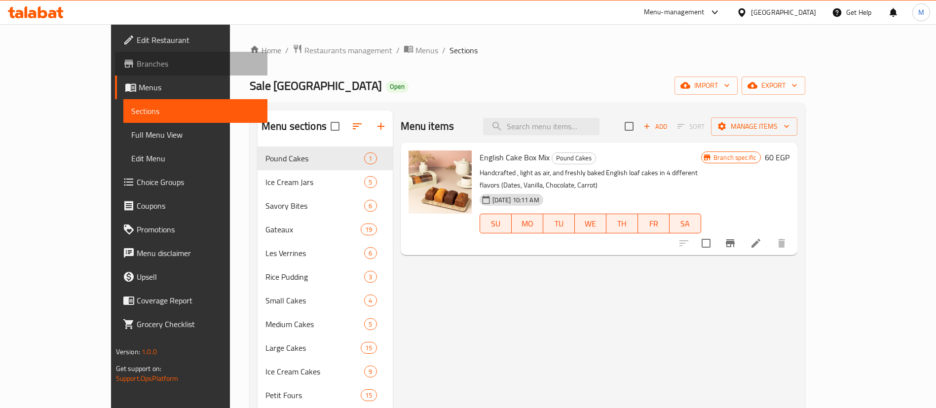
click at [137, 62] on span "Branches" at bounding box center [198, 64] width 123 height 12
